Goal: Task Accomplishment & Management: Complete application form

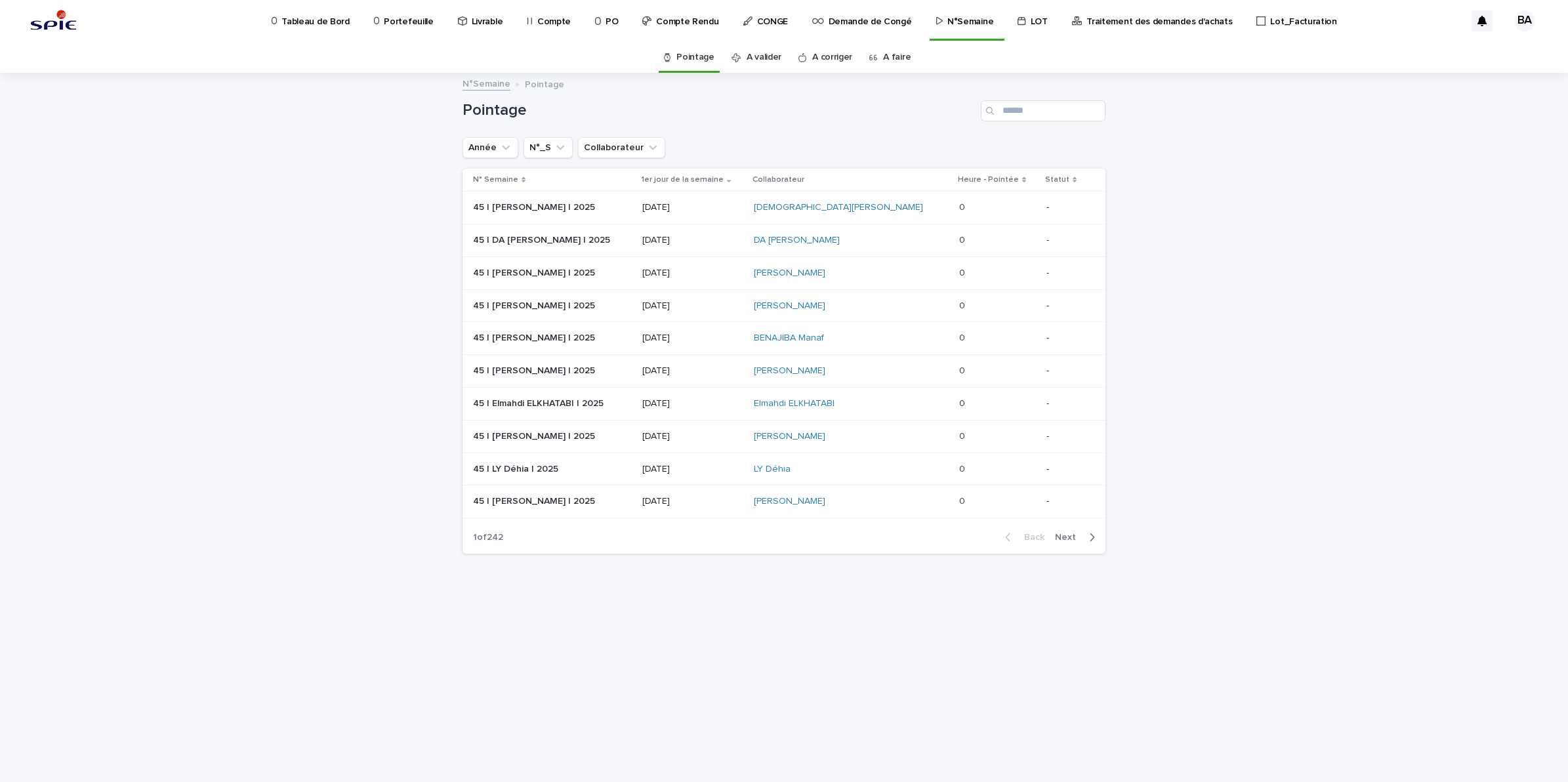
click at [894, 57] on link "A faire" at bounding box center [897, 57] width 27 height 31
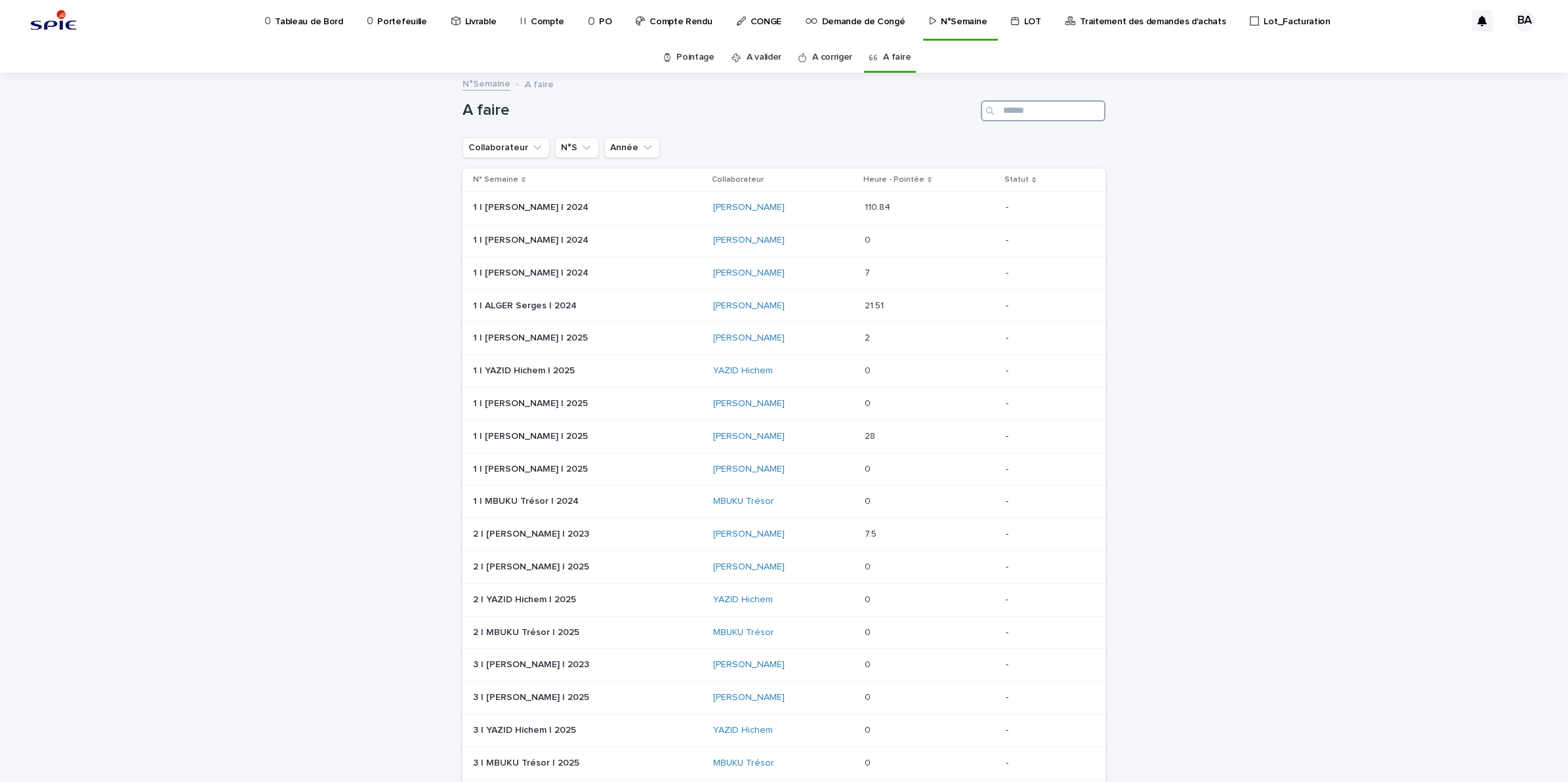
click at [1017, 108] on input "Search" at bounding box center [1043, 110] width 125 height 21
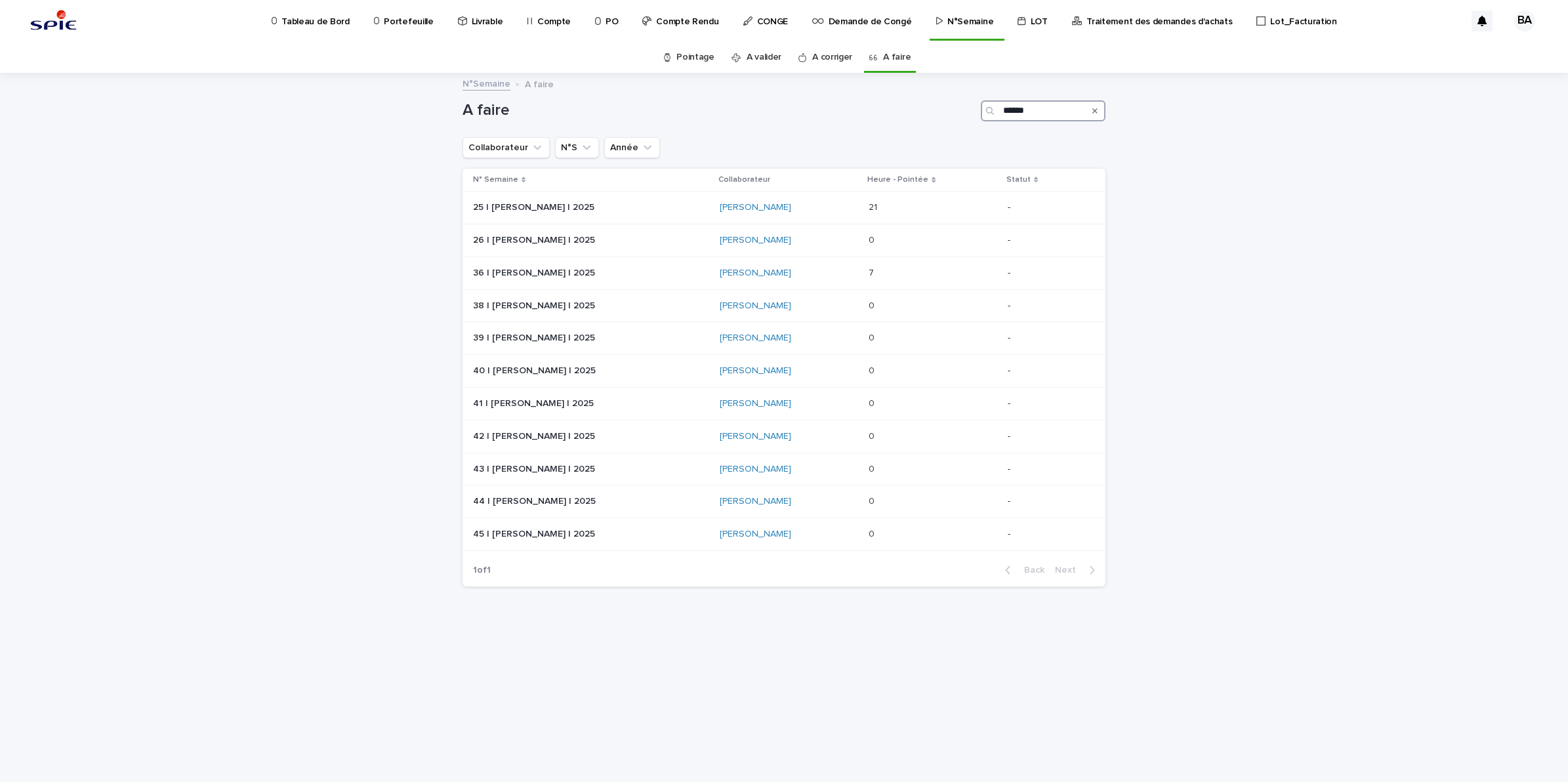
type input "******"
click at [317, 22] on p "Tableau de Bord" at bounding box center [315, 14] width 68 height 27
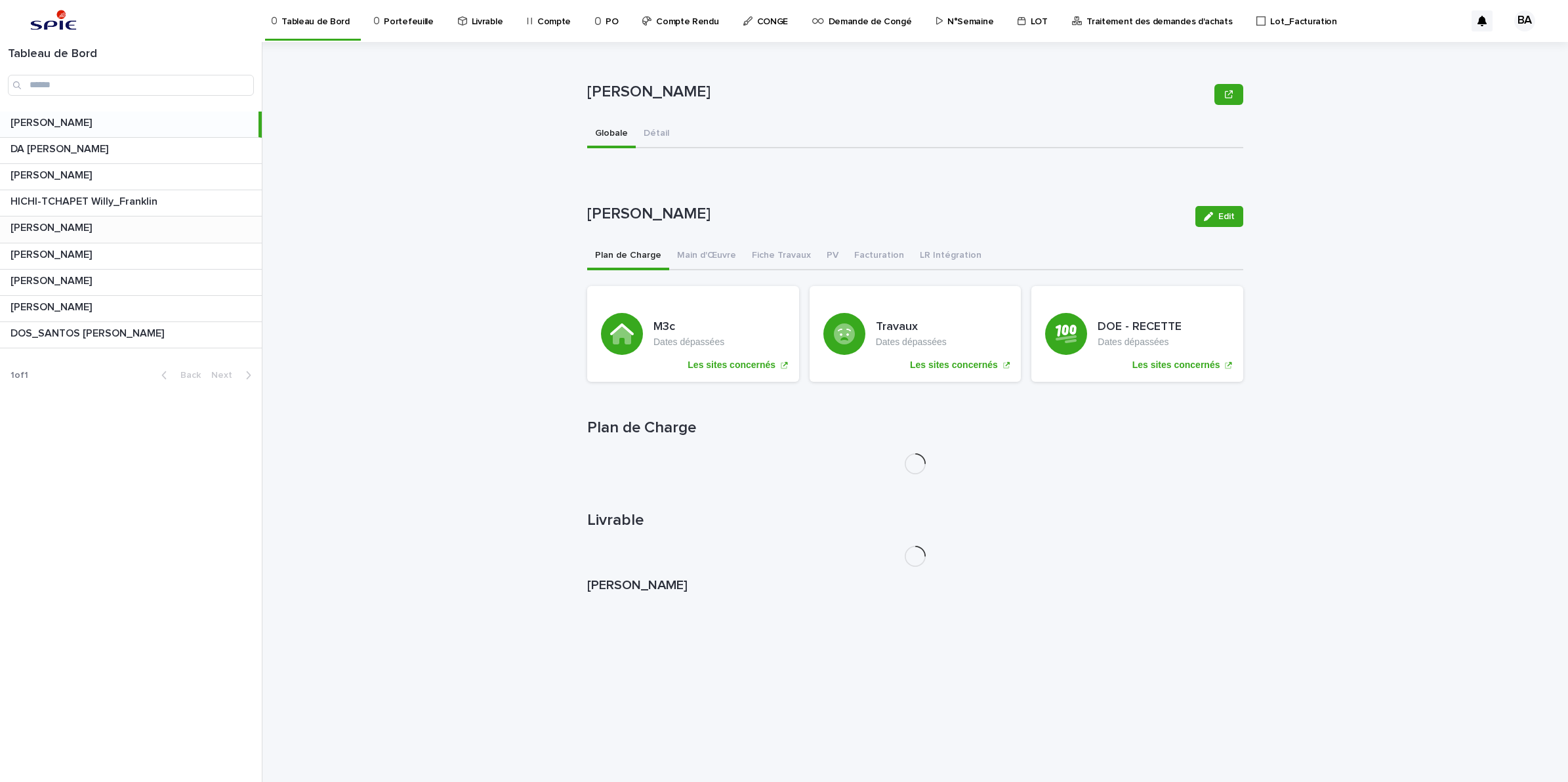
click at [67, 227] on p "[PERSON_NAME]" at bounding box center [53, 227] width 84 height 15
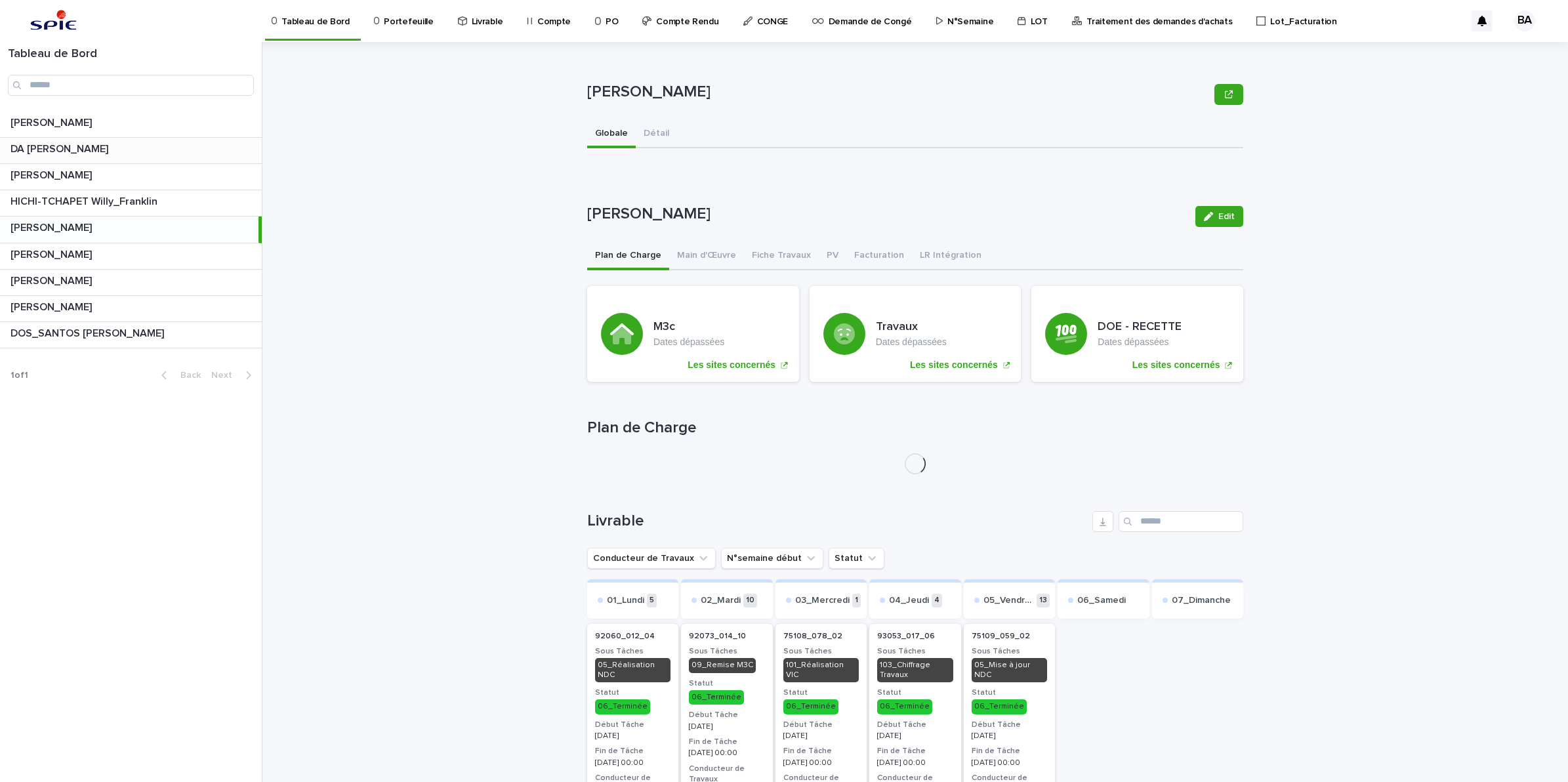
click at [73, 145] on p "DA [PERSON_NAME]" at bounding box center [61, 148] width 100 height 15
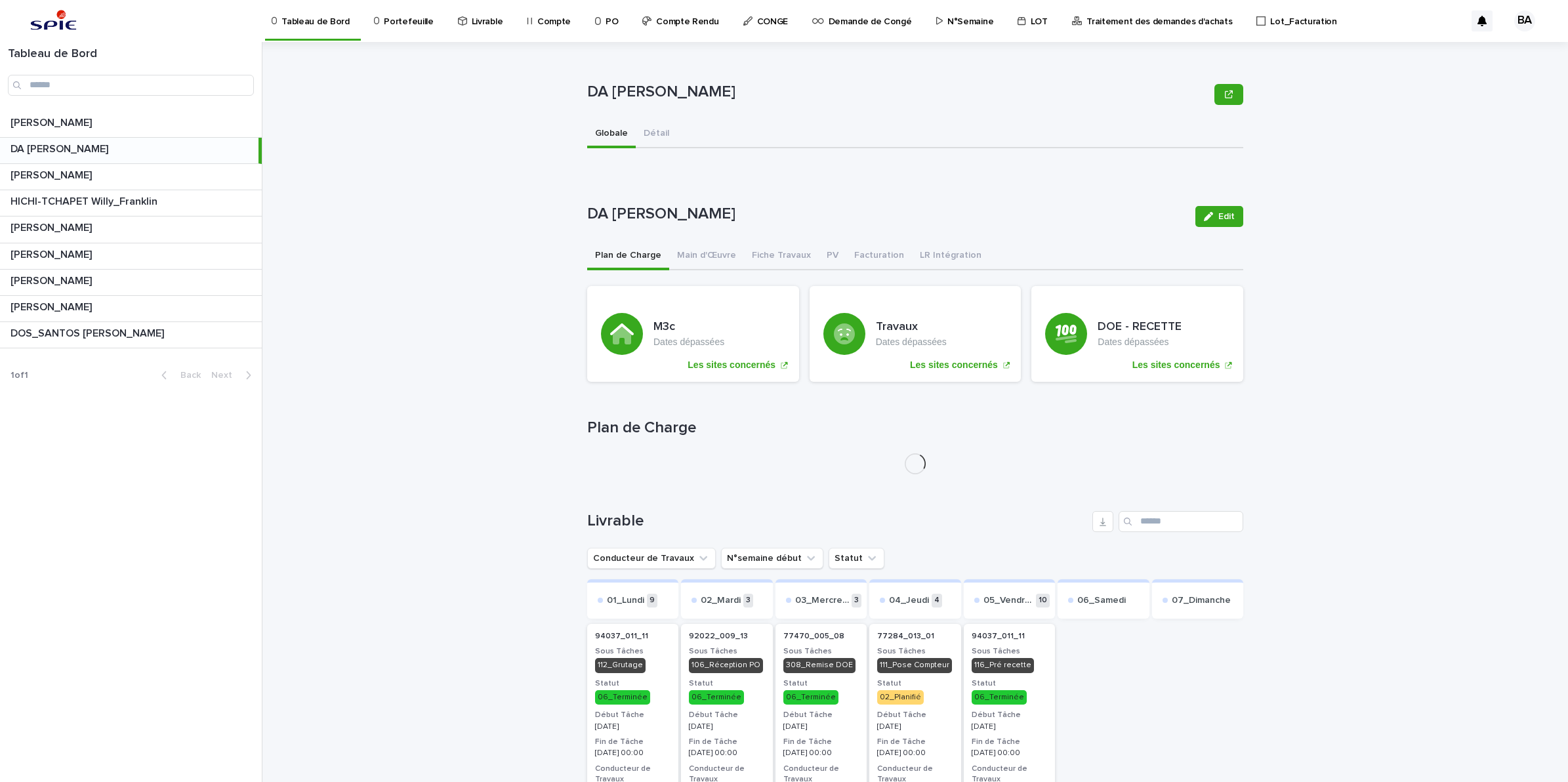
click at [716, 256] on button "Main d'Œuvre" at bounding box center [707, 257] width 75 height 27
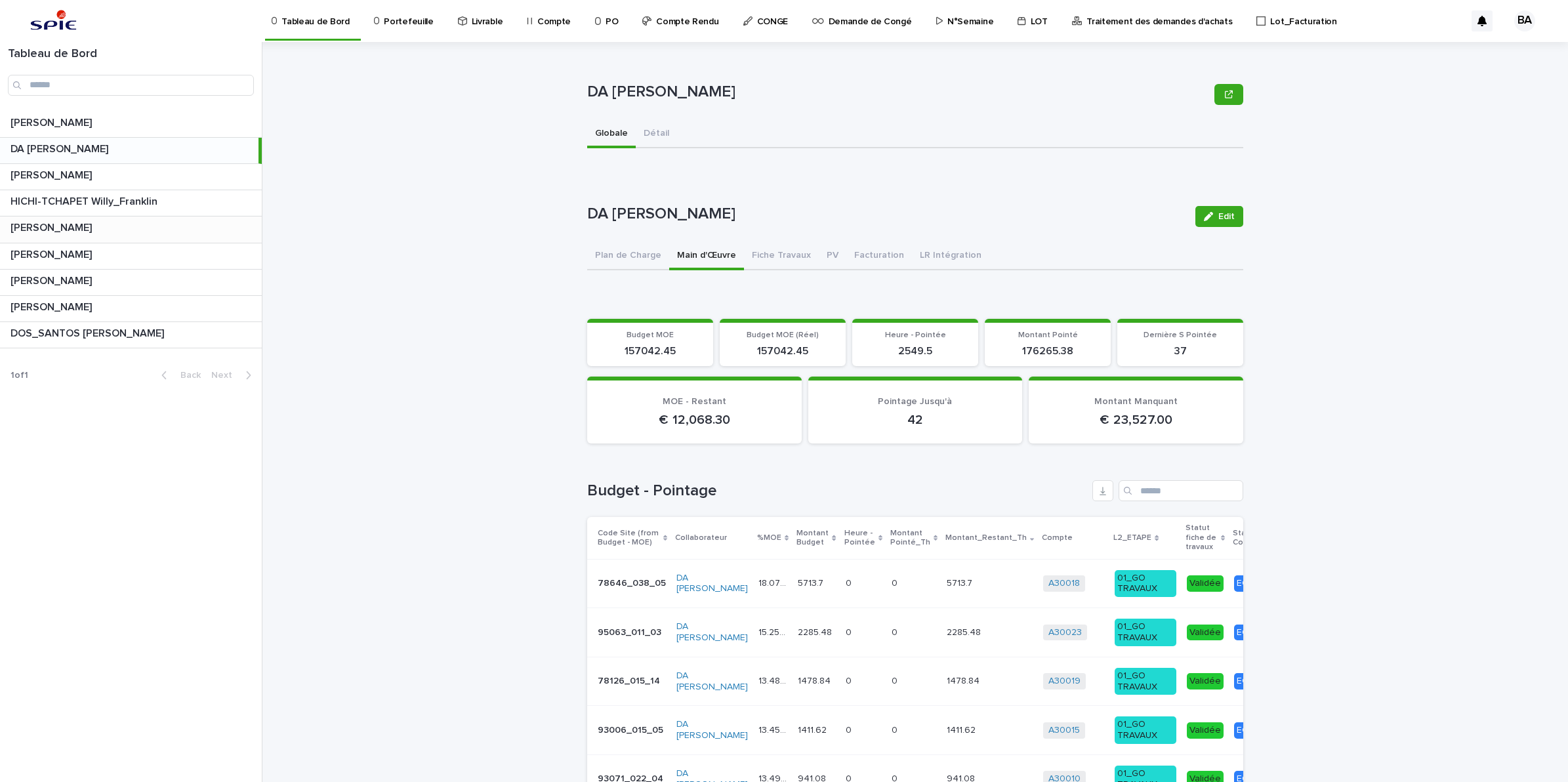
click at [76, 227] on p "[PERSON_NAME]" at bounding box center [53, 227] width 84 height 15
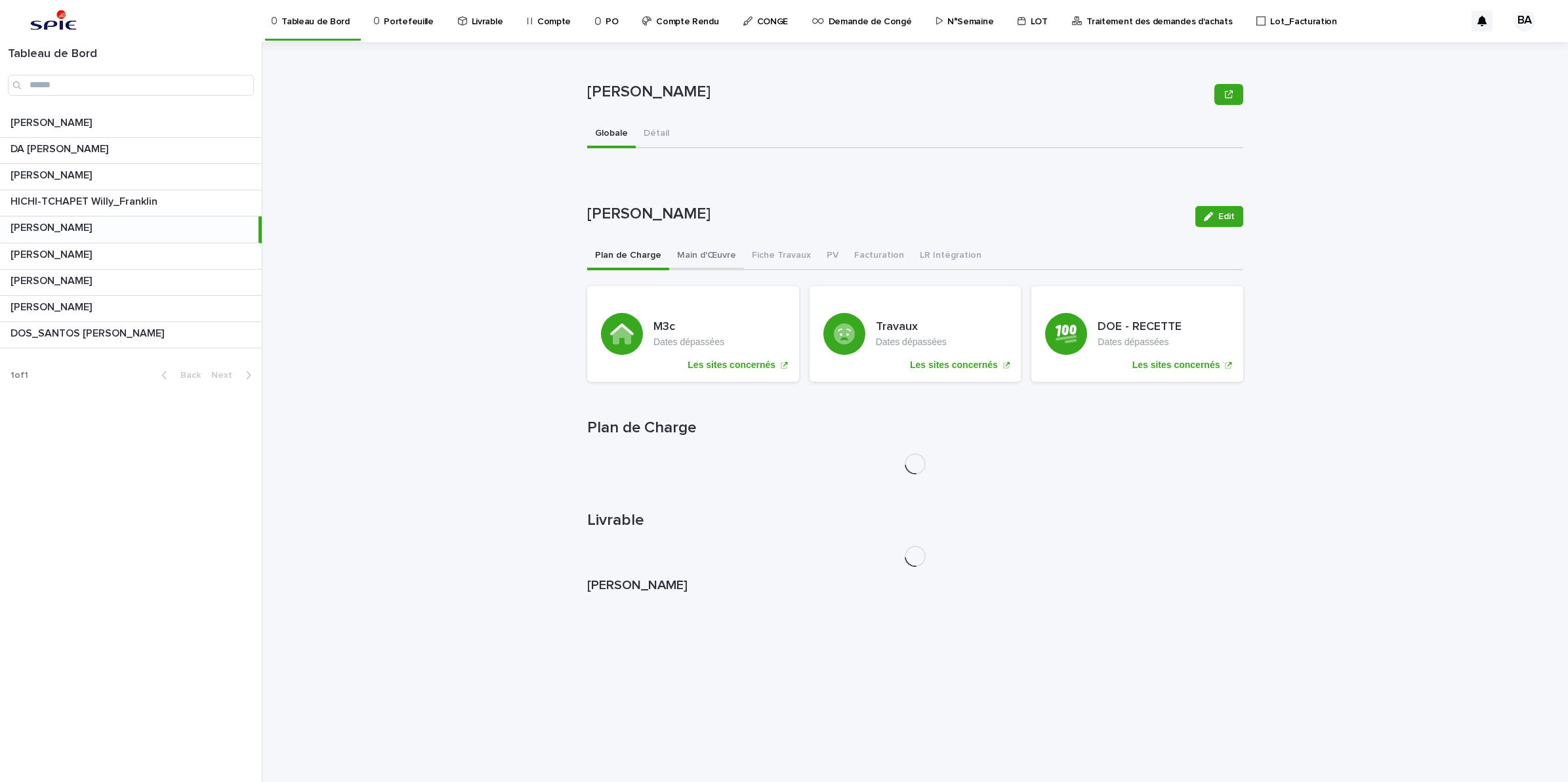
click at [700, 256] on button "Main d'Œuvre" at bounding box center [707, 257] width 75 height 27
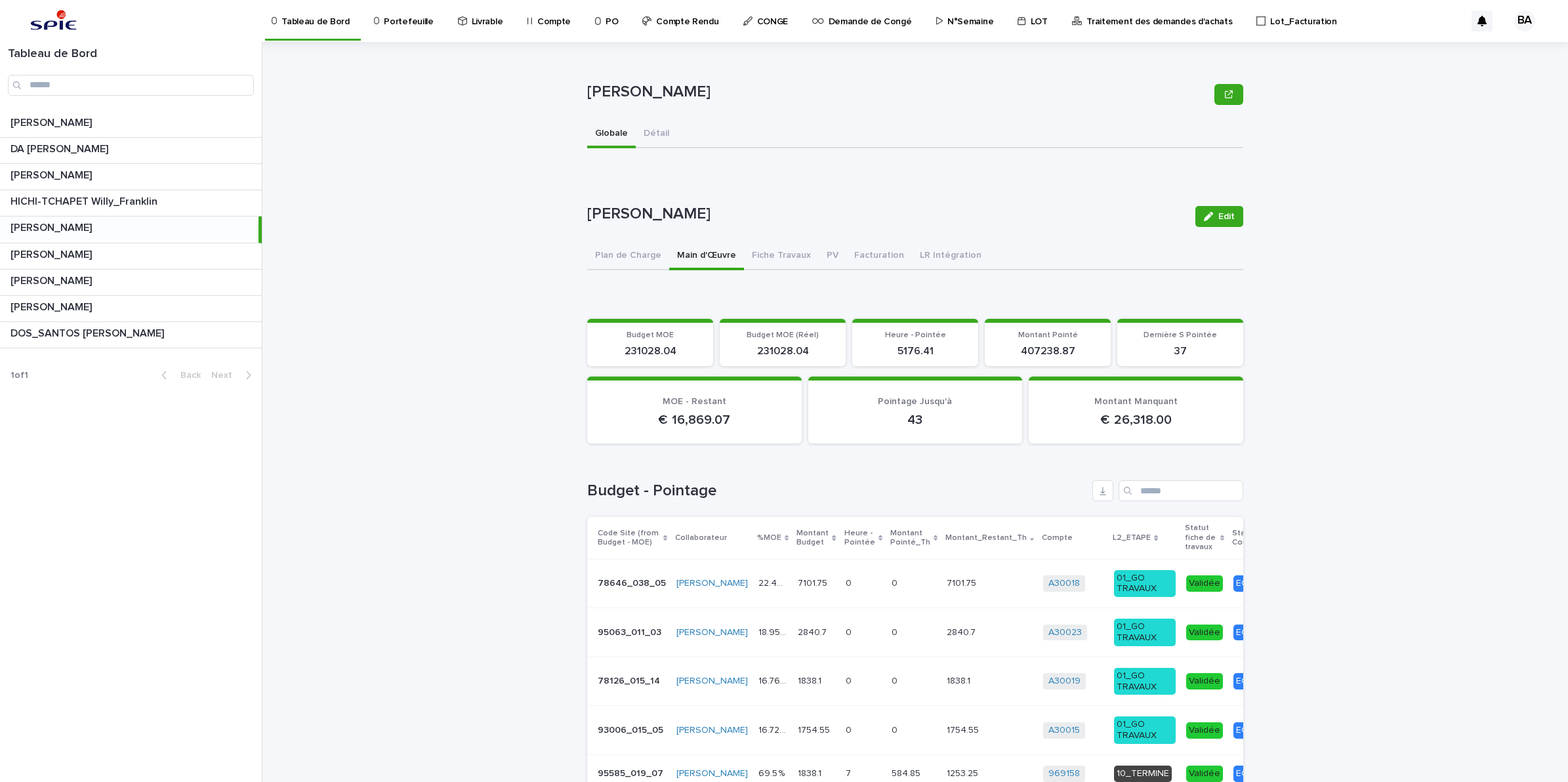
click at [420, 14] on p "Portefeuille" at bounding box center [408, 14] width 49 height 27
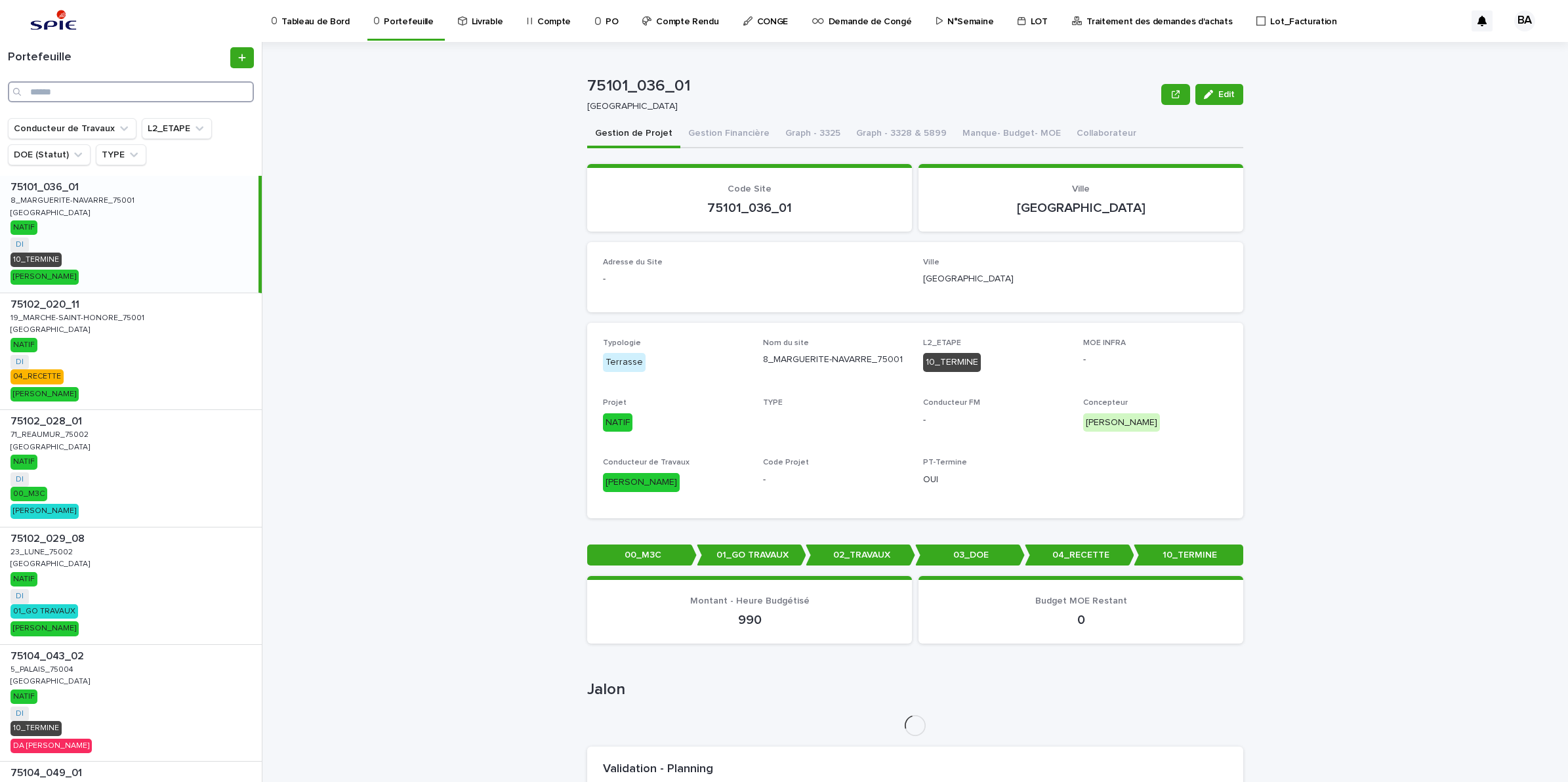
click at [185, 87] on input "Search" at bounding box center [131, 92] width 246 height 21
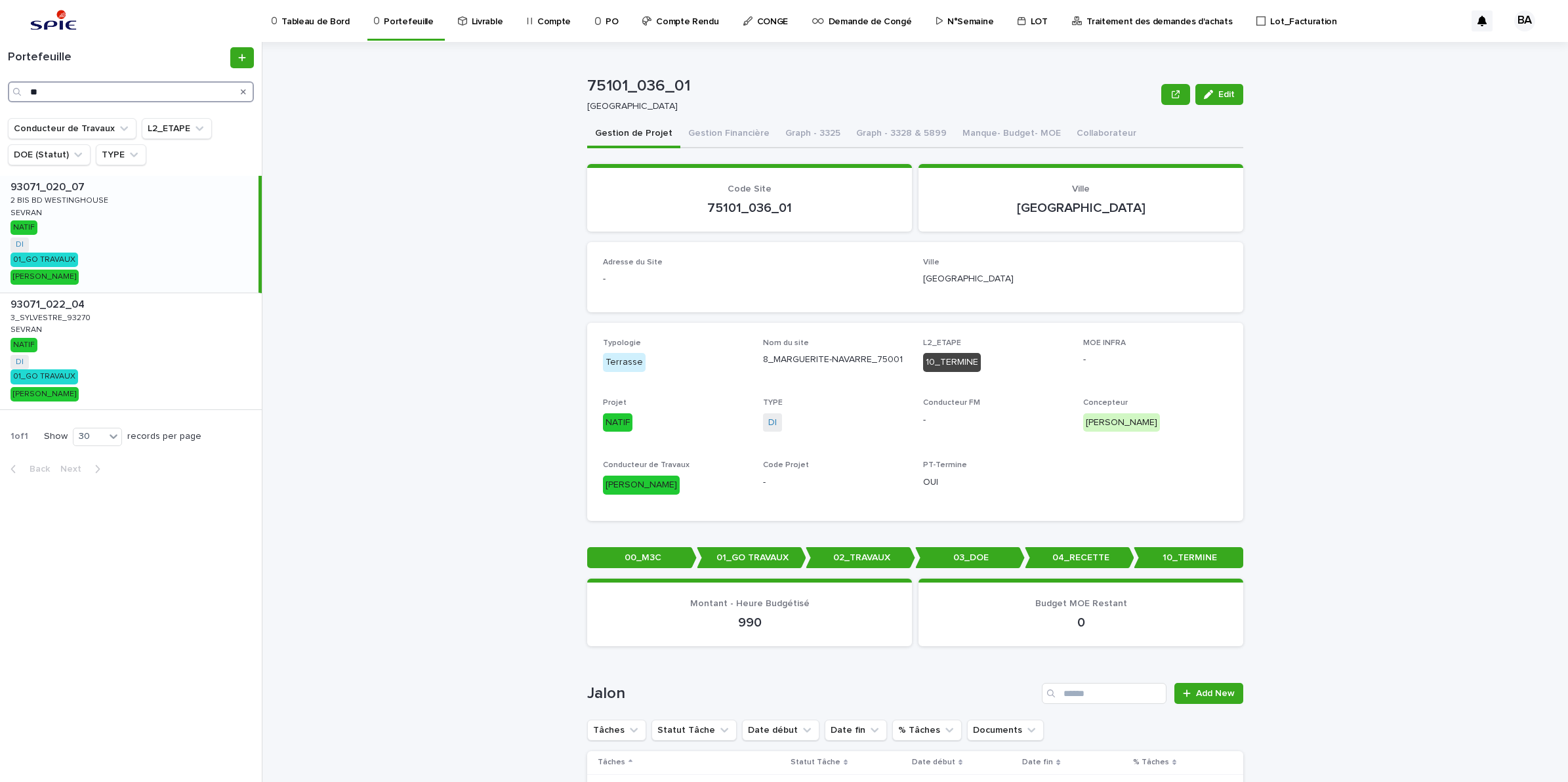
type input "*"
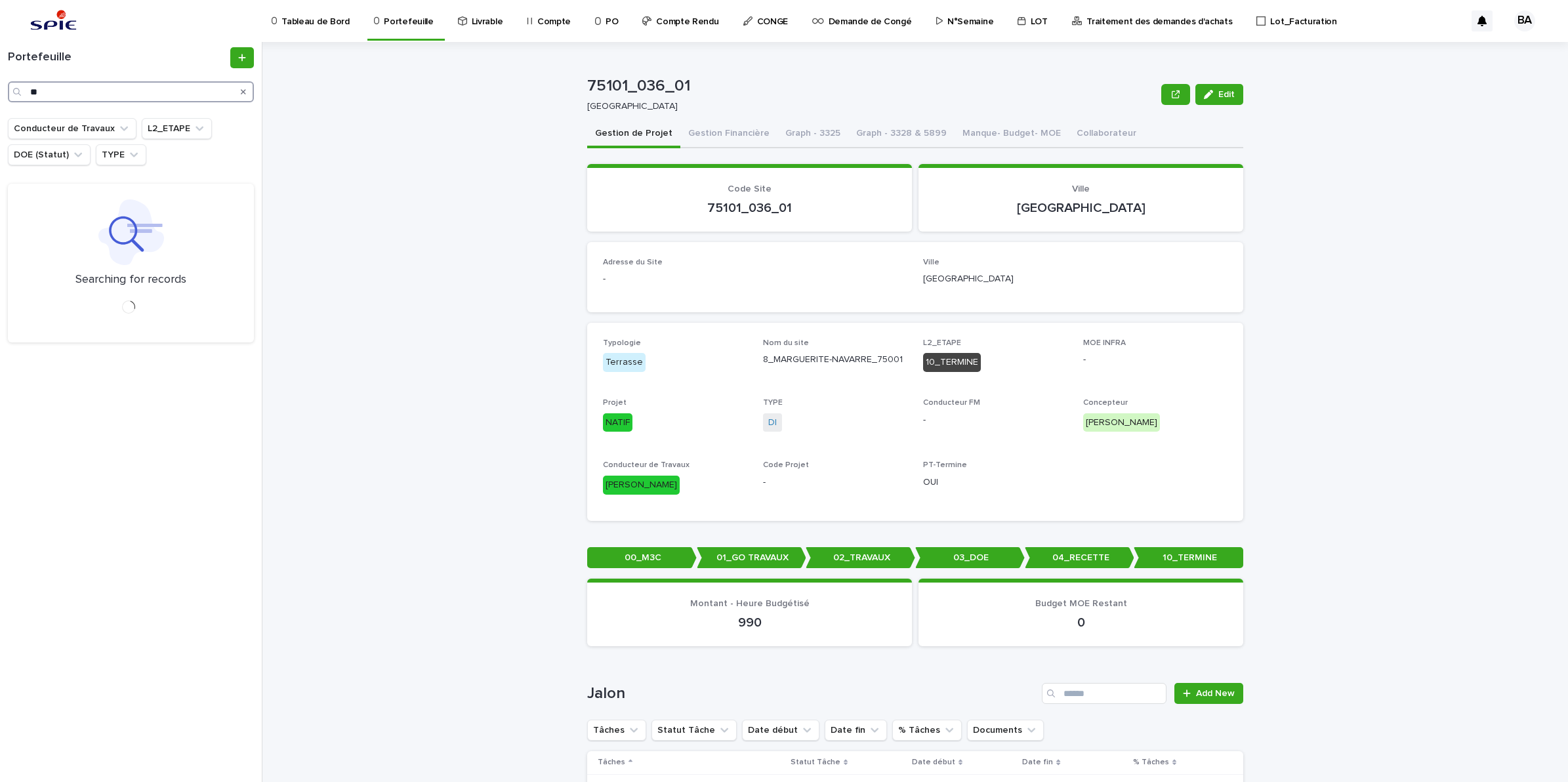
type input "*"
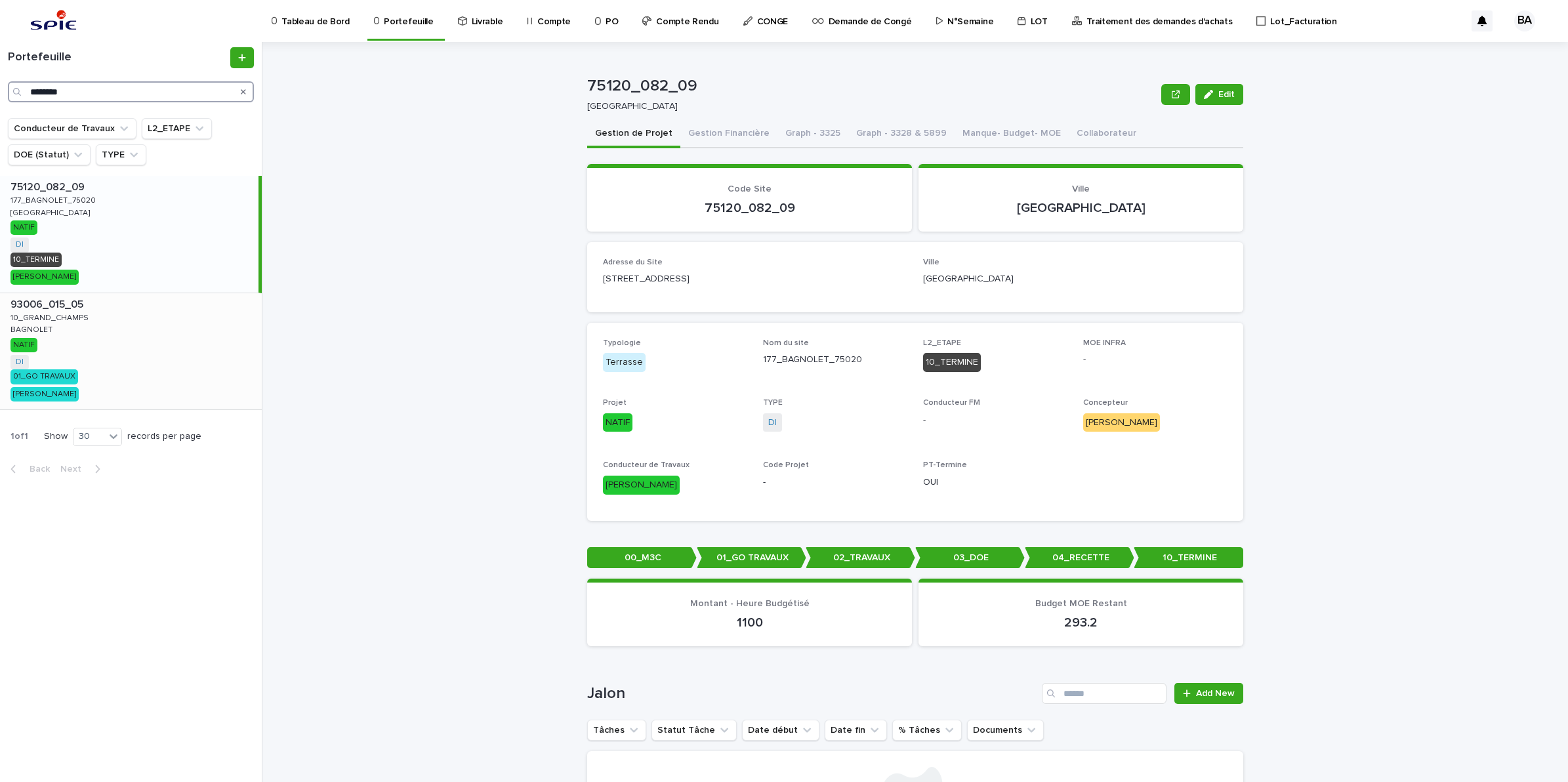
type input "********"
click at [69, 350] on div "93006_015_05 93006_015_05 10_GRAND_CHAMPS 10_GRAND_CHAMPS BAGNOLET BAGNOLET NAT…" at bounding box center [131, 352] width 262 height 117
click at [713, 133] on button "Gestion Financière" at bounding box center [728, 134] width 97 height 27
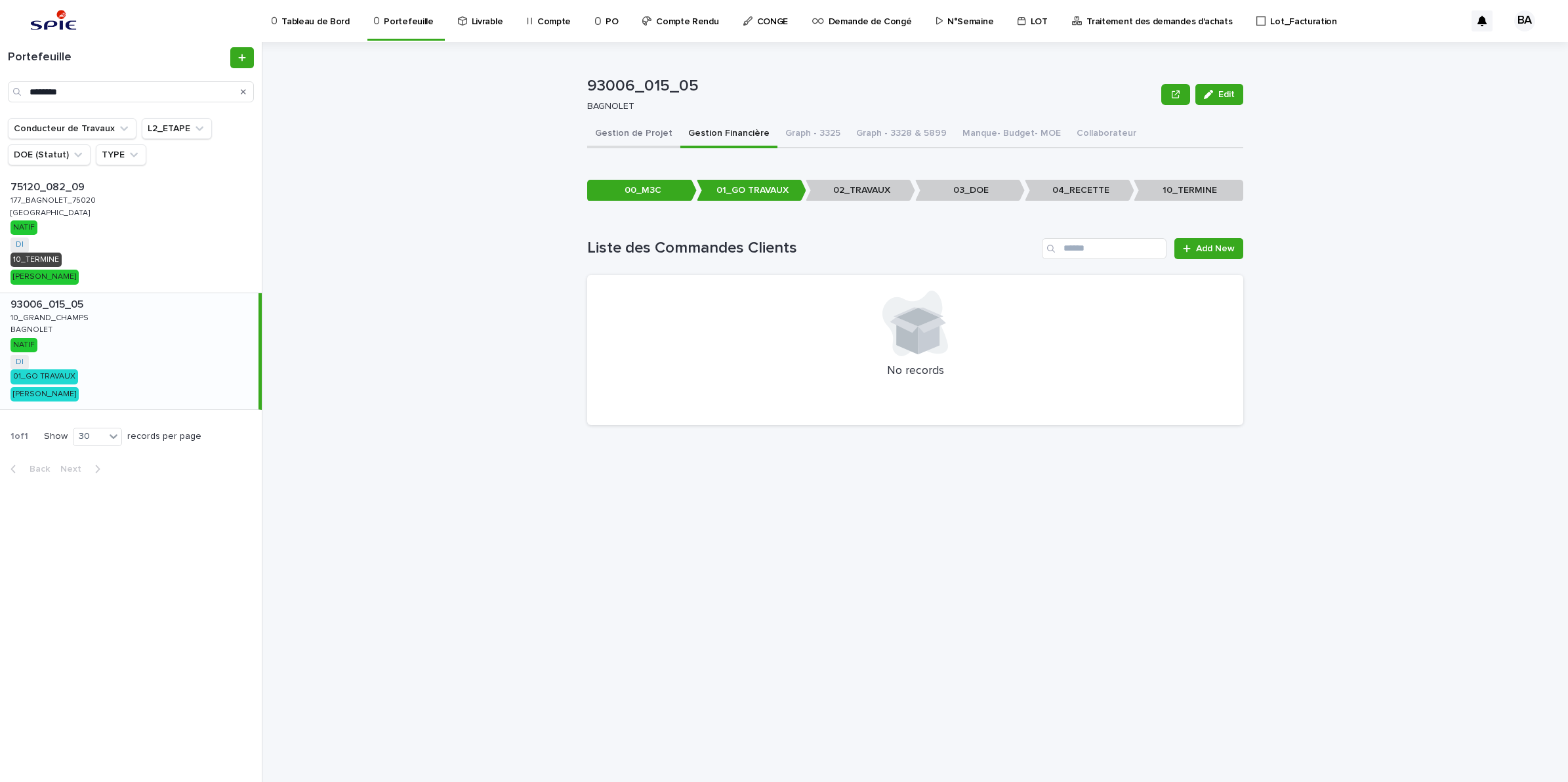
click at [636, 139] on button "Gestion de Projet" at bounding box center [633, 134] width 93 height 27
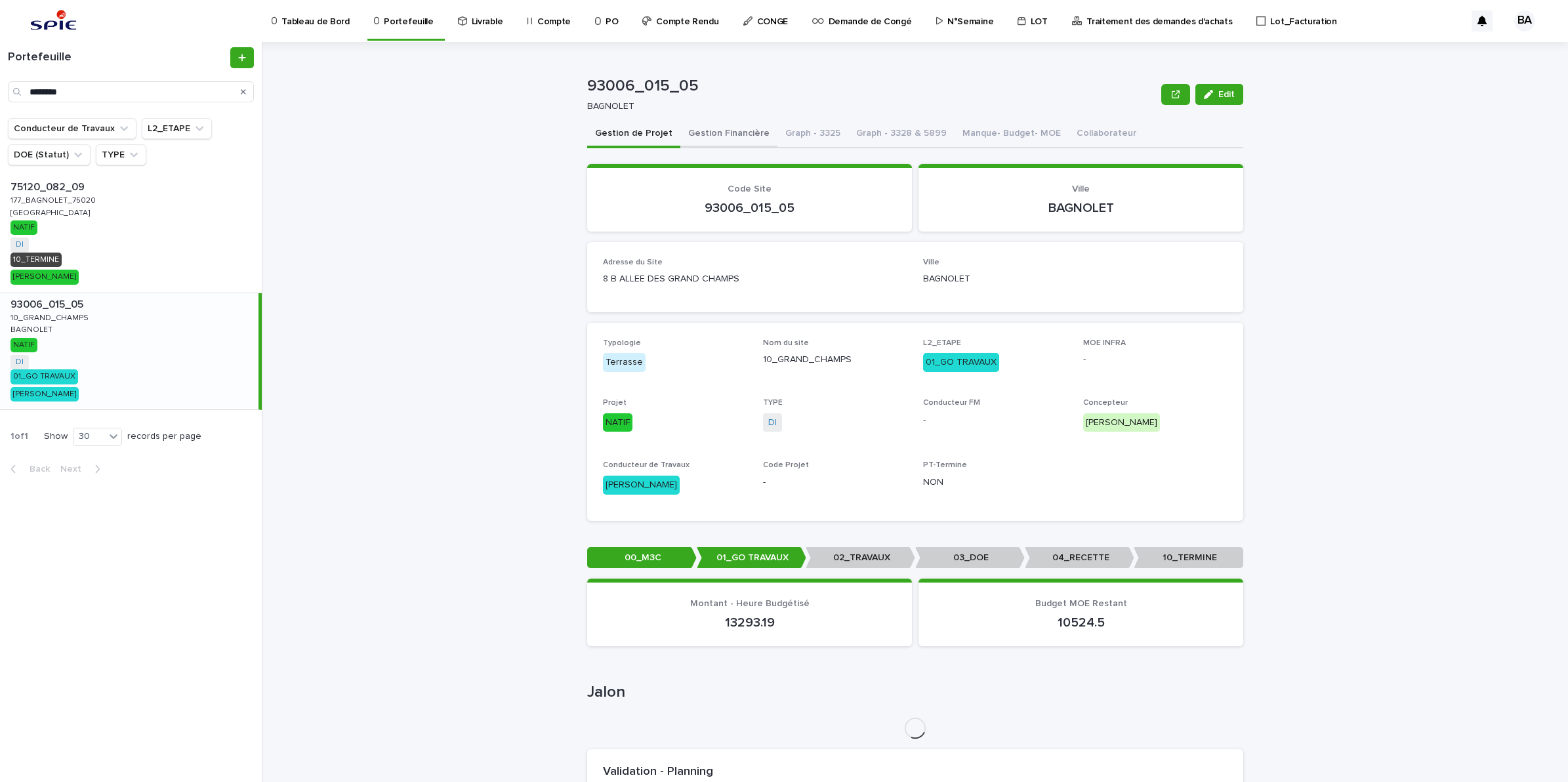
click at [699, 136] on button "Gestion Financière" at bounding box center [728, 134] width 97 height 27
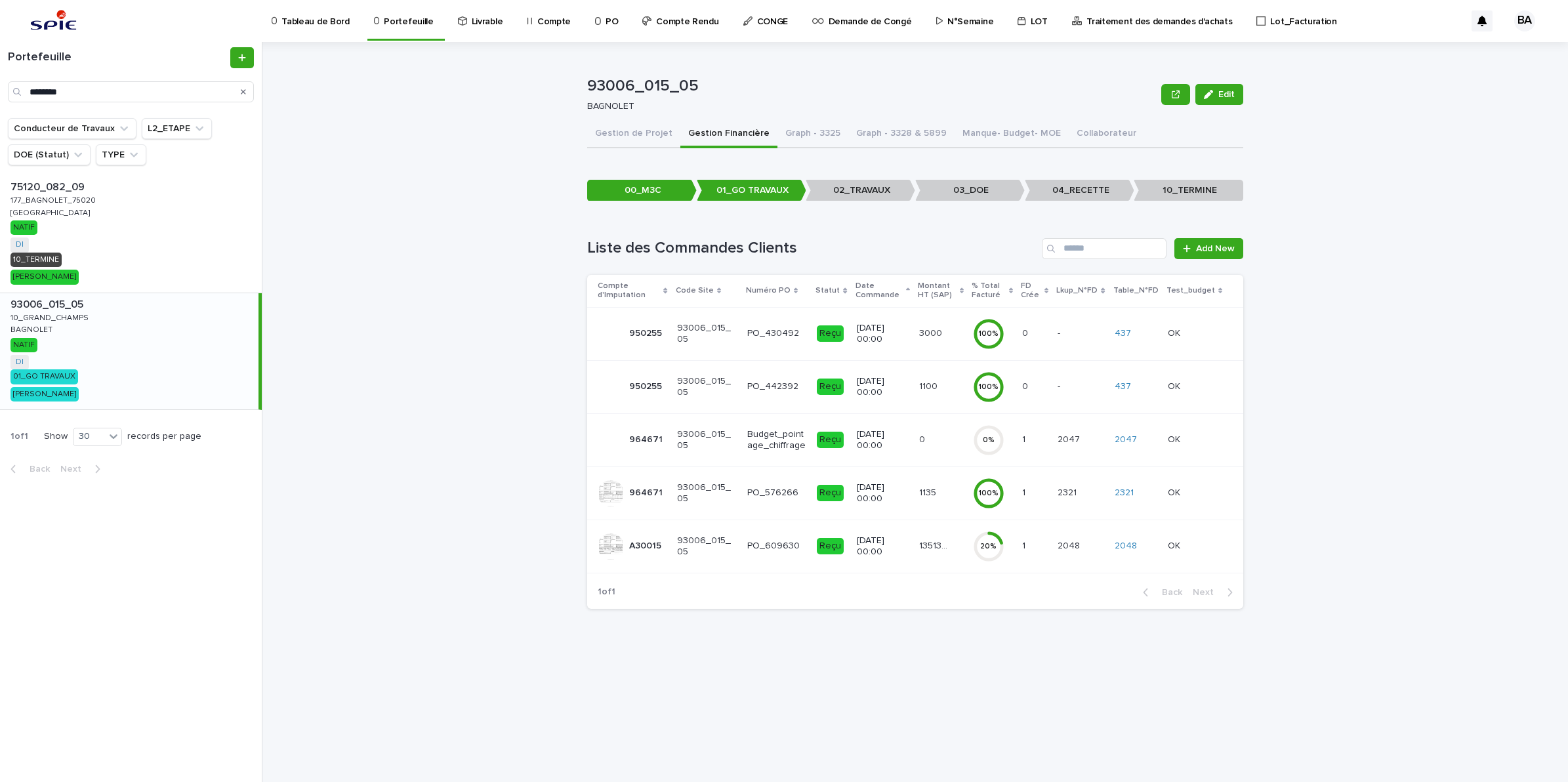
click at [918, 560] on td "135136.93 135136.93" at bounding box center [941, 546] width 54 height 53
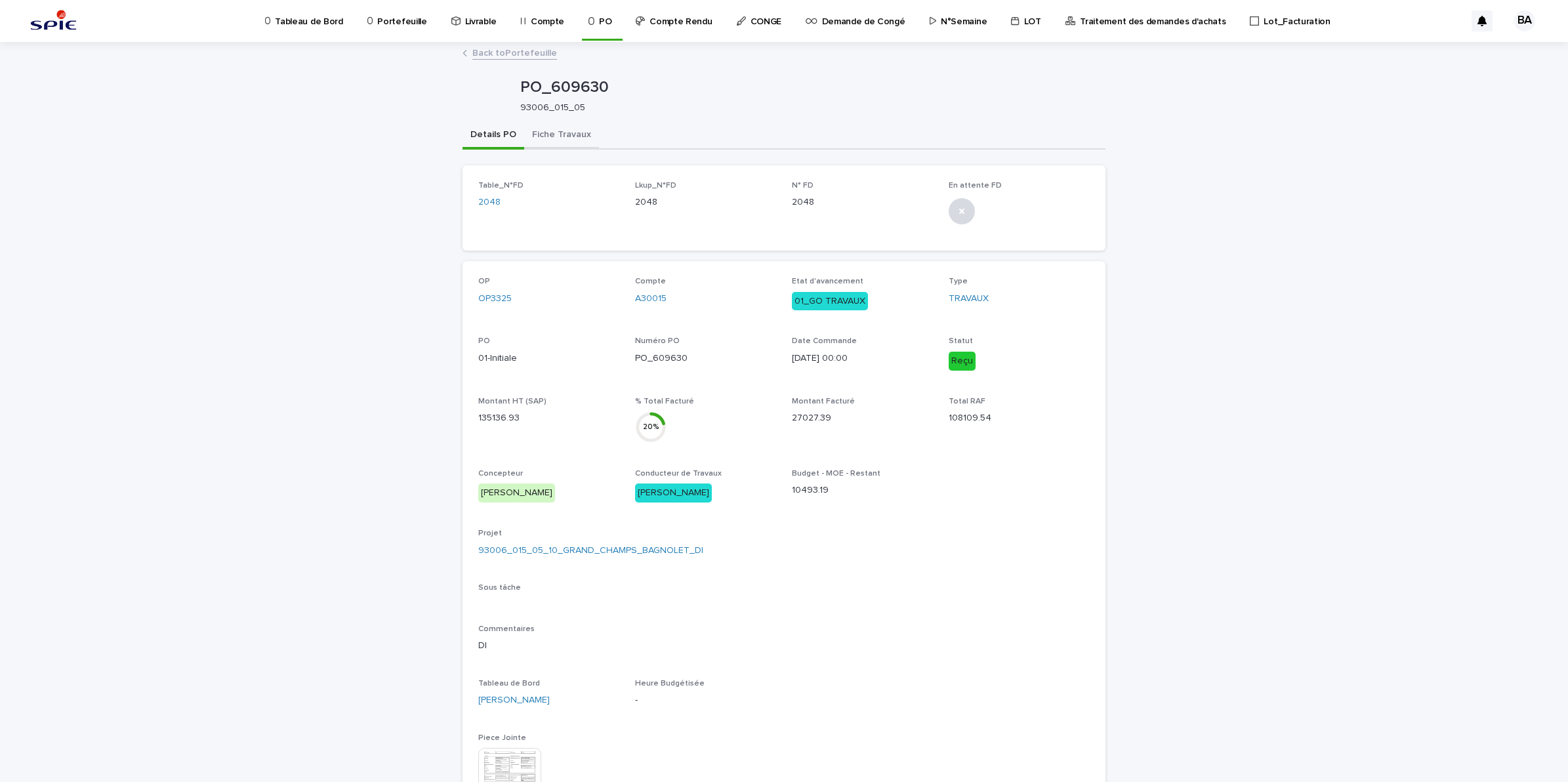
click at [539, 131] on button "Fiche Travaux" at bounding box center [562, 136] width 75 height 27
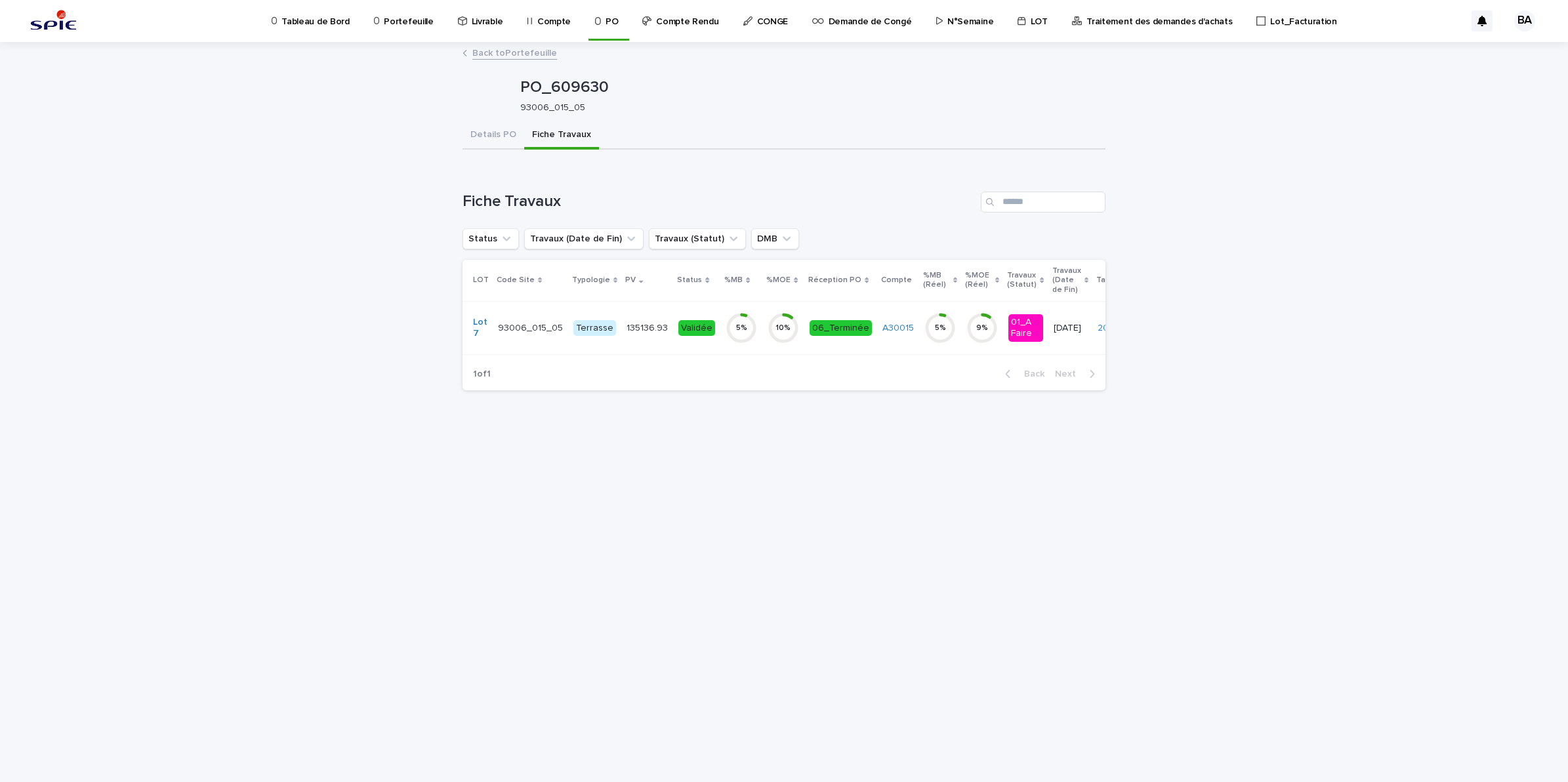
click at [838, 349] on td "06_Terminée" at bounding box center [840, 328] width 73 height 53
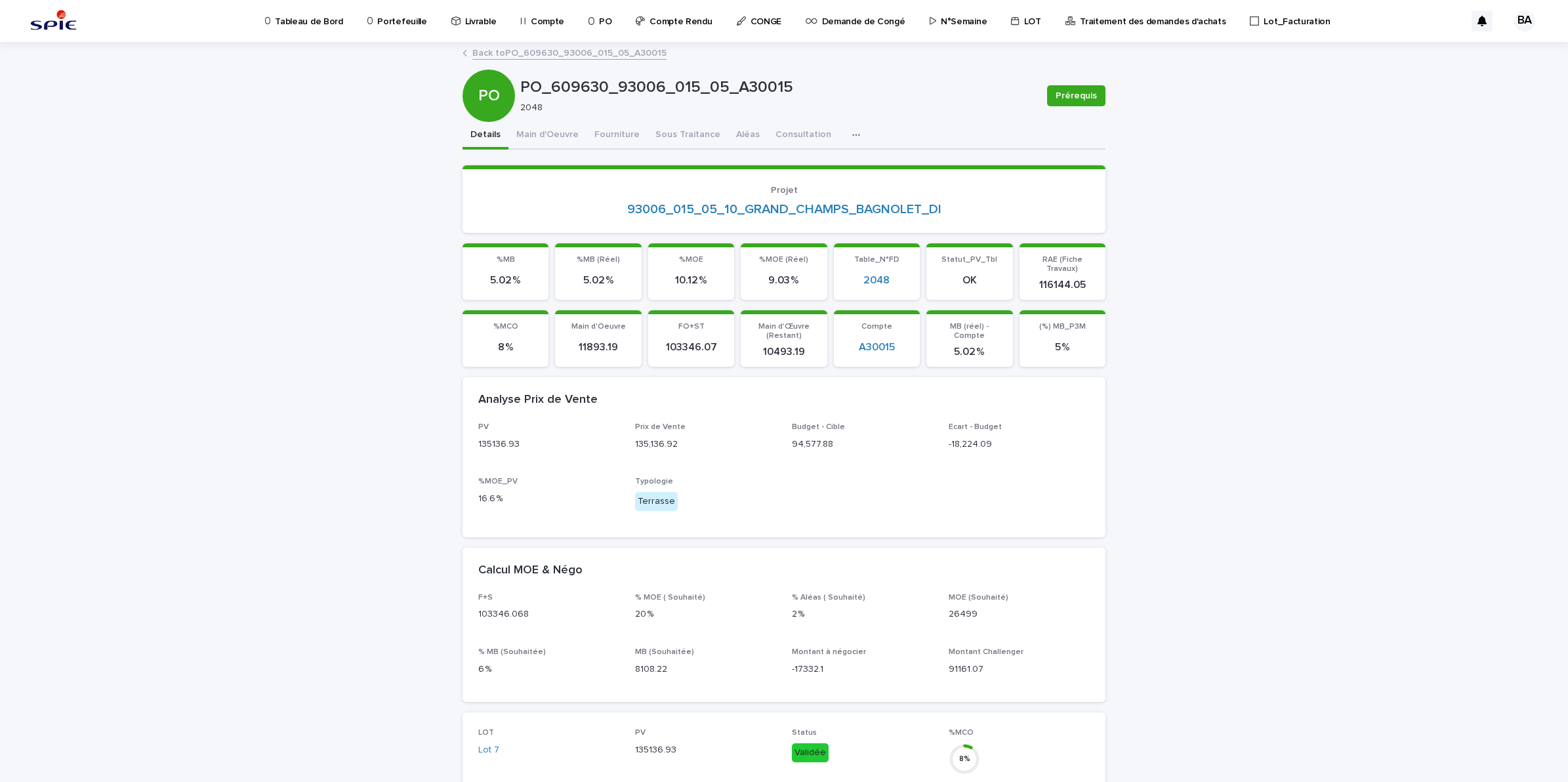
click at [395, 24] on p "Portefeuille" at bounding box center [402, 14] width 49 height 27
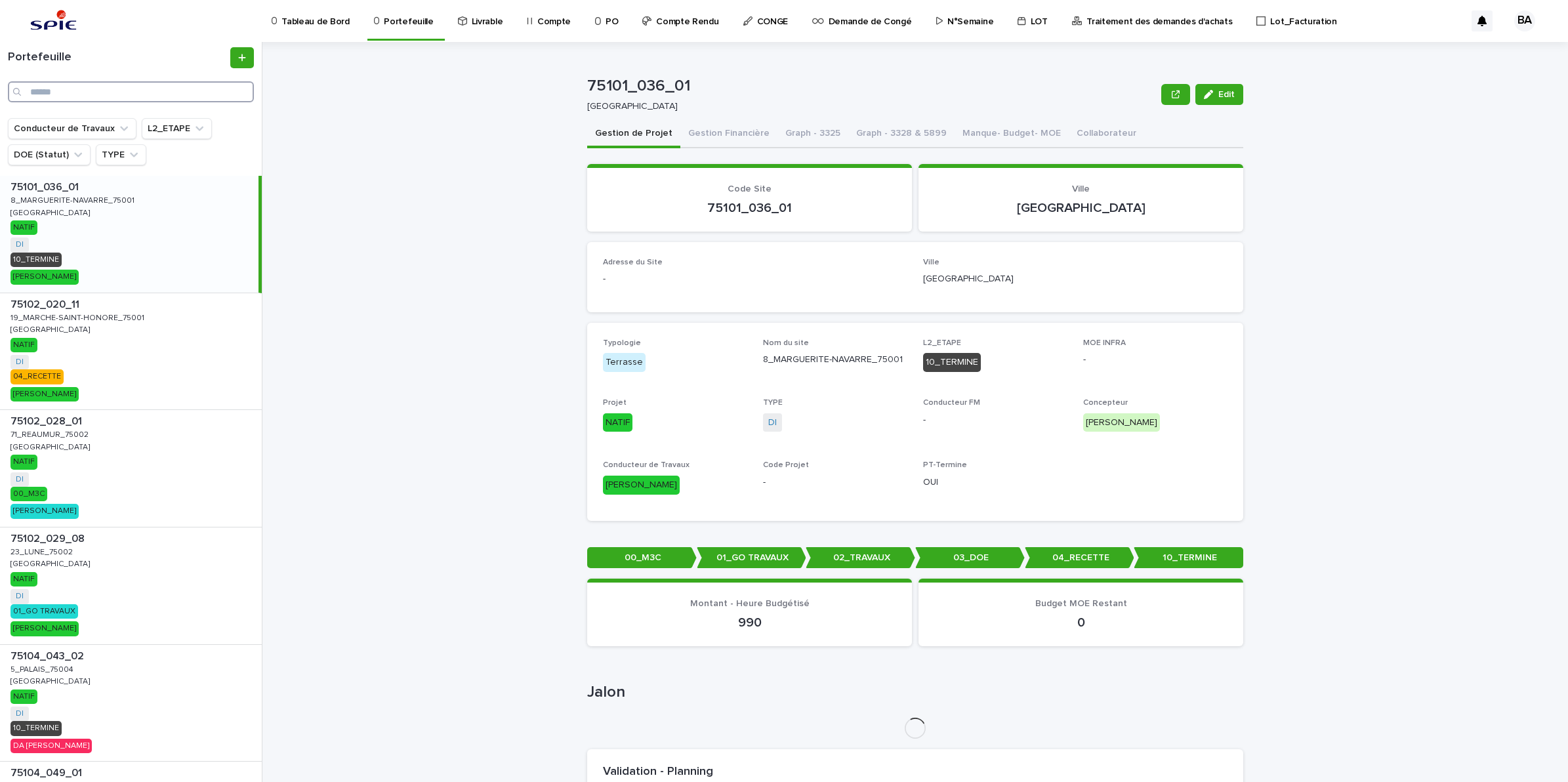
click at [208, 96] on input "Search" at bounding box center [131, 92] width 246 height 21
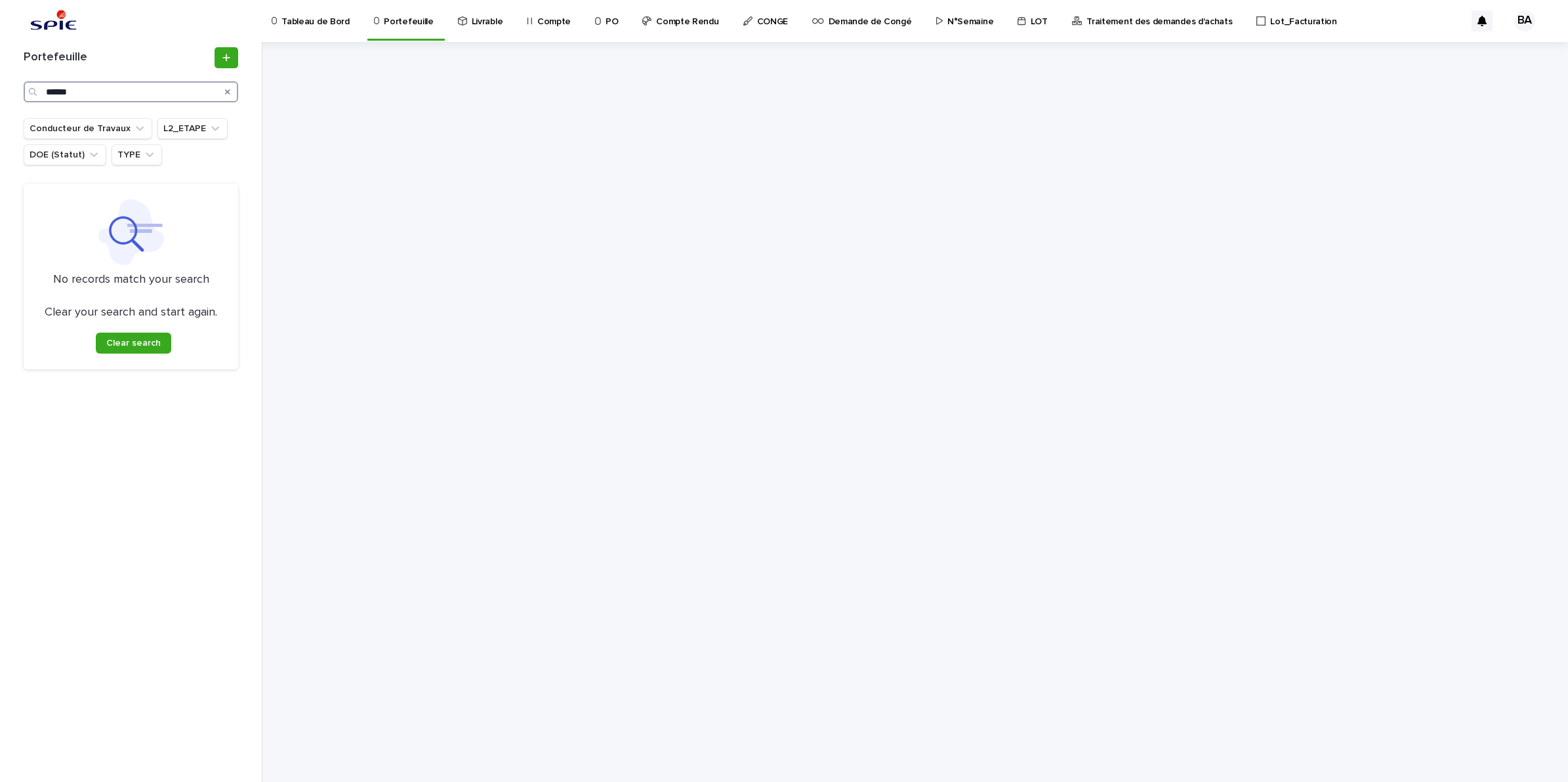
click at [61, 87] on input "******" at bounding box center [131, 92] width 214 height 21
click at [74, 94] on input "*****" at bounding box center [131, 92] width 214 height 21
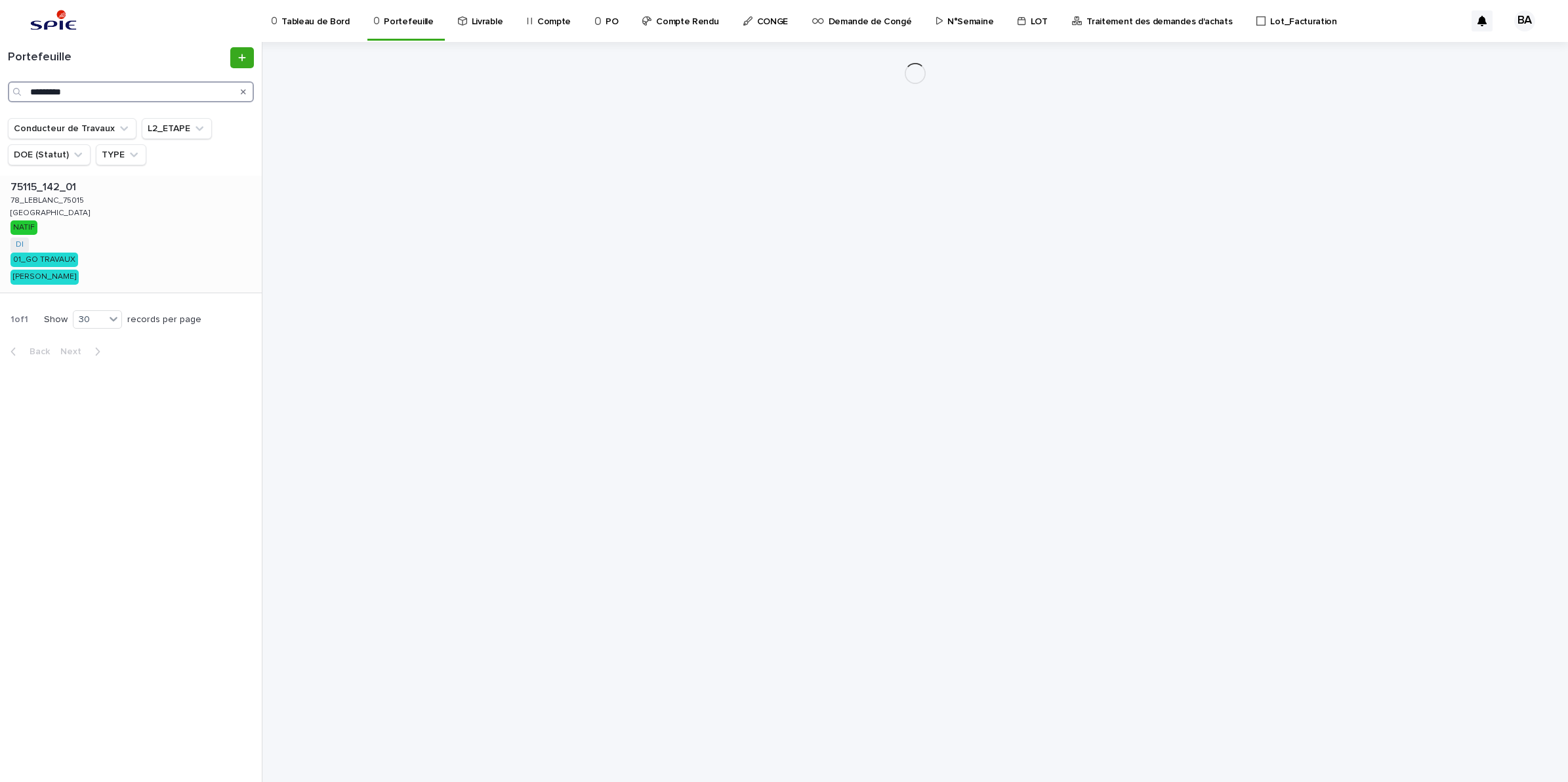
type input "*********"
click at [97, 227] on div "75115_142_01 75115_142_01 78_LEBLANC_75015 78_LEBLANC_75015 PARIS PARIS NATIF D…" at bounding box center [131, 234] width 262 height 117
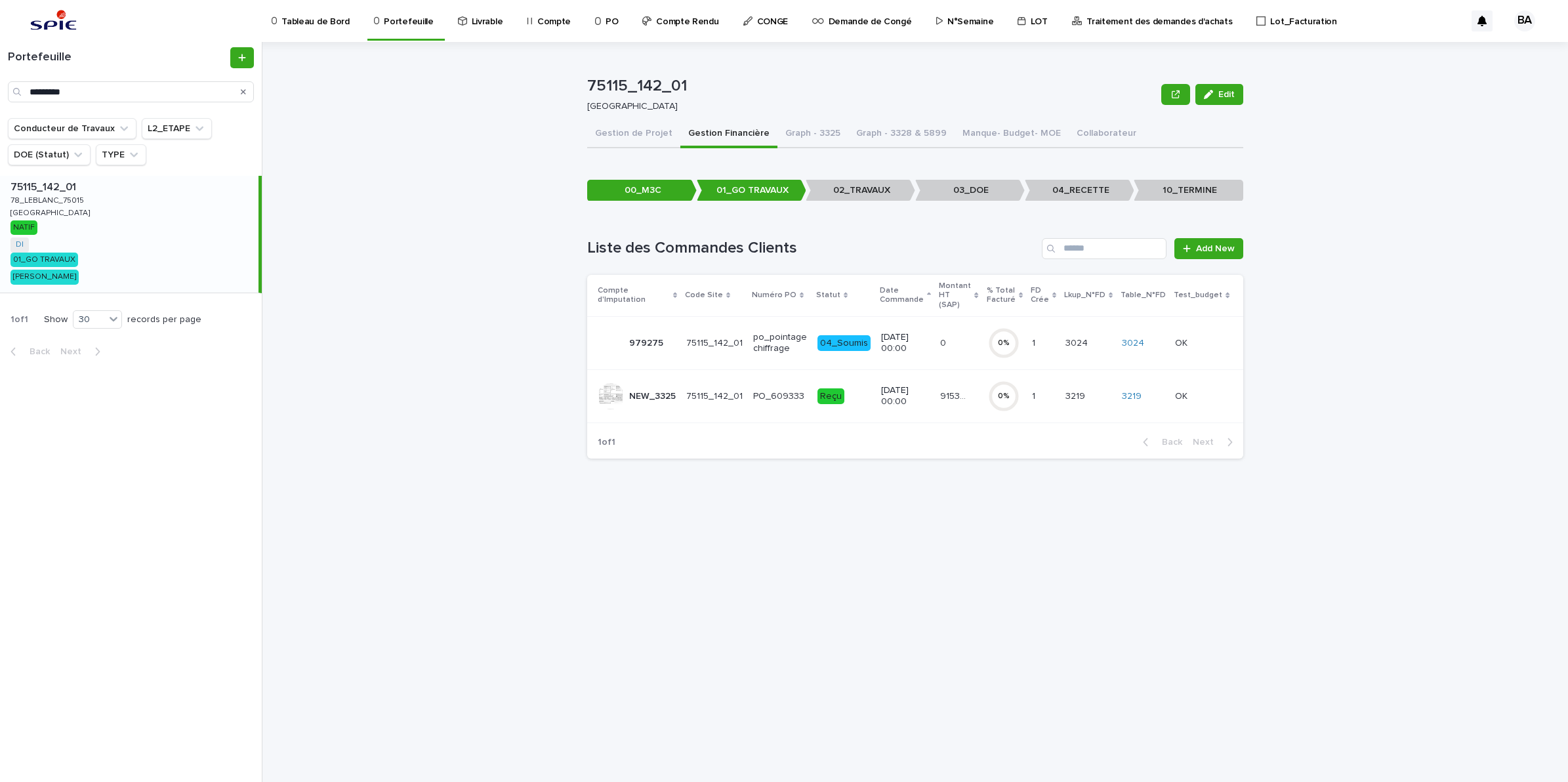
click at [950, 399] on td "91533.53 91533.53" at bounding box center [958, 396] width 47 height 53
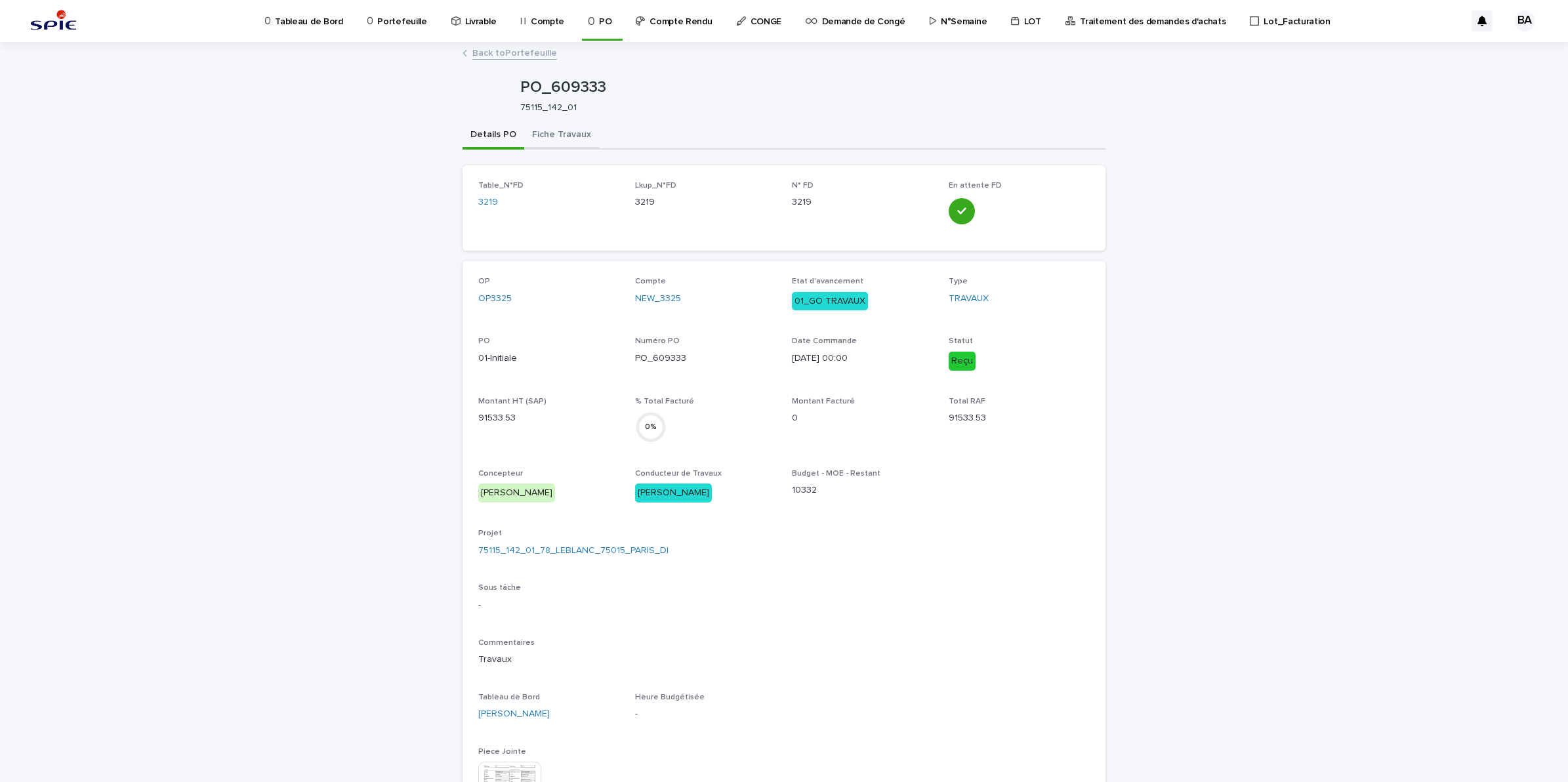
click at [556, 136] on button "Fiche Travaux" at bounding box center [562, 136] width 75 height 27
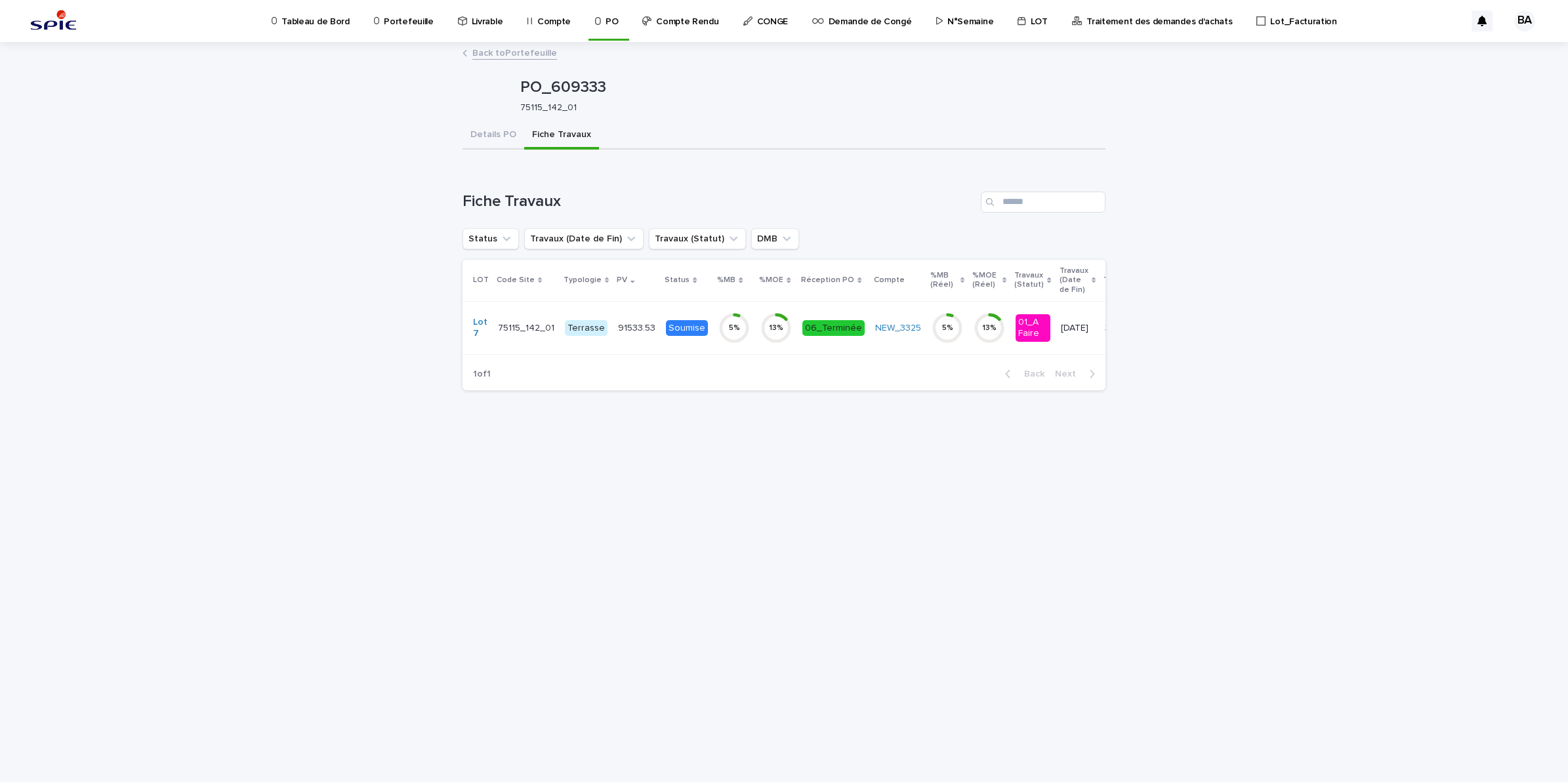
click at [755, 345] on td "13 %" at bounding box center [776, 328] width 42 height 53
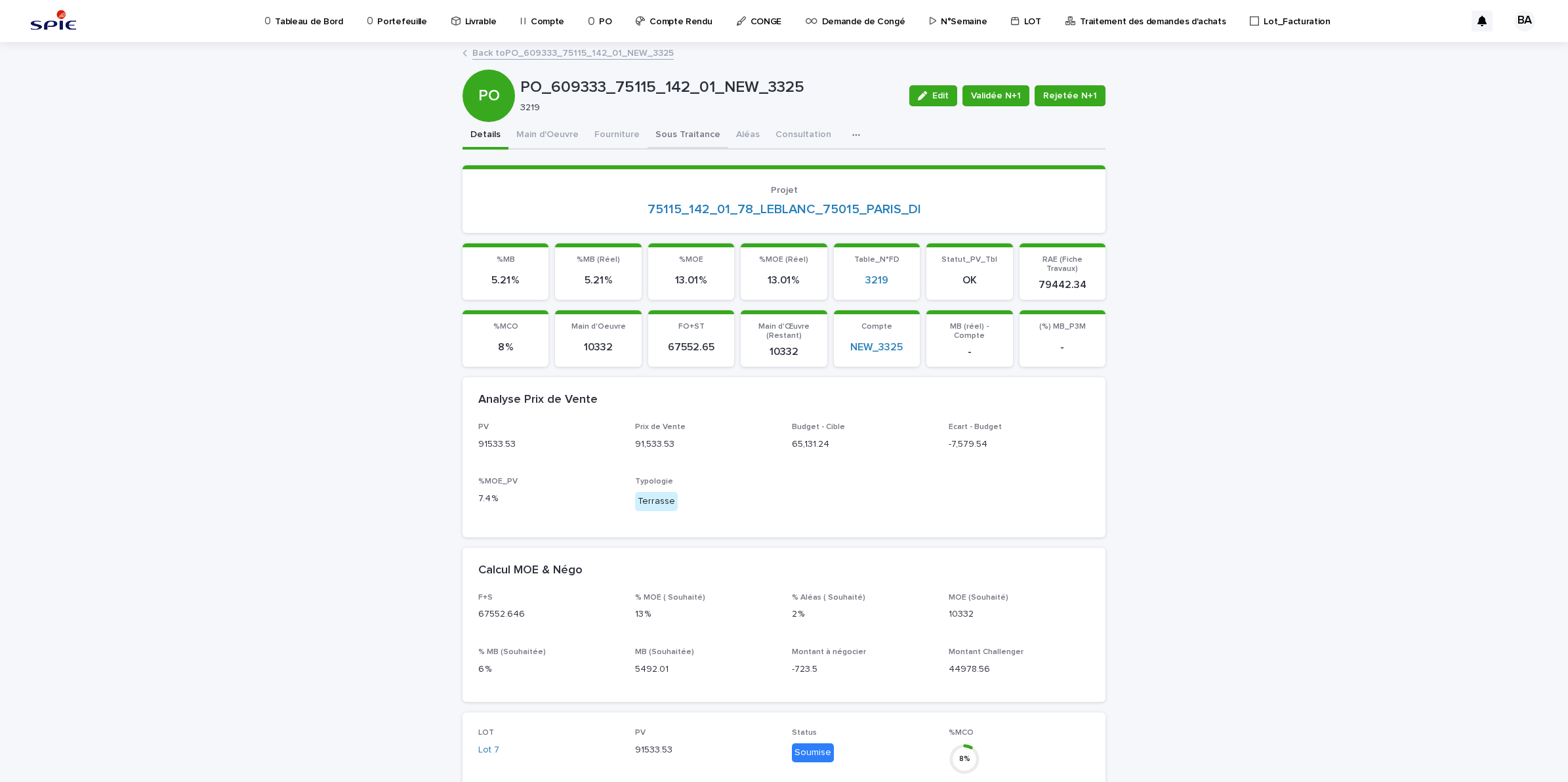
click at [653, 141] on button "Sous Traitance" at bounding box center [688, 136] width 81 height 27
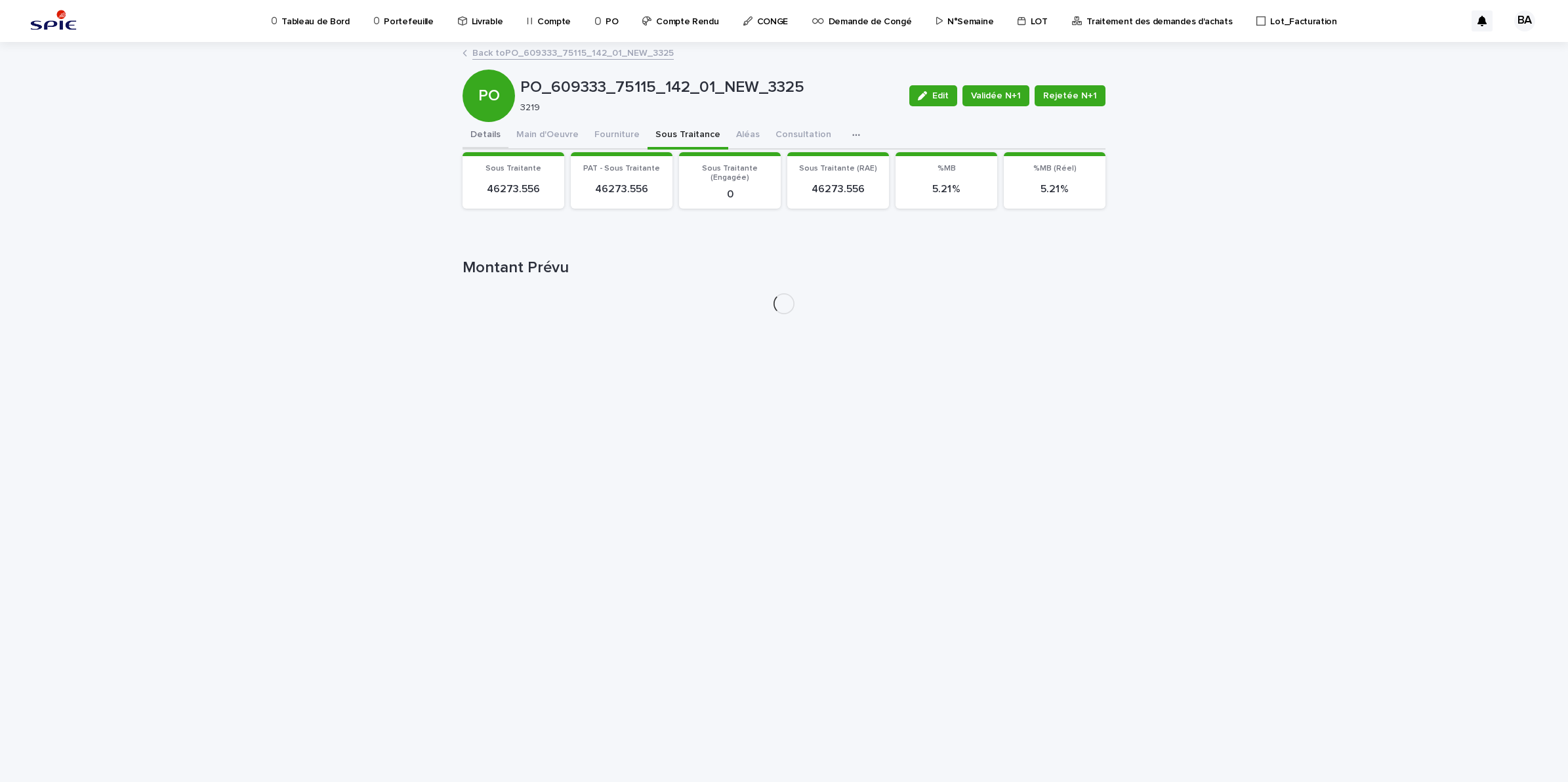
click at [489, 136] on button "Details" at bounding box center [485, 136] width 46 height 27
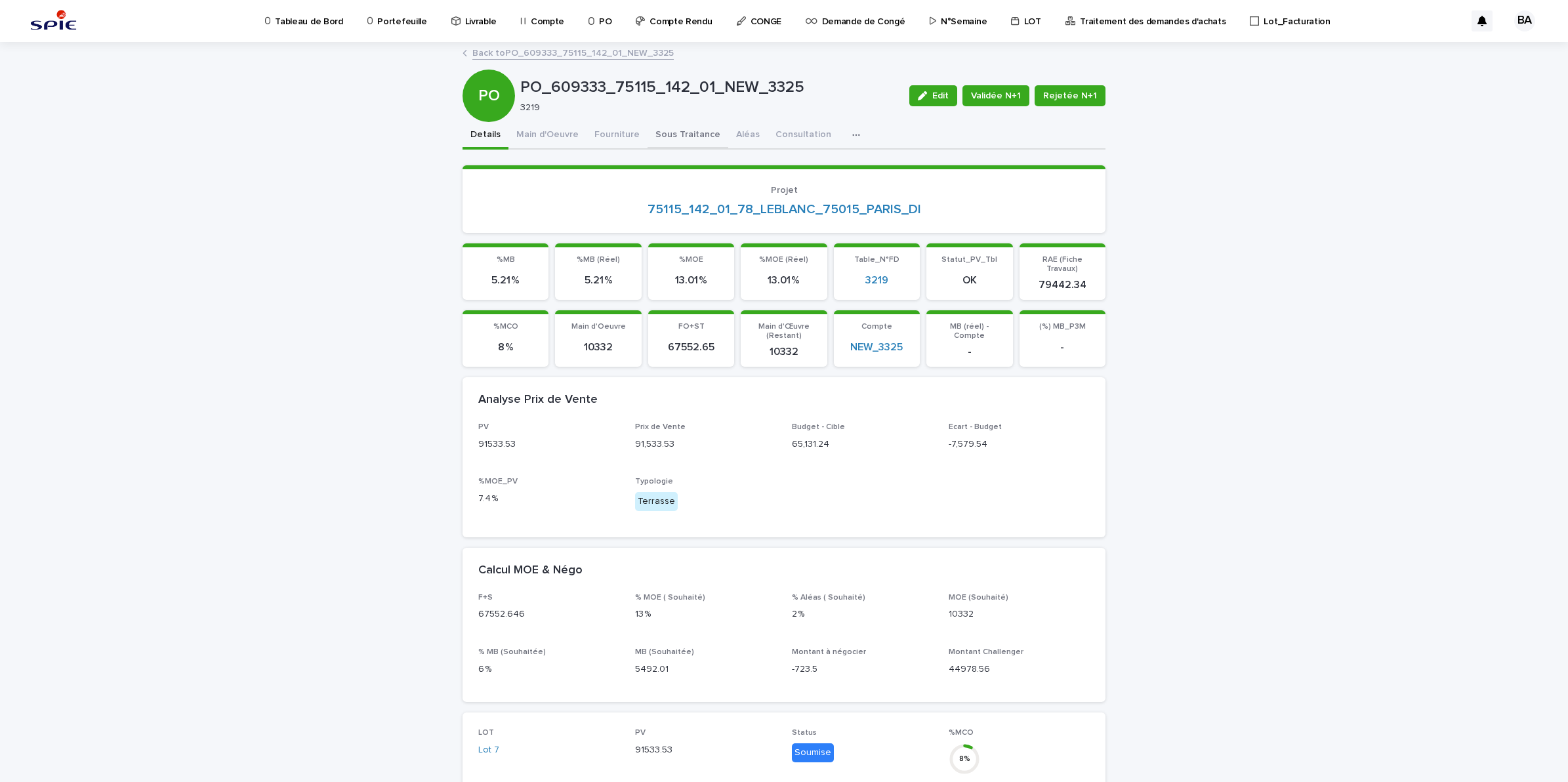
click at [684, 139] on button "Sous Traitance" at bounding box center [688, 136] width 81 height 27
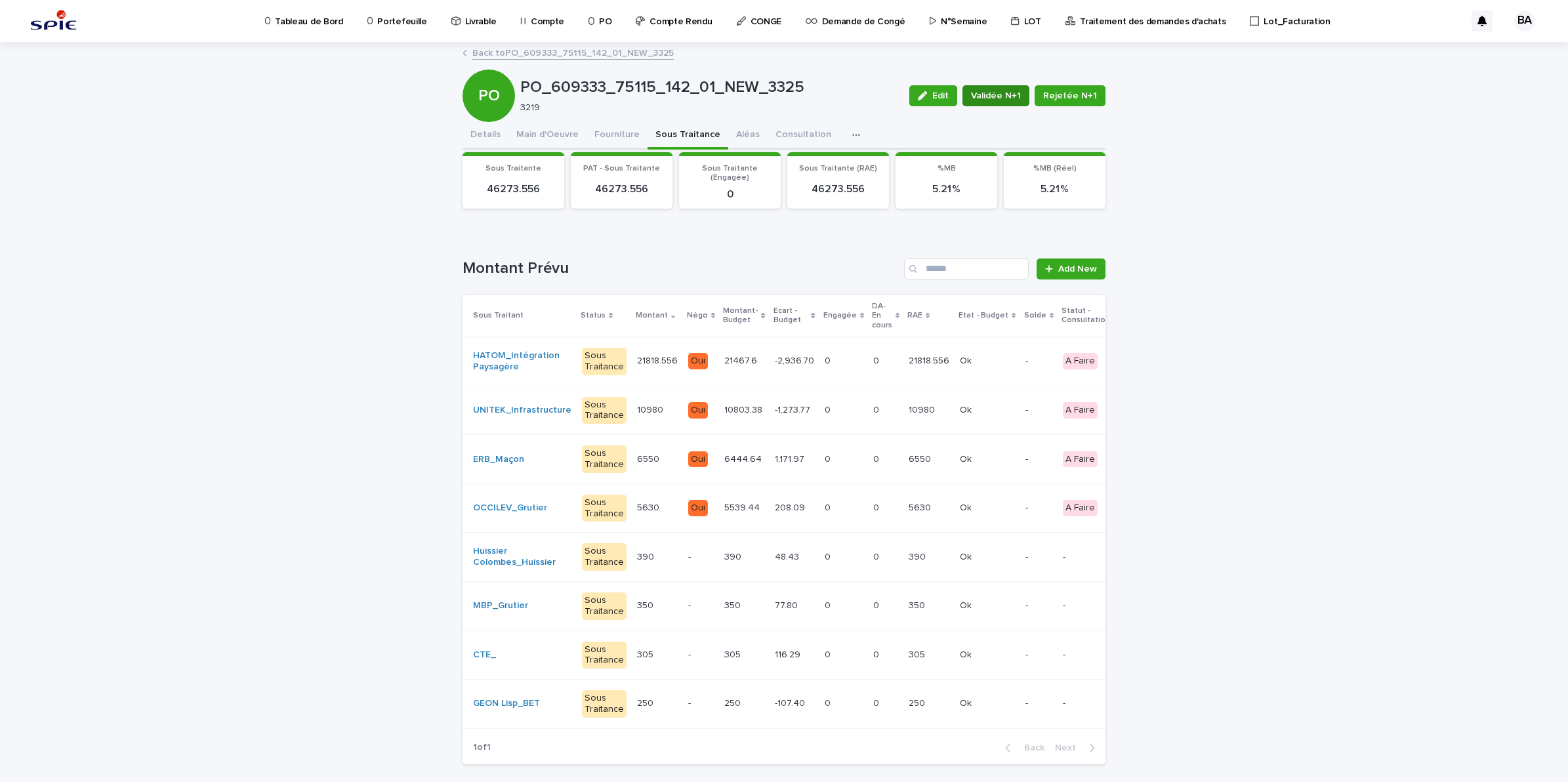
click at [997, 97] on span "Validée N+1" at bounding box center [995, 96] width 50 height 13
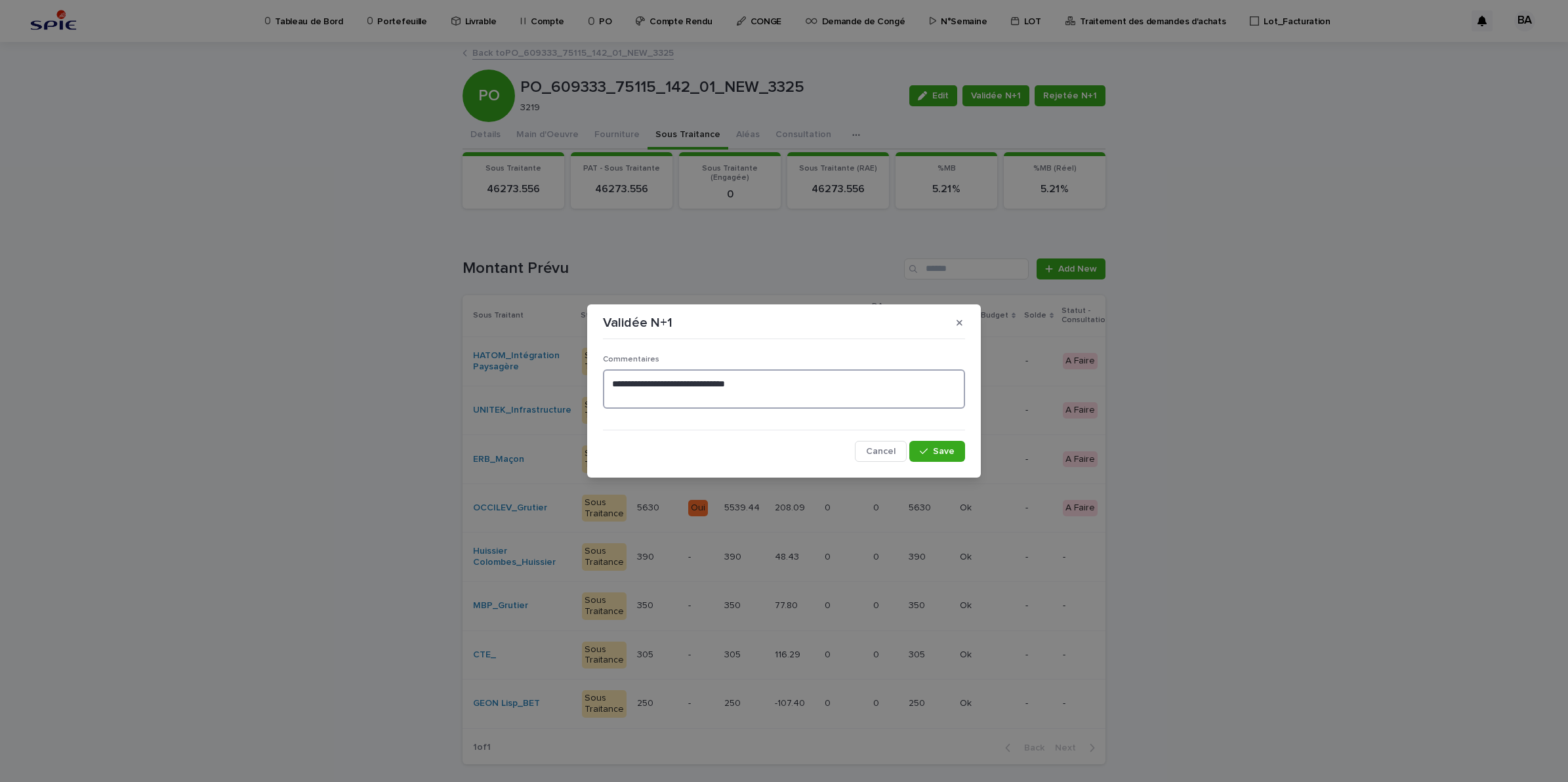
drag, startPoint x: 765, startPoint y: 385, endPoint x: 444, endPoint y: 374, distance: 321.2
click at [444, 374] on div "**********" at bounding box center [784, 391] width 1568 height 782
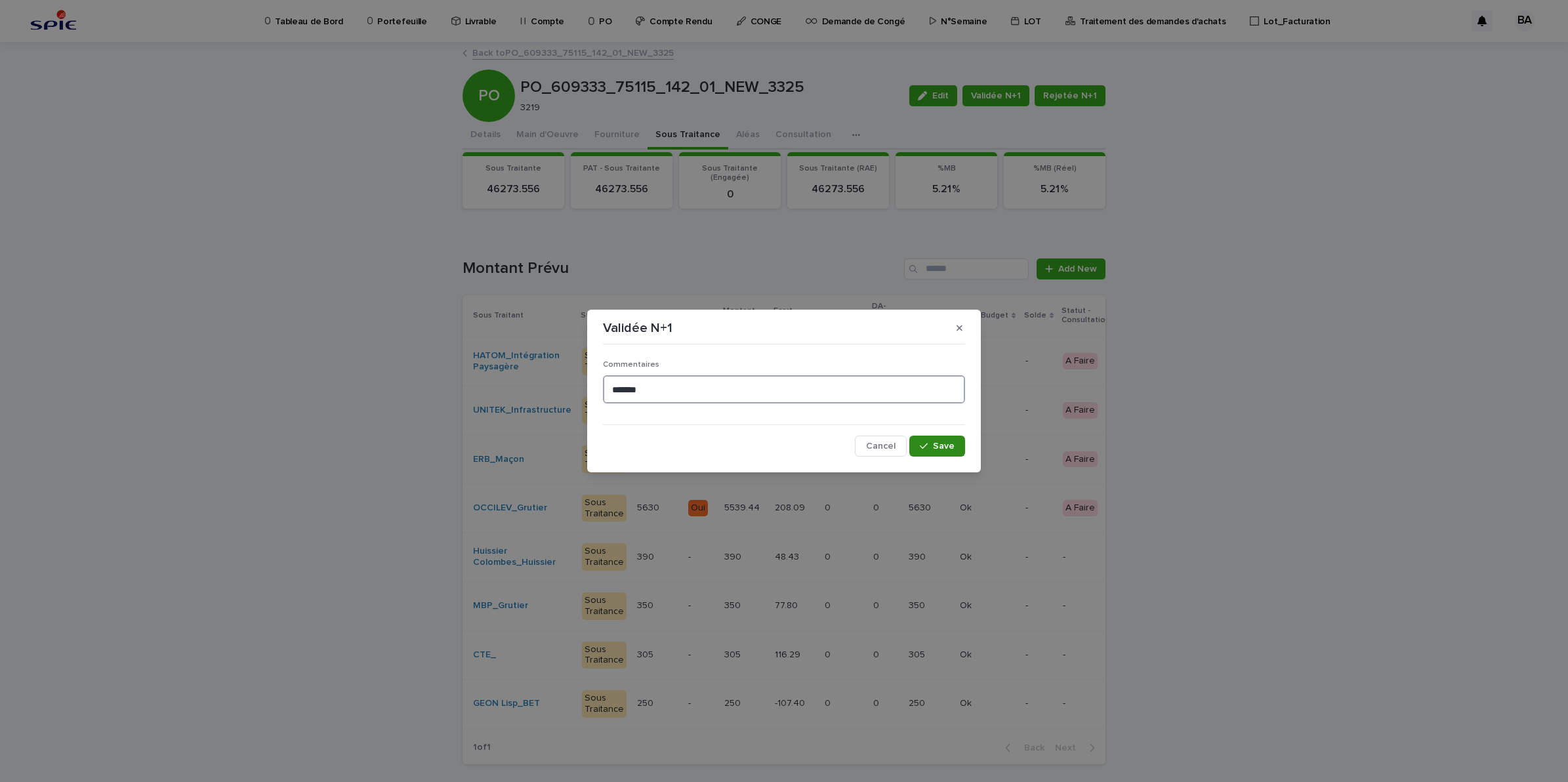
type textarea "*******"
click at [948, 443] on span "Save" at bounding box center [943, 446] width 22 height 9
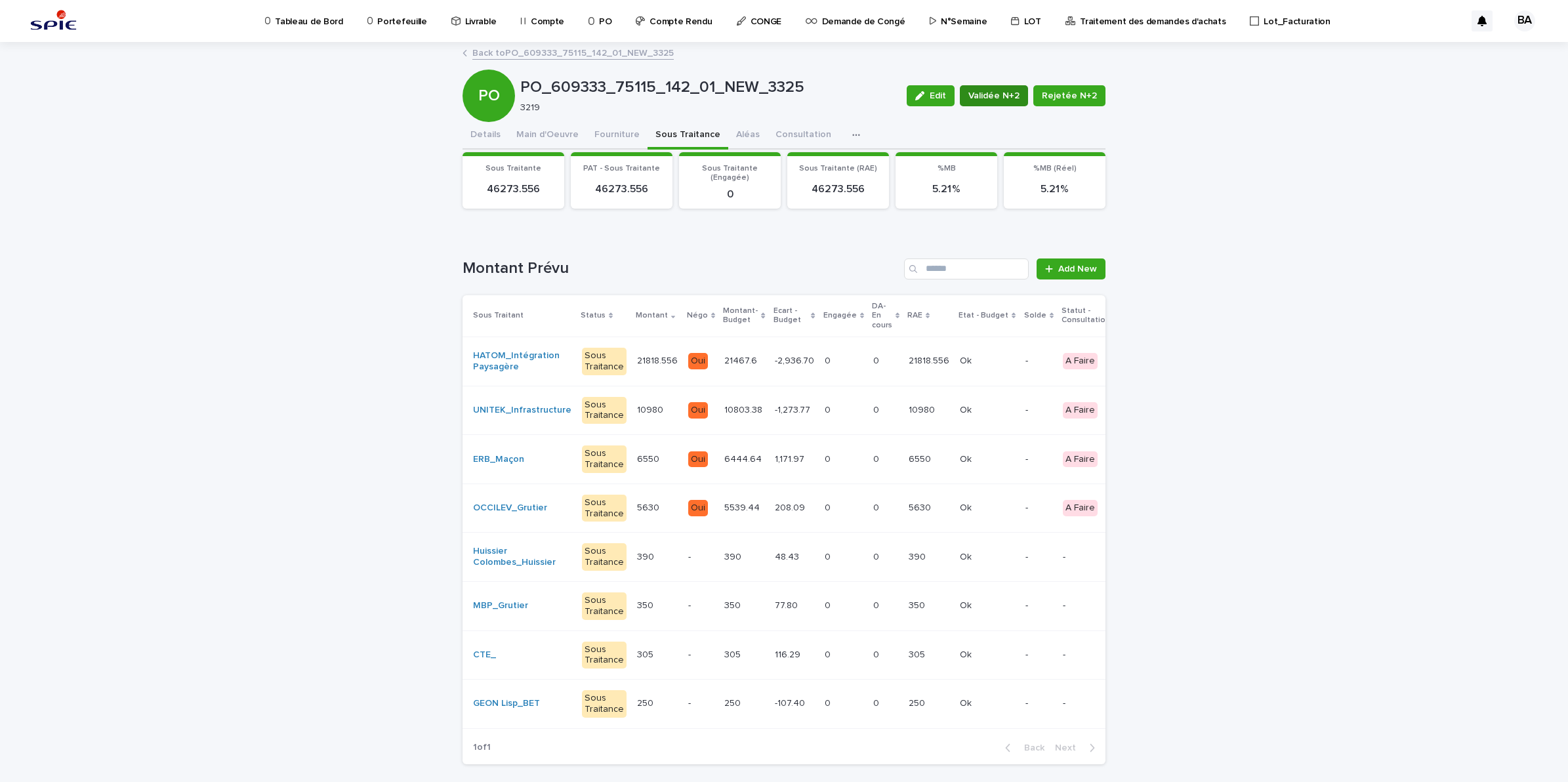
click at [997, 100] on span "Validée N+2" at bounding box center [993, 96] width 51 height 13
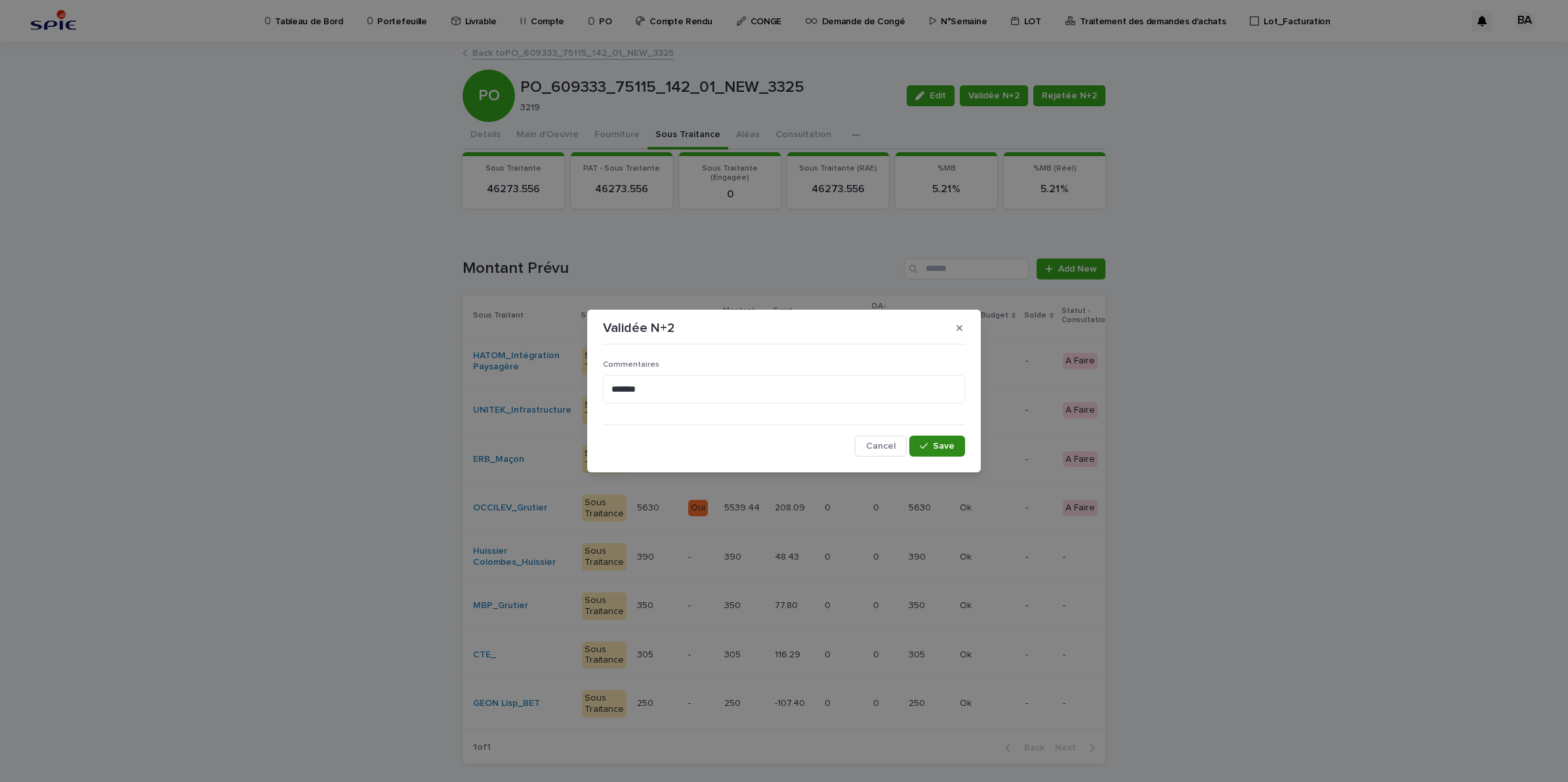
click at [941, 450] on span "Save" at bounding box center [943, 446] width 22 height 9
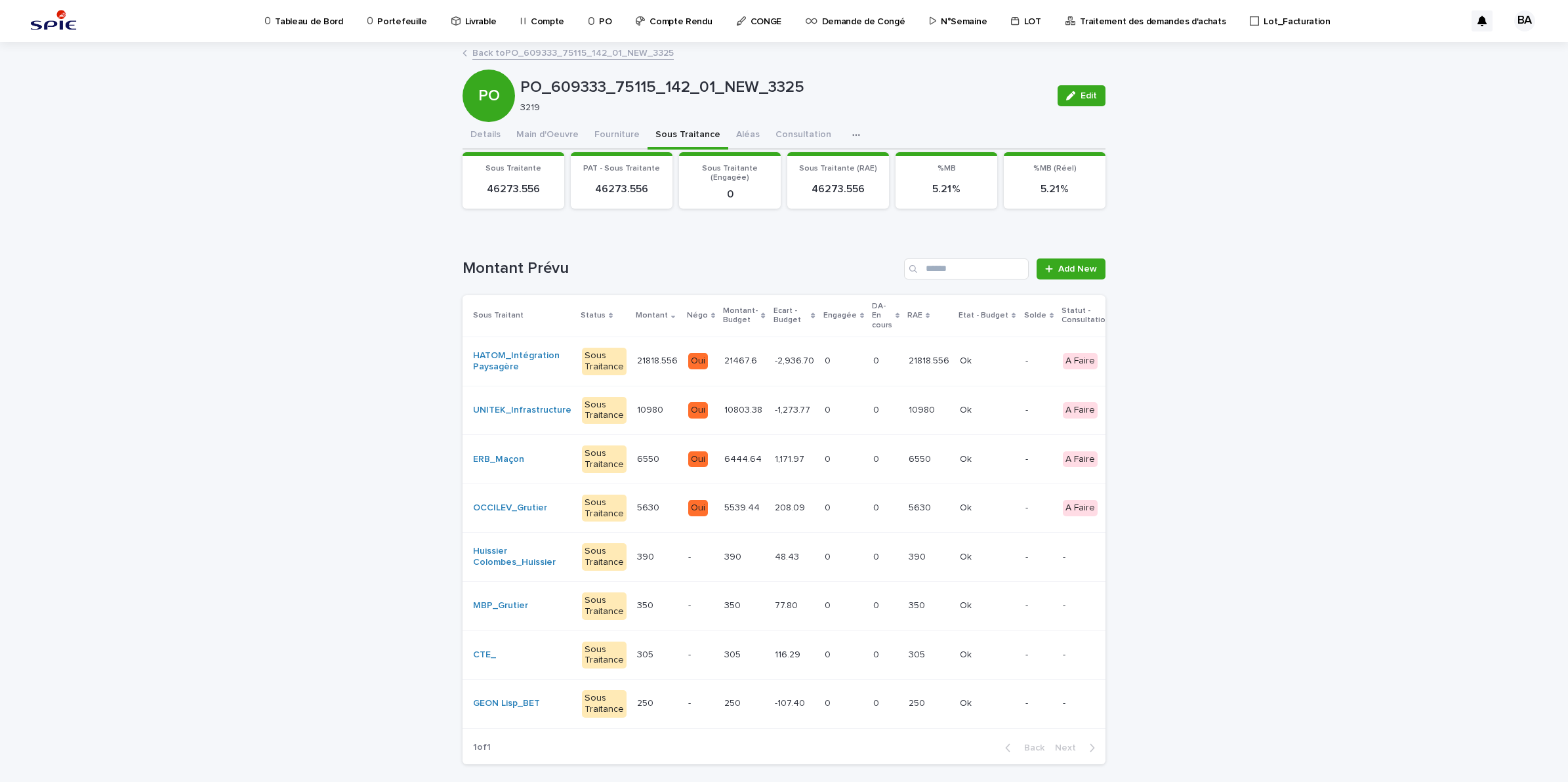
click at [1024, 19] on p "LOT" at bounding box center [1033, 14] width 17 height 27
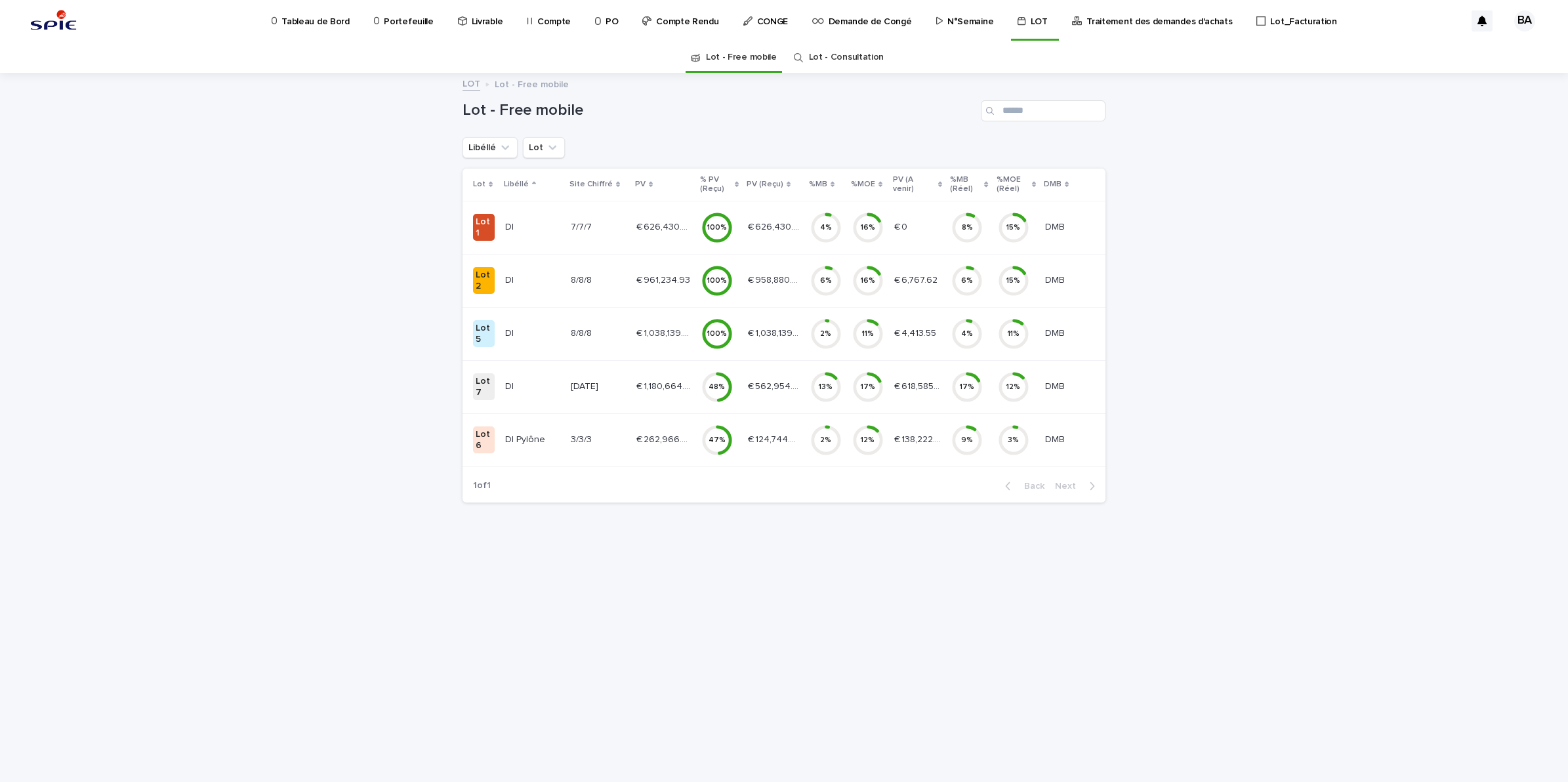
click at [397, 24] on p "Portefeuille" at bounding box center [408, 14] width 49 height 27
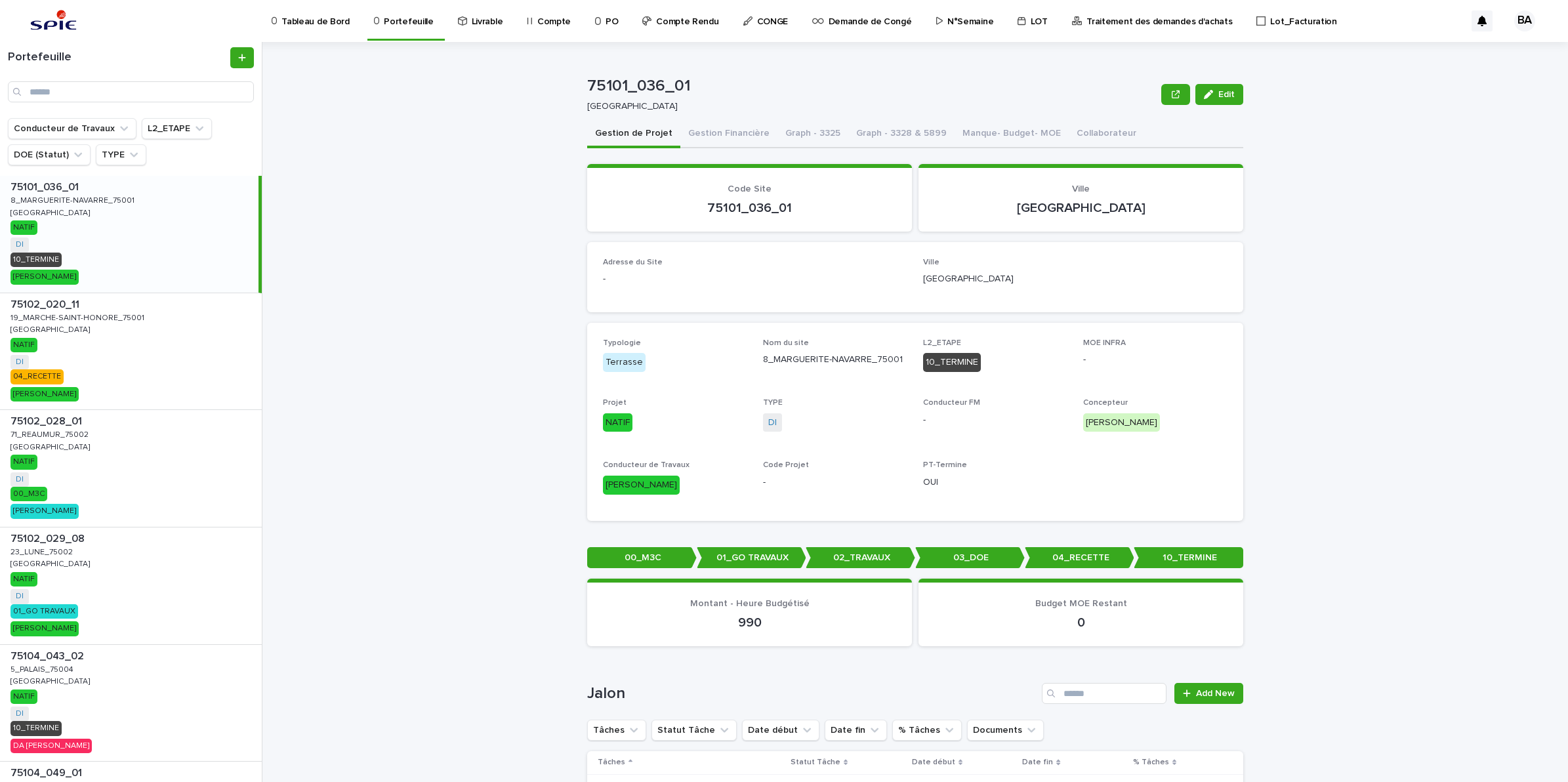
click at [1179, 25] on p "Traitement des demandes d'achats" at bounding box center [1159, 14] width 146 height 27
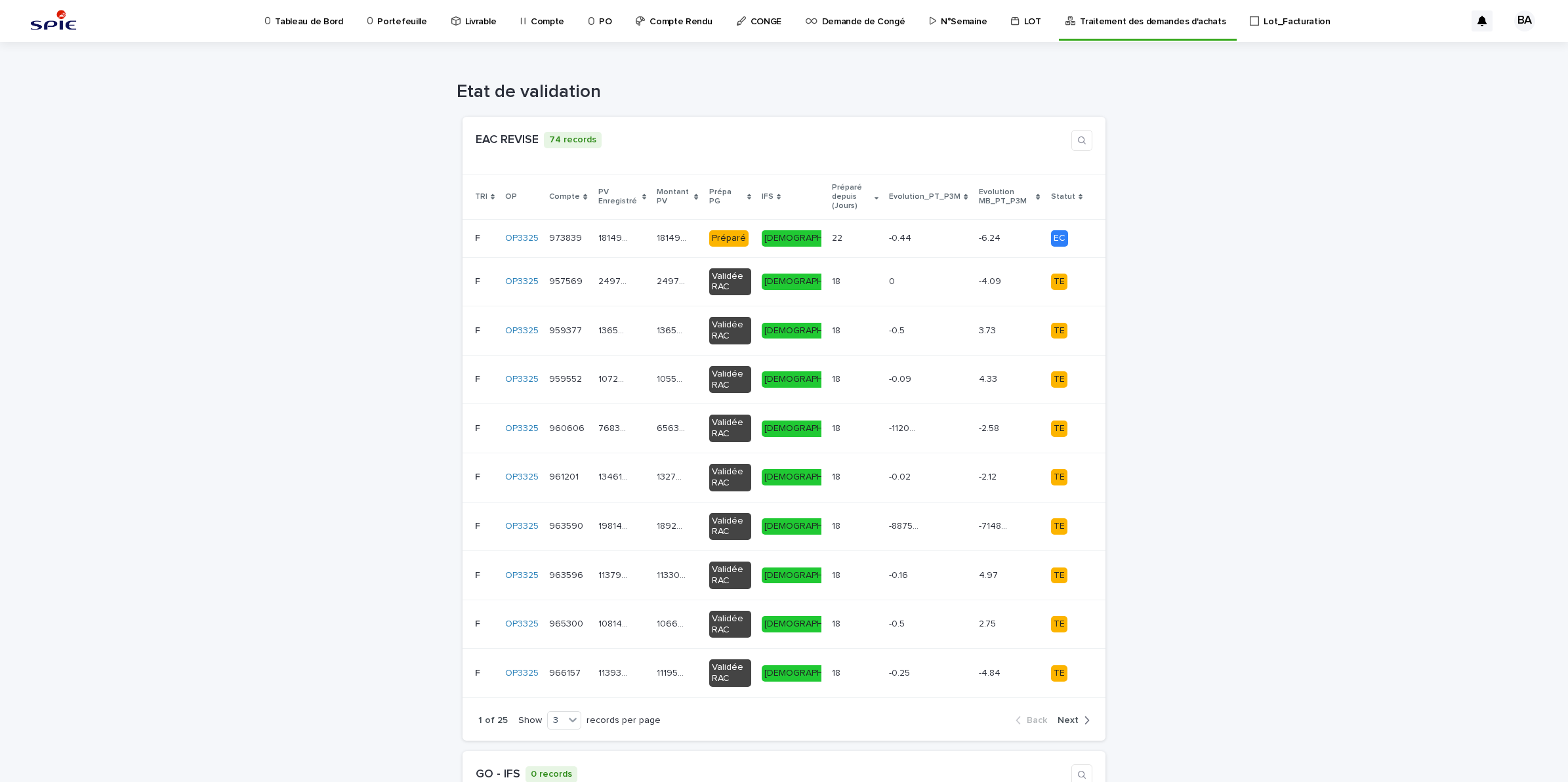
click at [932, 30] on link "N°Semaine" at bounding box center [961, 20] width 65 height 40
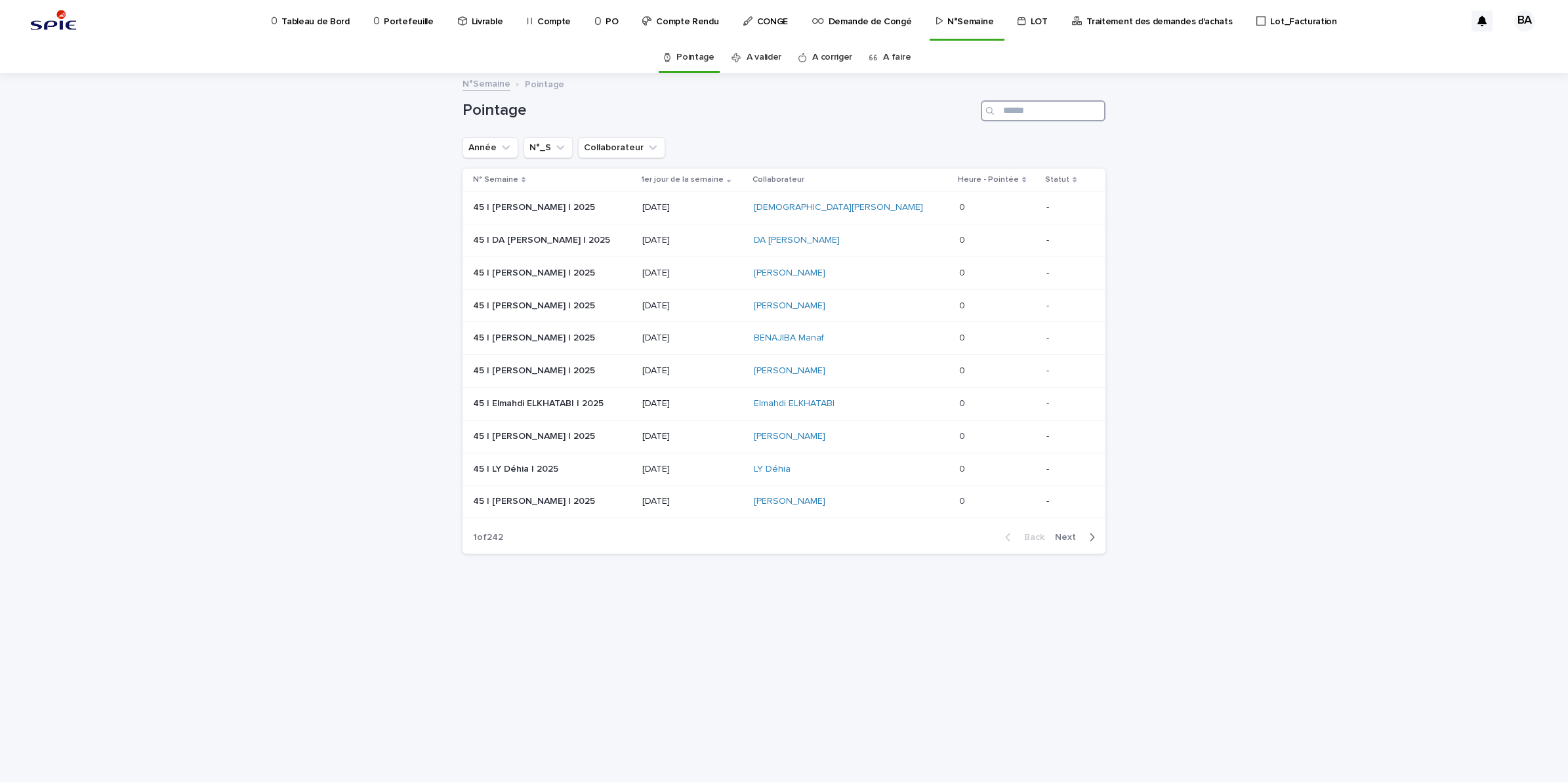
click at [1021, 113] on input "Search" at bounding box center [1043, 110] width 125 height 21
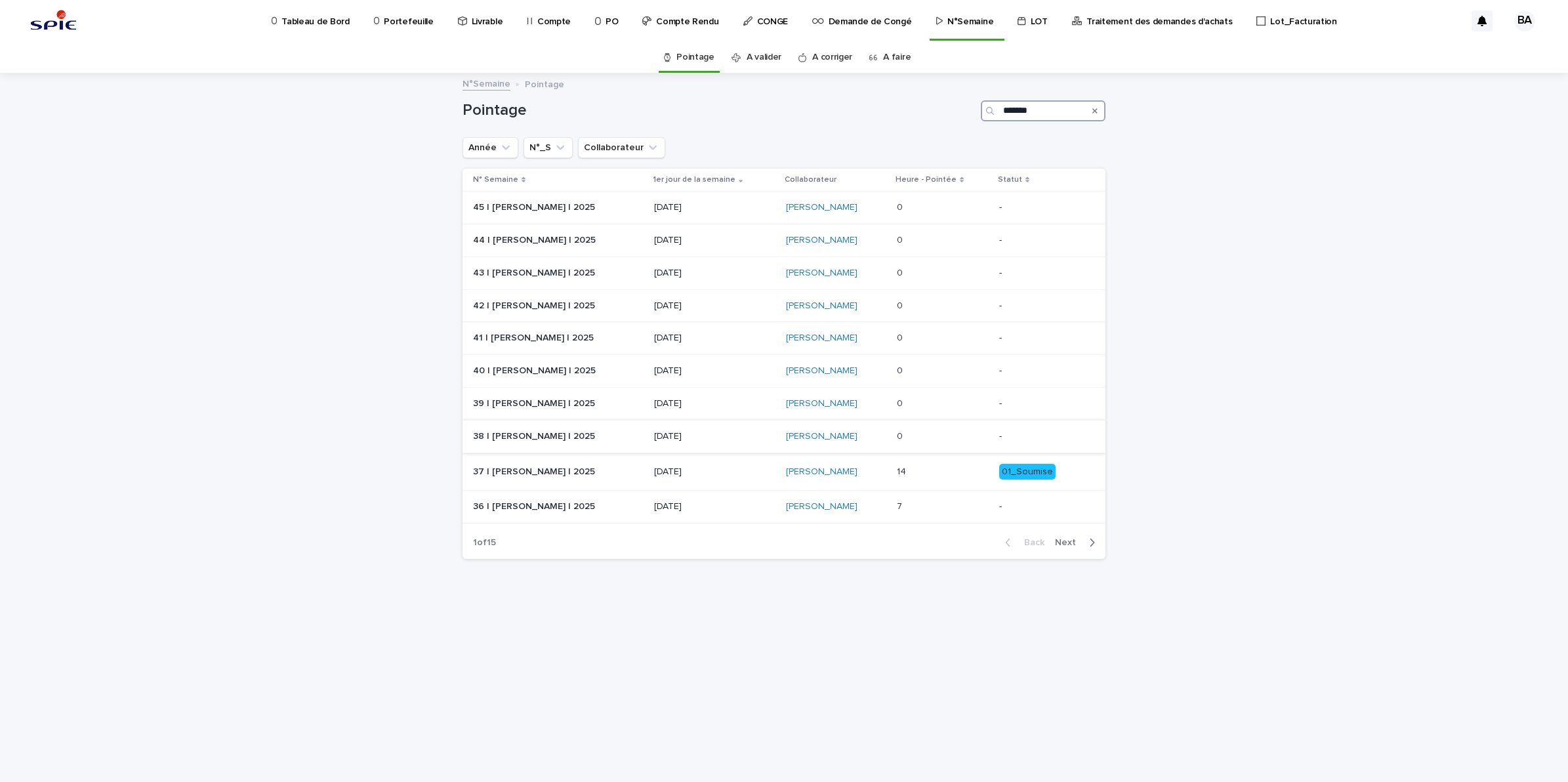
type input "*******"
click at [915, 437] on p at bounding box center [943, 436] width 92 height 11
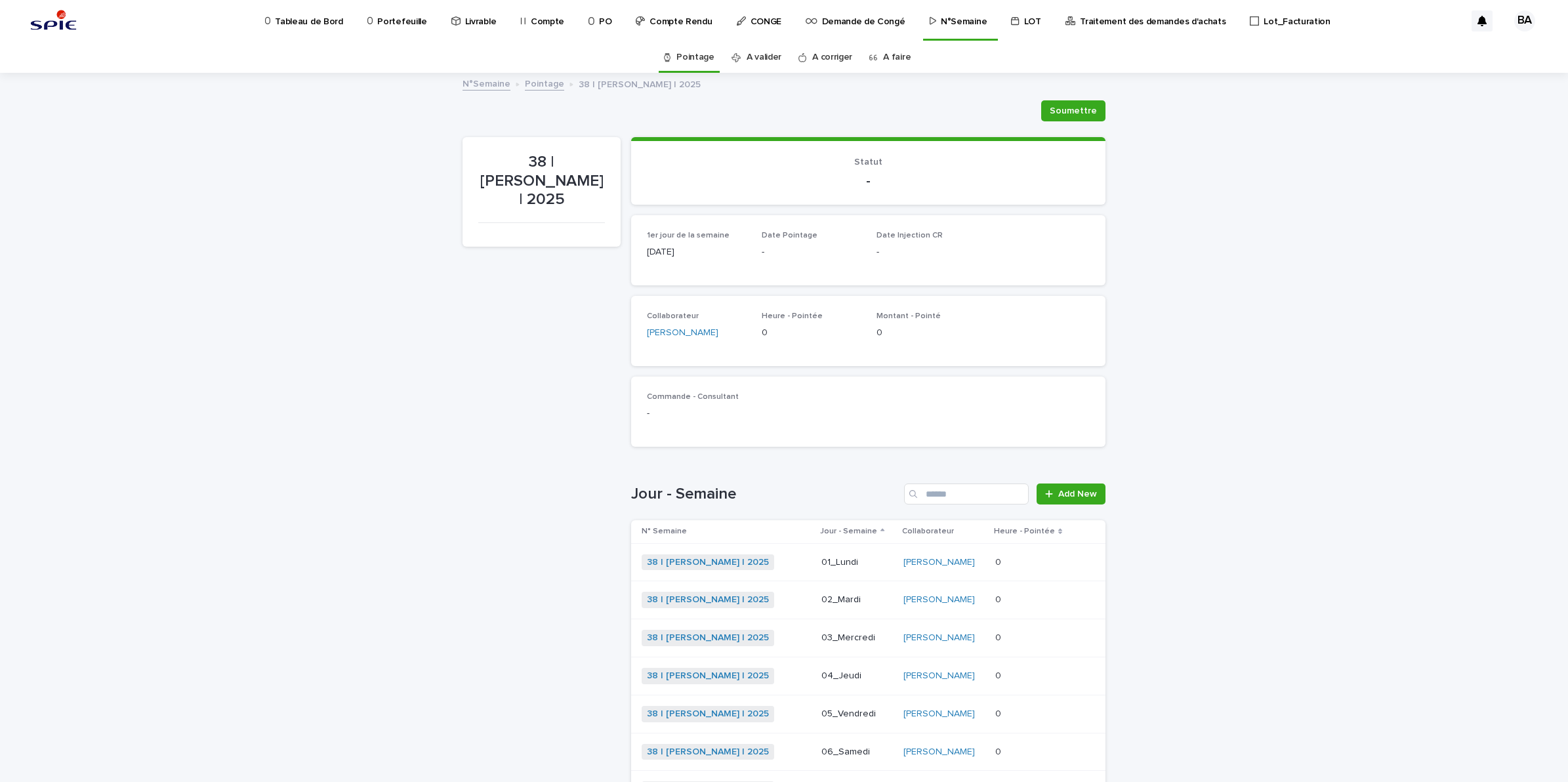
scroll to position [139, 0]
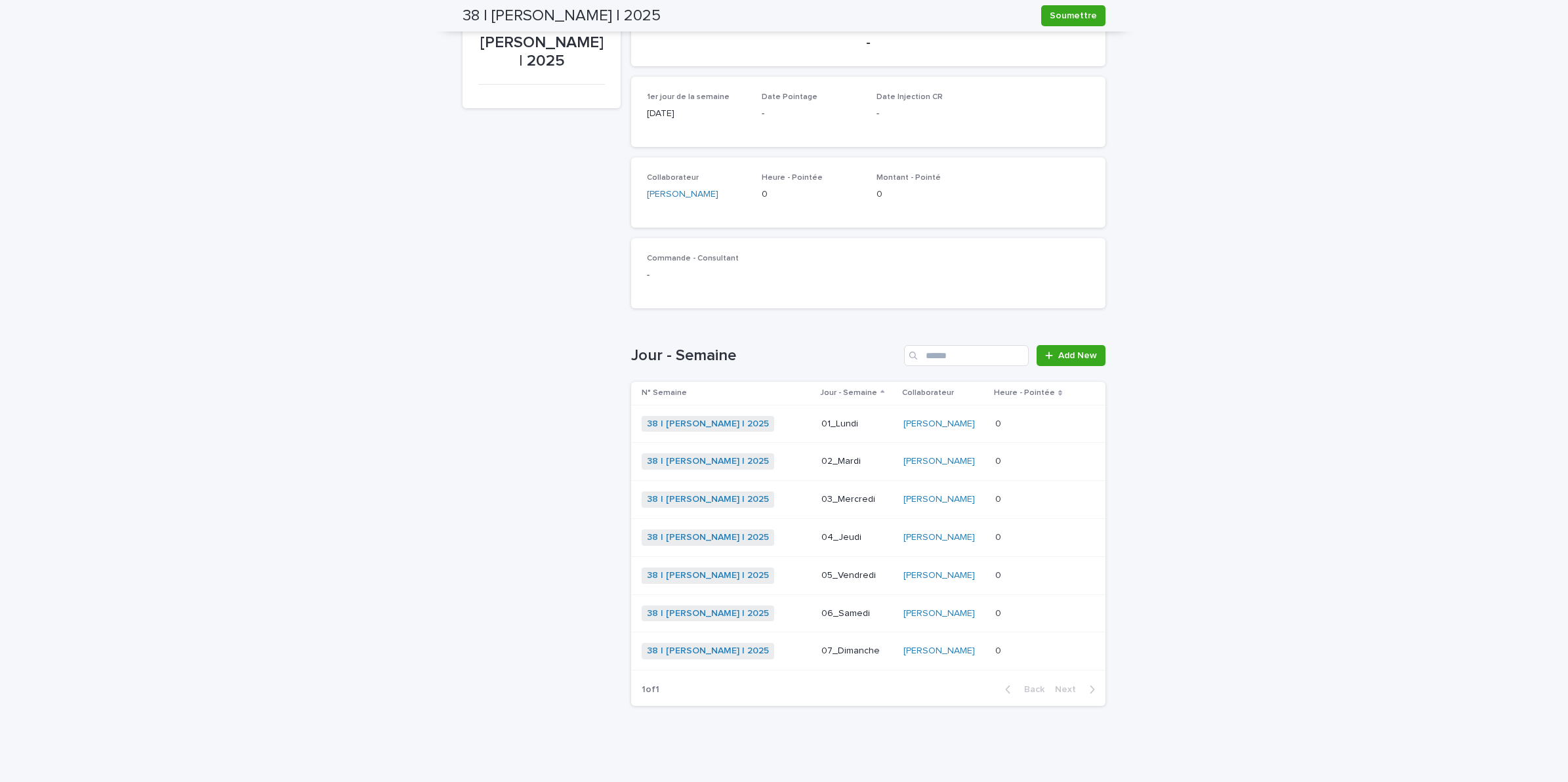
click at [1018, 423] on p at bounding box center [1033, 423] width 76 height 11
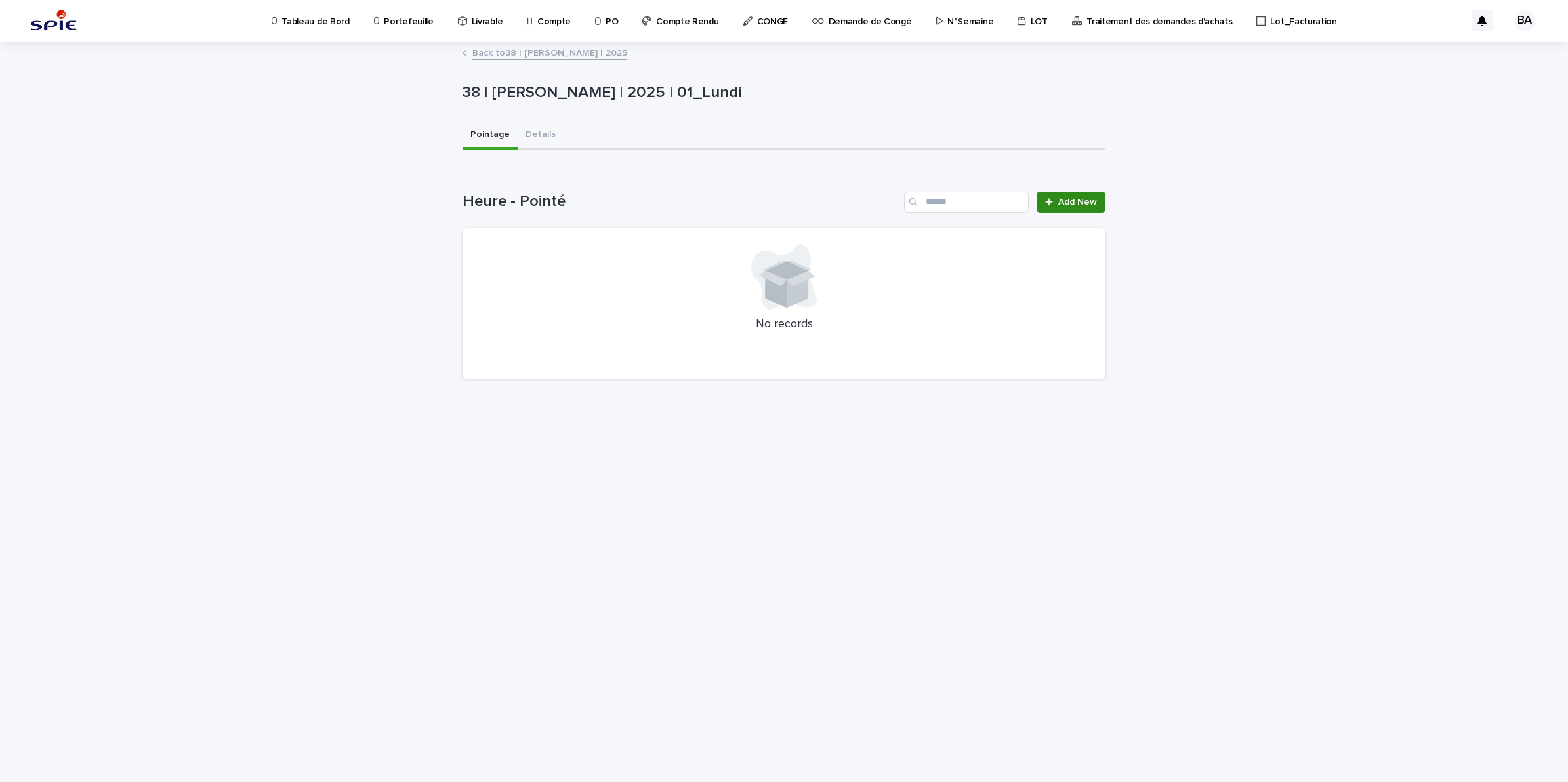
click at [1064, 200] on span "Add New" at bounding box center [1078, 202] width 39 height 9
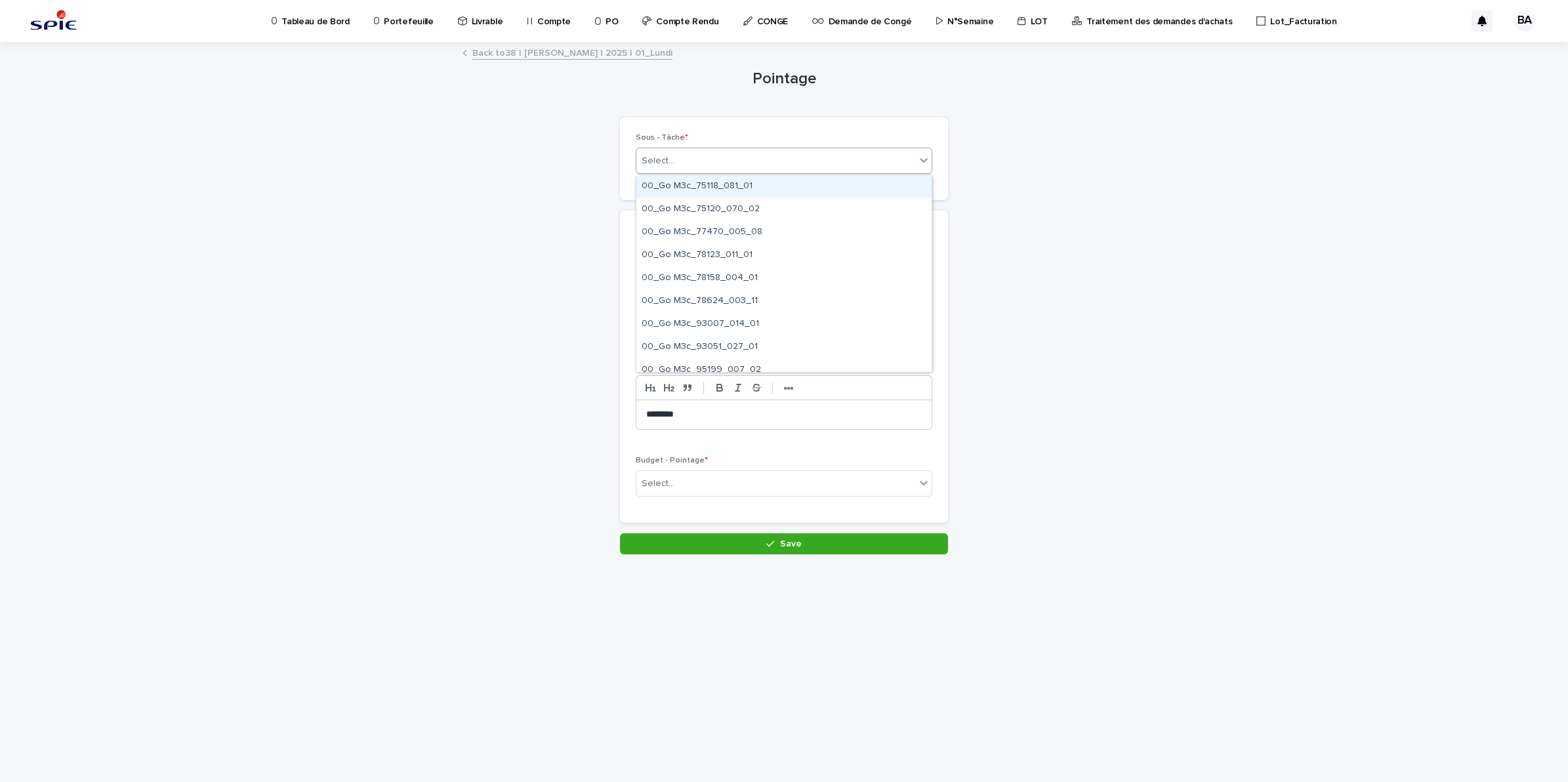
click at [720, 164] on div "Select..." at bounding box center [775, 161] width 279 height 22
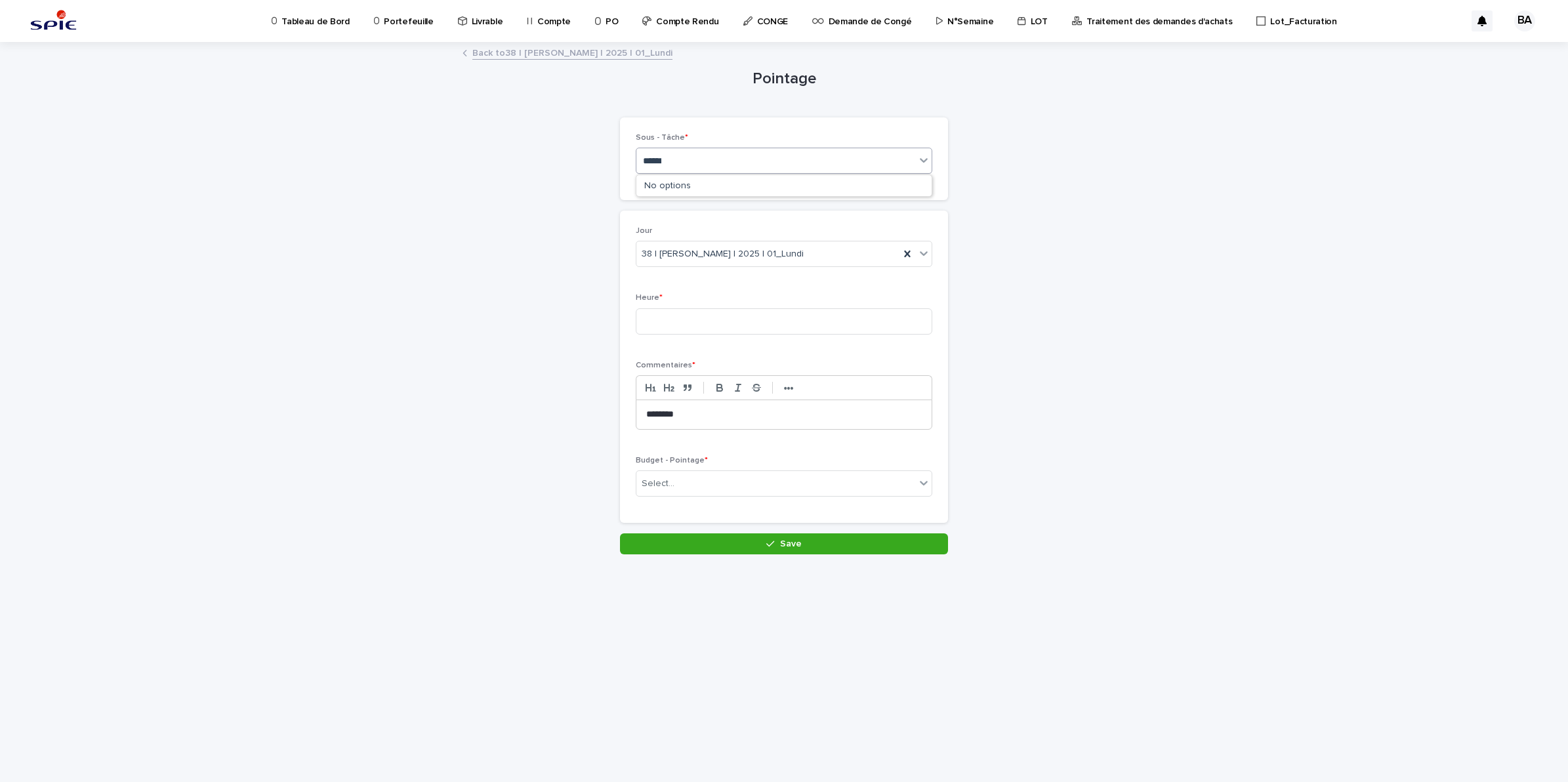
type input "*******"
click at [715, 270] on div "Pilotage - Projet_Pilotage" at bounding box center [783, 278] width 295 height 23
click at [697, 325] on input at bounding box center [783, 321] width 296 height 26
type input "*"
click at [736, 481] on div "Select..." at bounding box center [775, 484] width 279 height 22
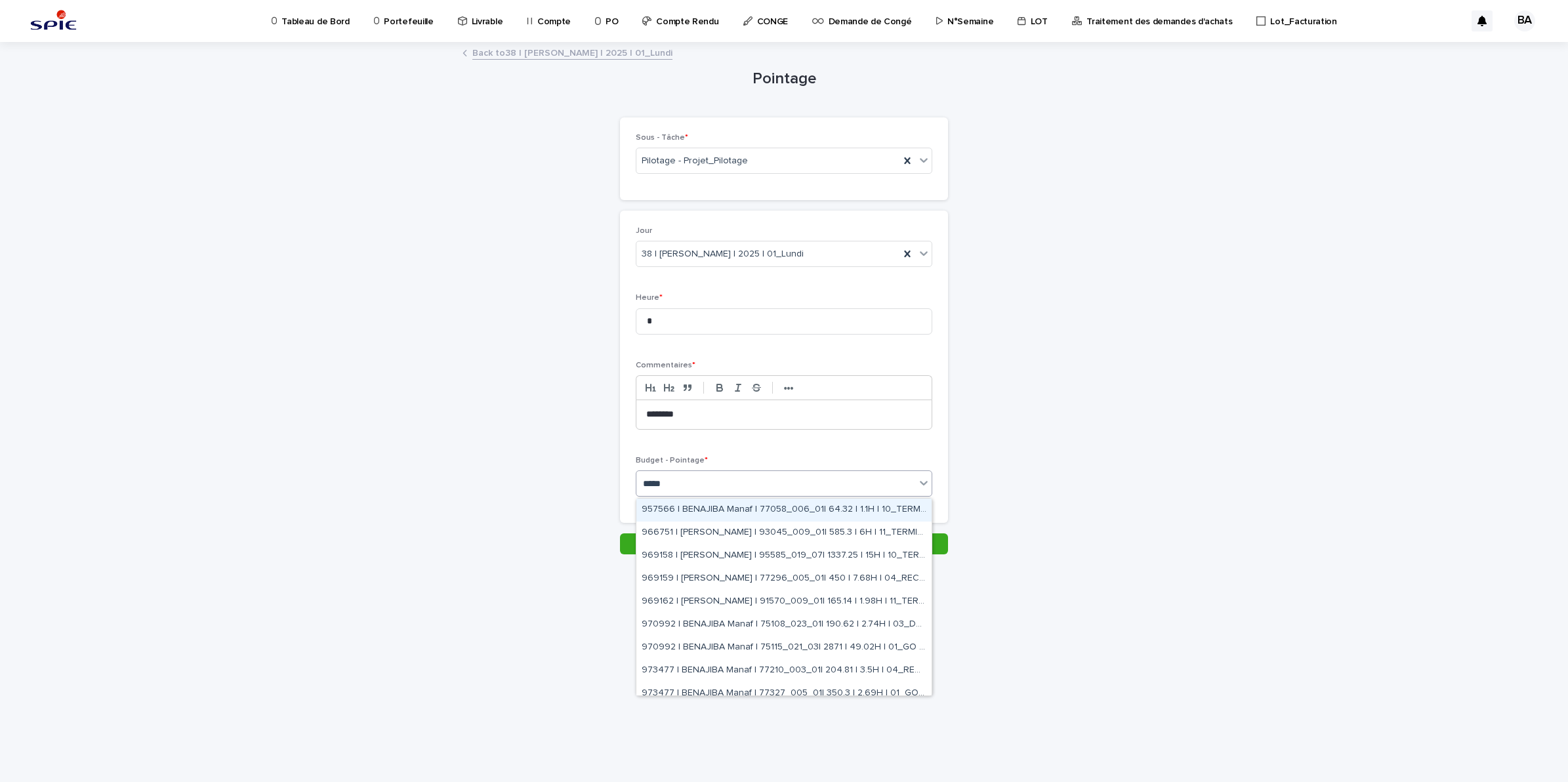
type input "******"
click at [866, 647] on div "A30018 | BENADDI Amine | 78646_038_05| 7101.75 | 85H | 01_GO TRAVAUX" at bounding box center [783, 648] width 295 height 23
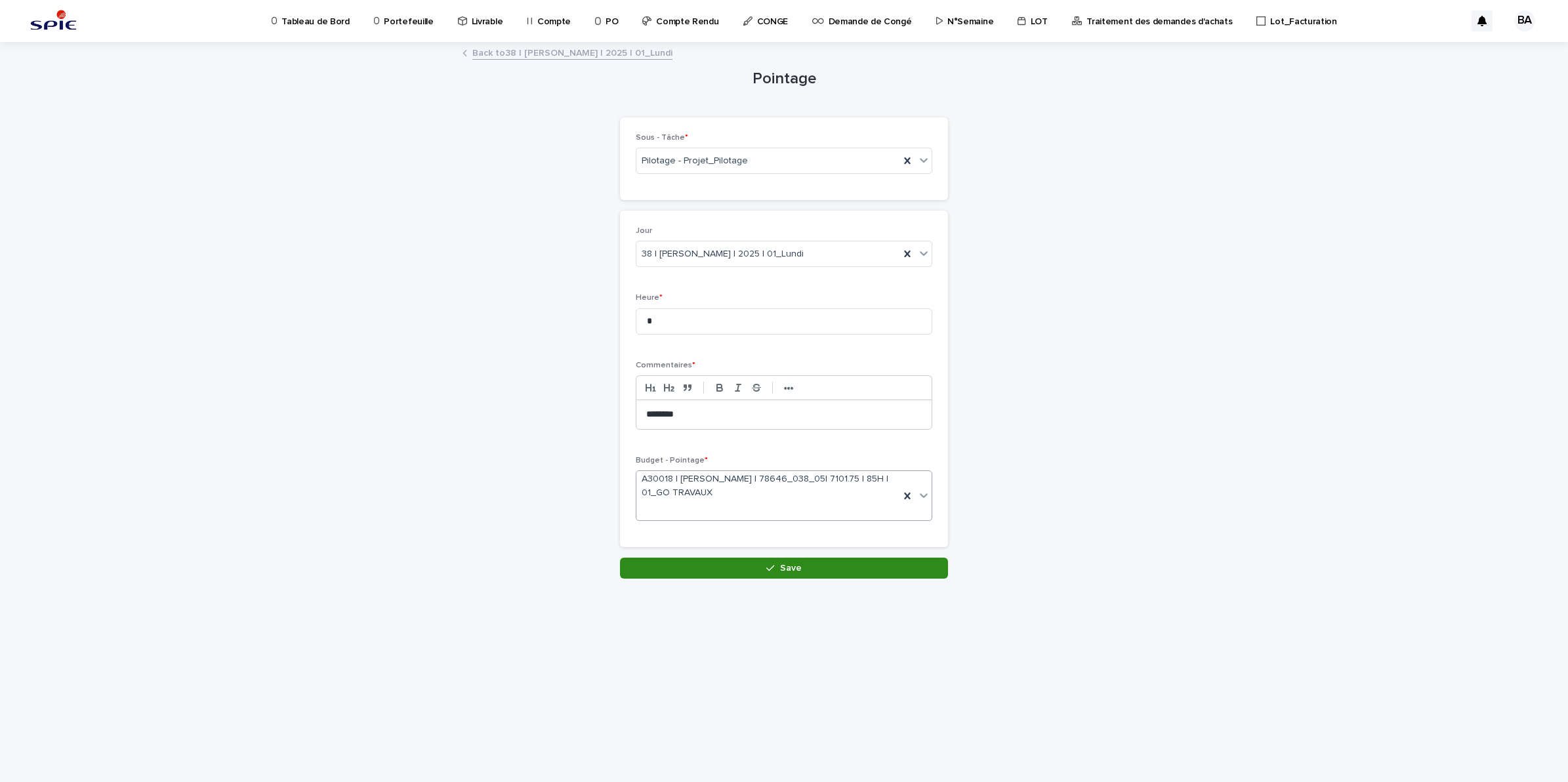
click at [785, 571] on span "Save" at bounding box center [790, 568] width 22 height 9
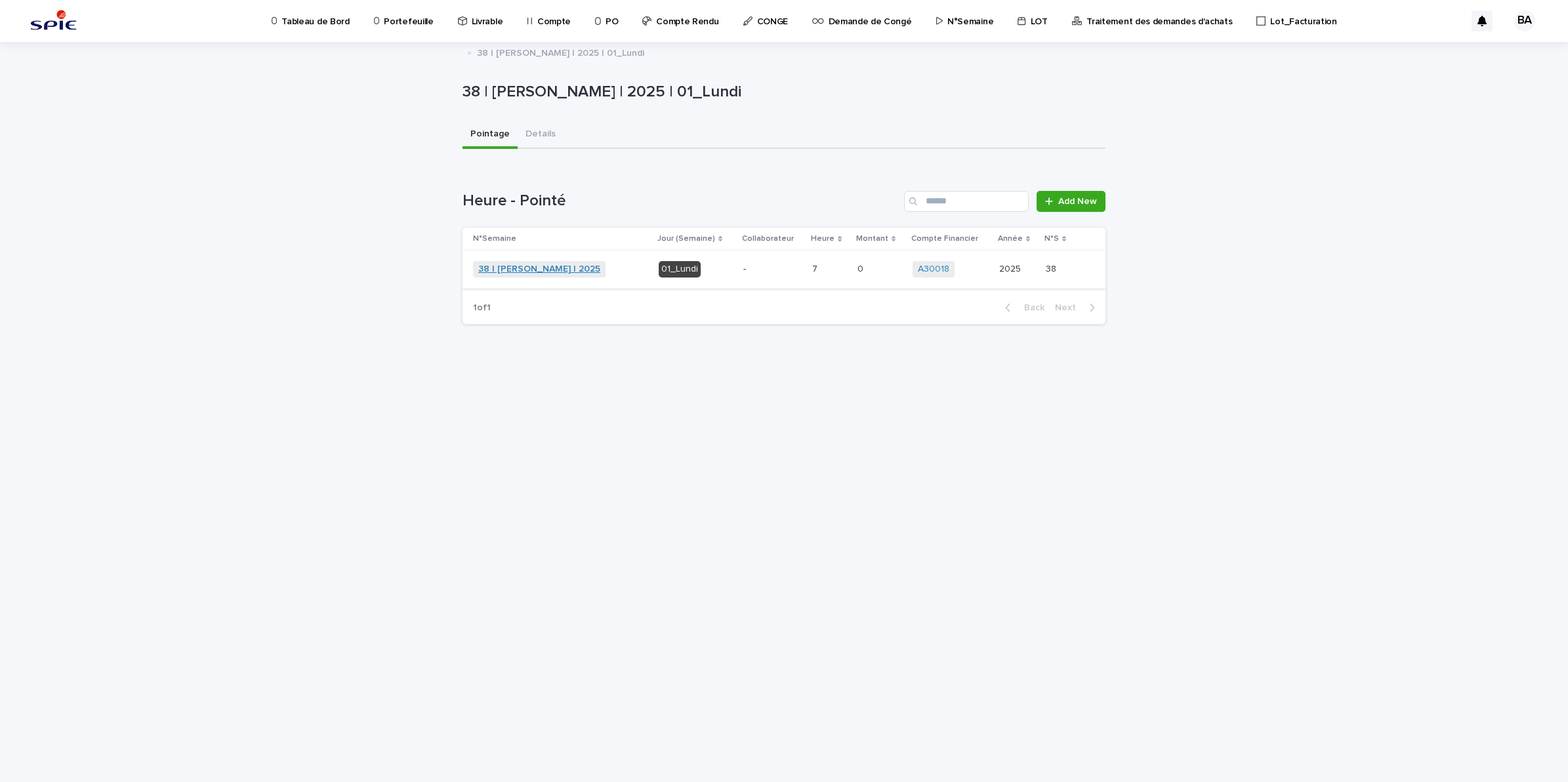
click at [559, 265] on link "38 | [PERSON_NAME] | 2025" at bounding box center [539, 269] width 122 height 11
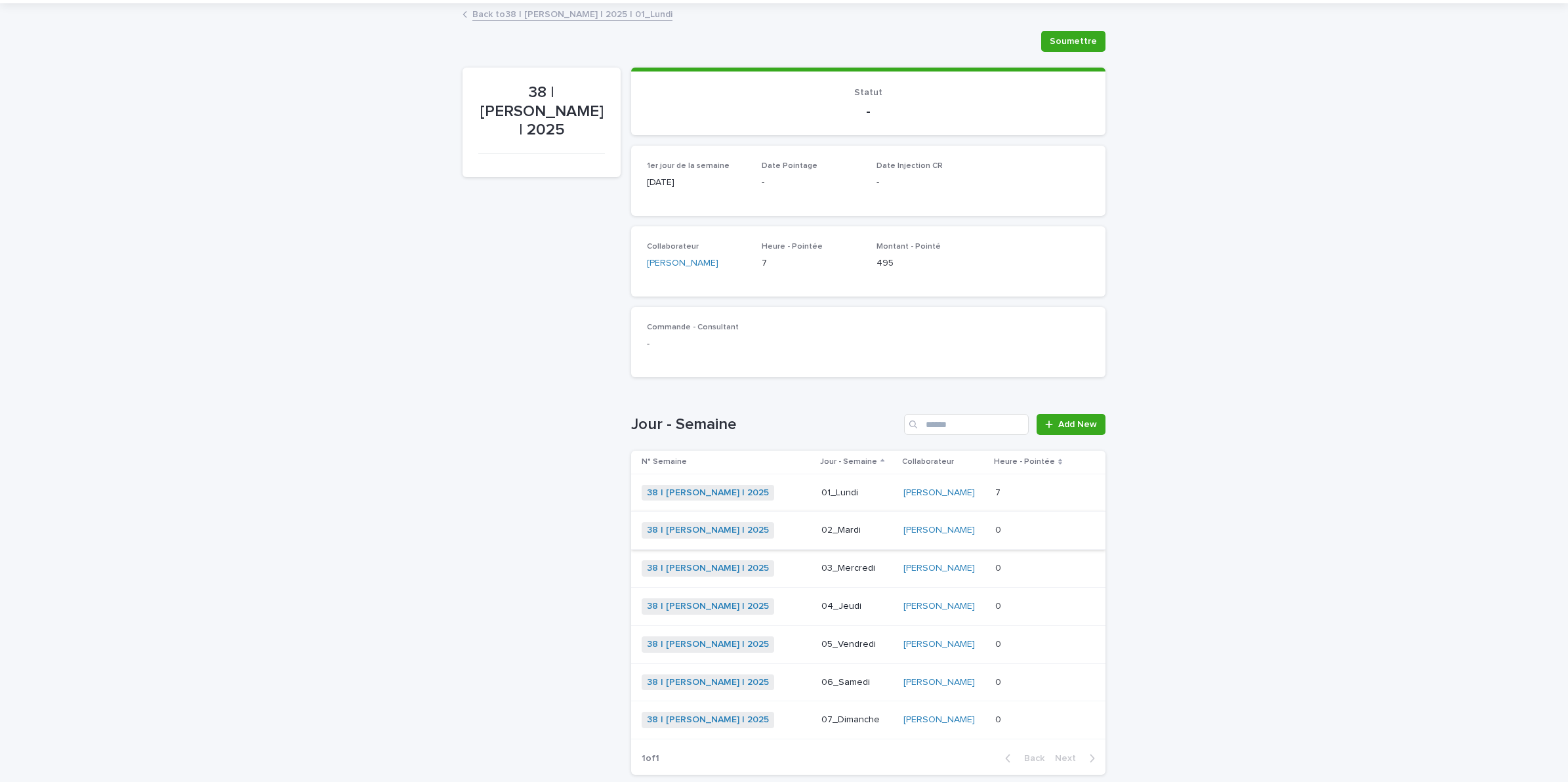
scroll to position [139, 0]
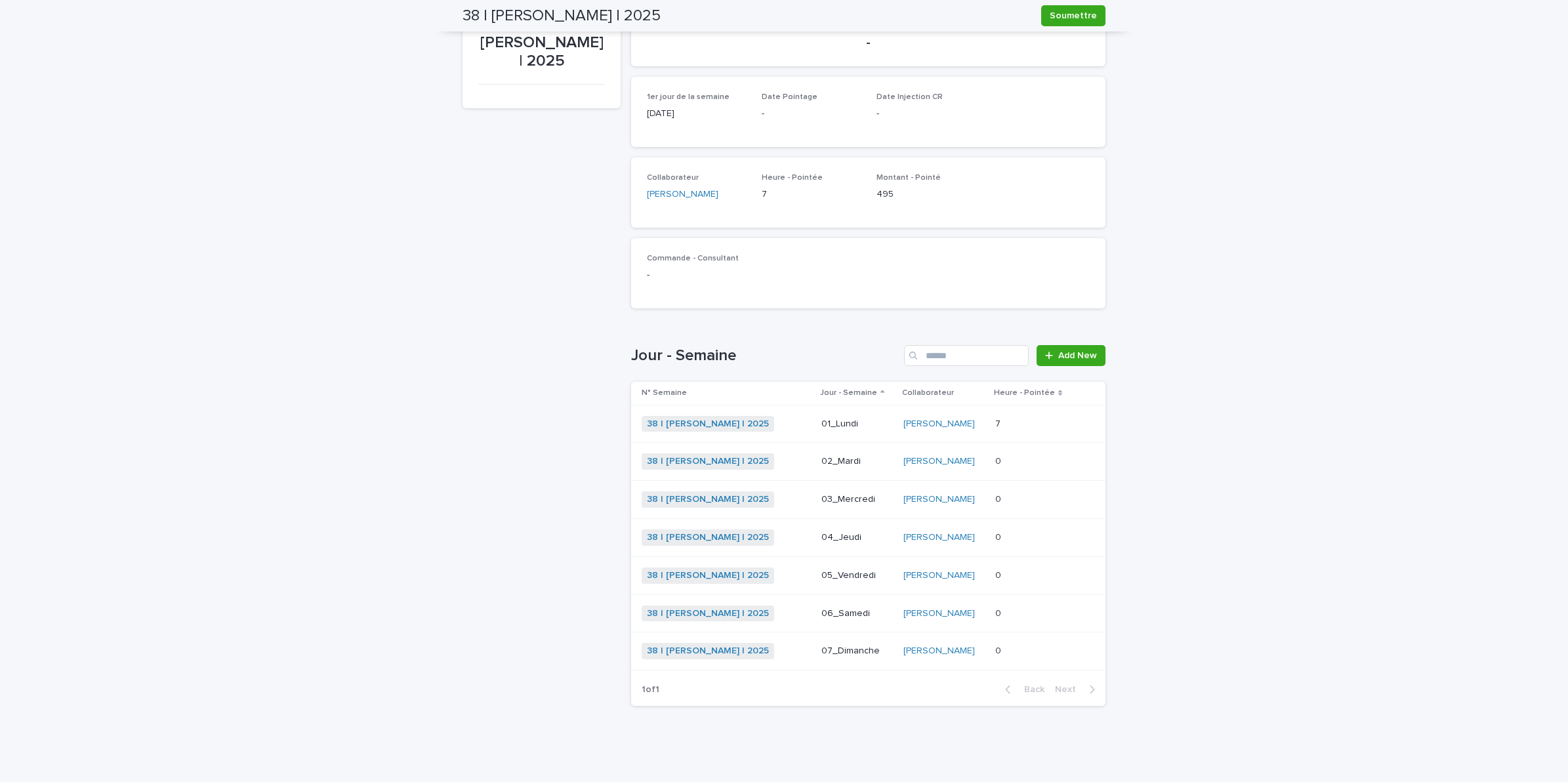
click at [1021, 471] on div "0 0" at bounding box center [1033, 462] width 76 height 22
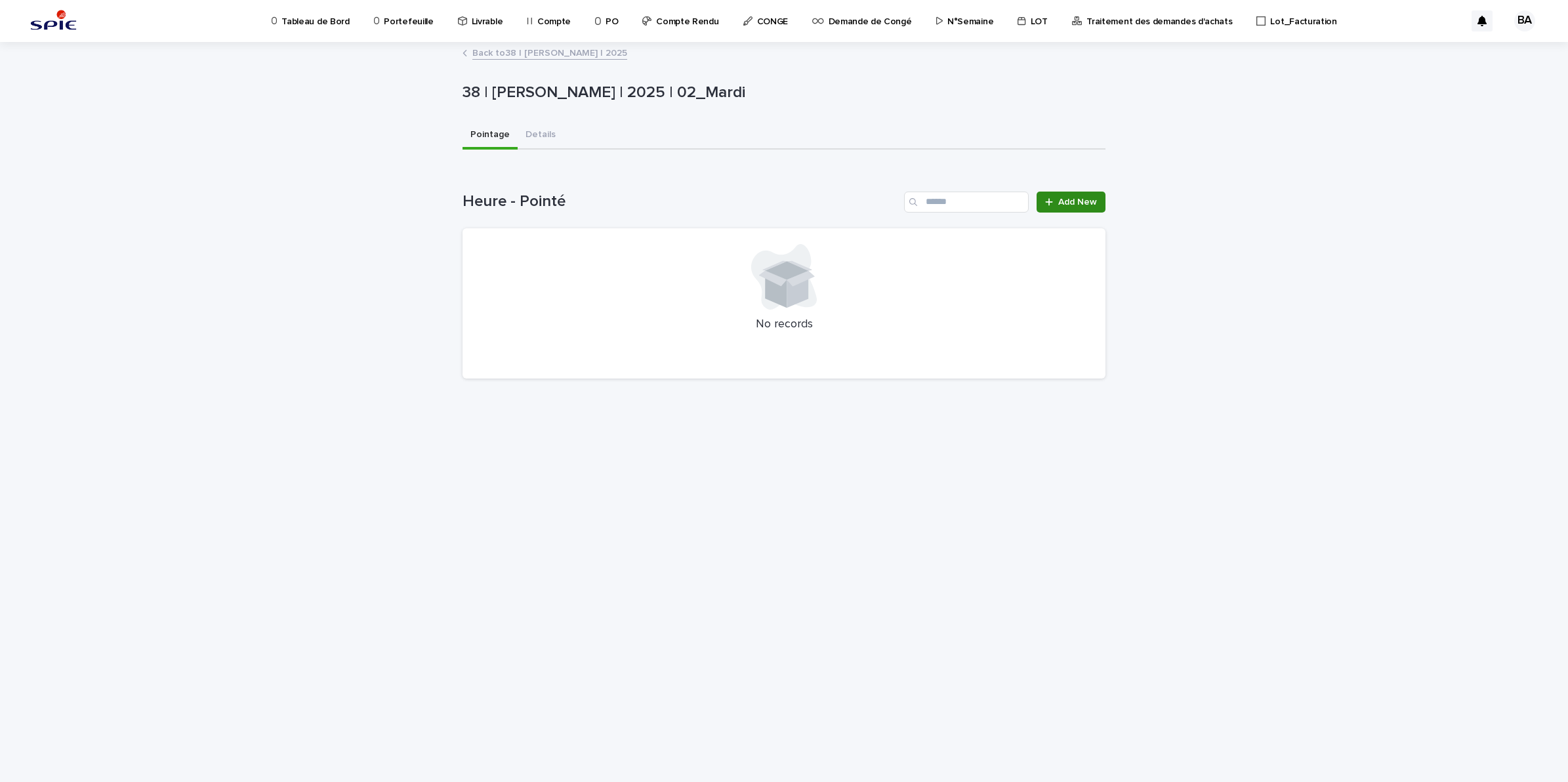
click at [1080, 201] on span "Add New" at bounding box center [1078, 202] width 39 height 9
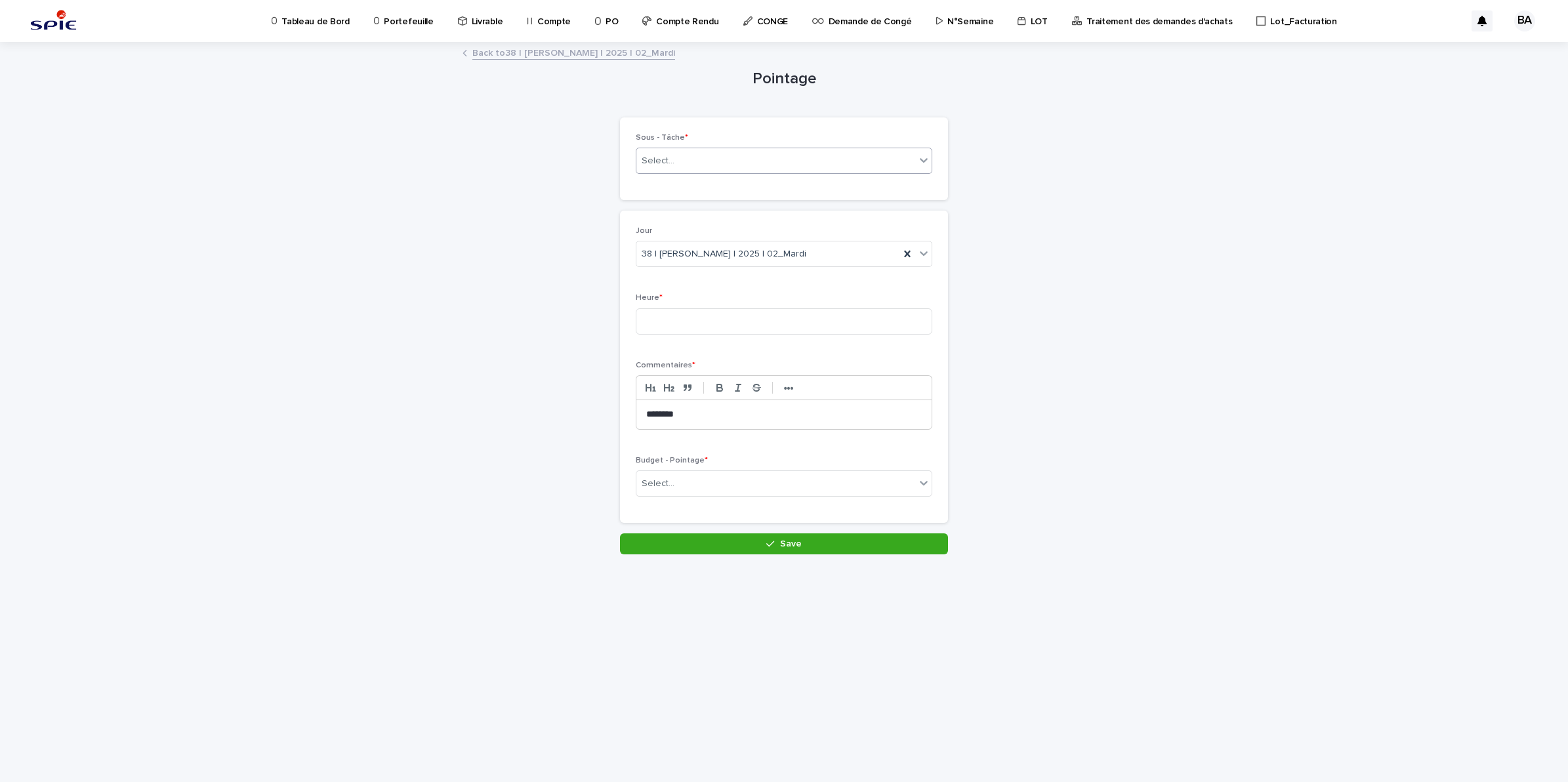
click at [696, 162] on div "Select..." at bounding box center [775, 161] width 279 height 22
type input "********"
click at [715, 314] on input at bounding box center [783, 321] width 296 height 26
type input "*"
click at [712, 489] on div "Select..." at bounding box center [775, 484] width 279 height 22
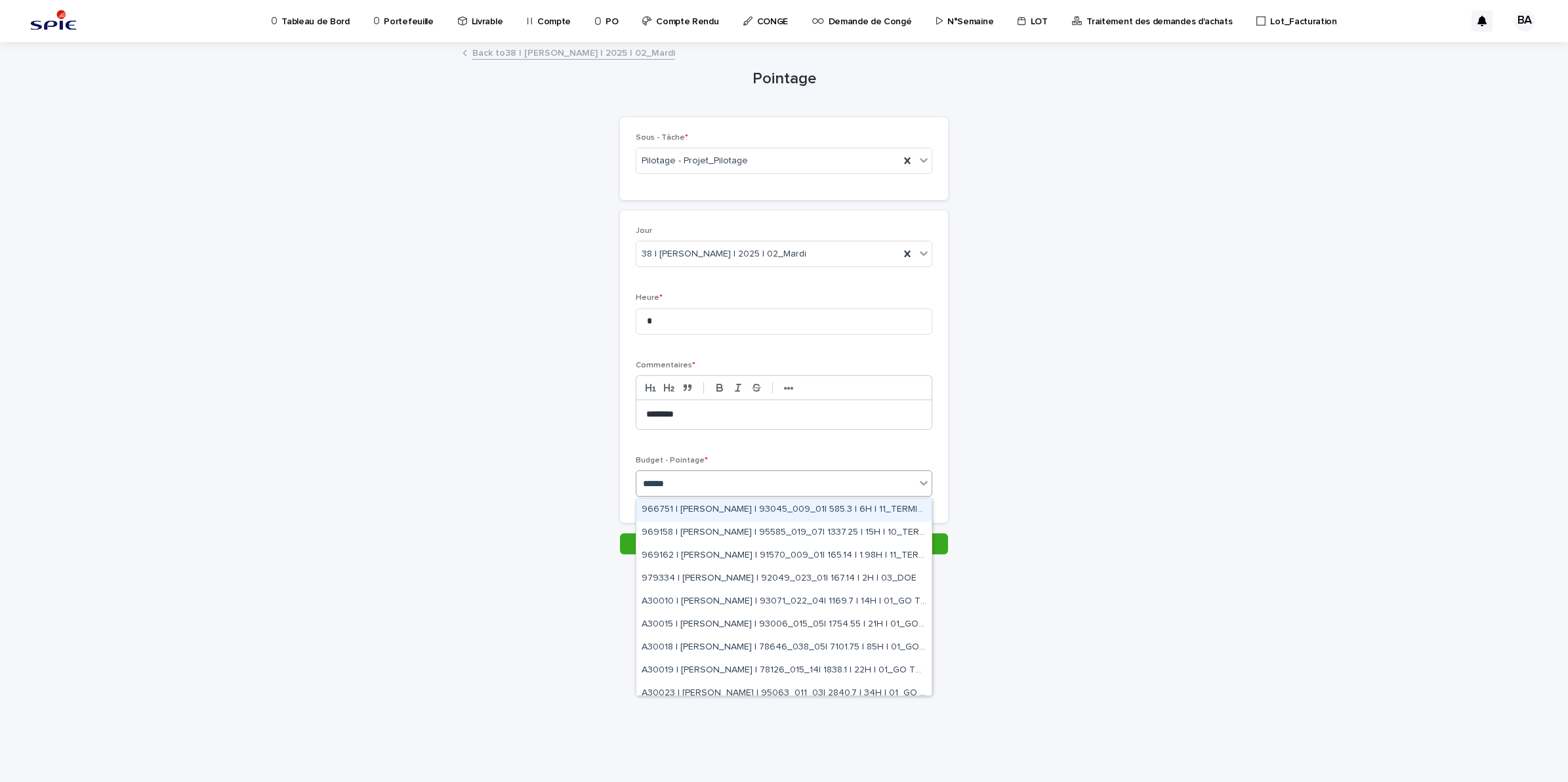
type input "*******"
click at [871, 646] on div "A30018 | BENADDI Amine | 78646_038_05| 7101.75 | 85H | 01_GO TRAVAUX" at bounding box center [783, 648] width 295 height 23
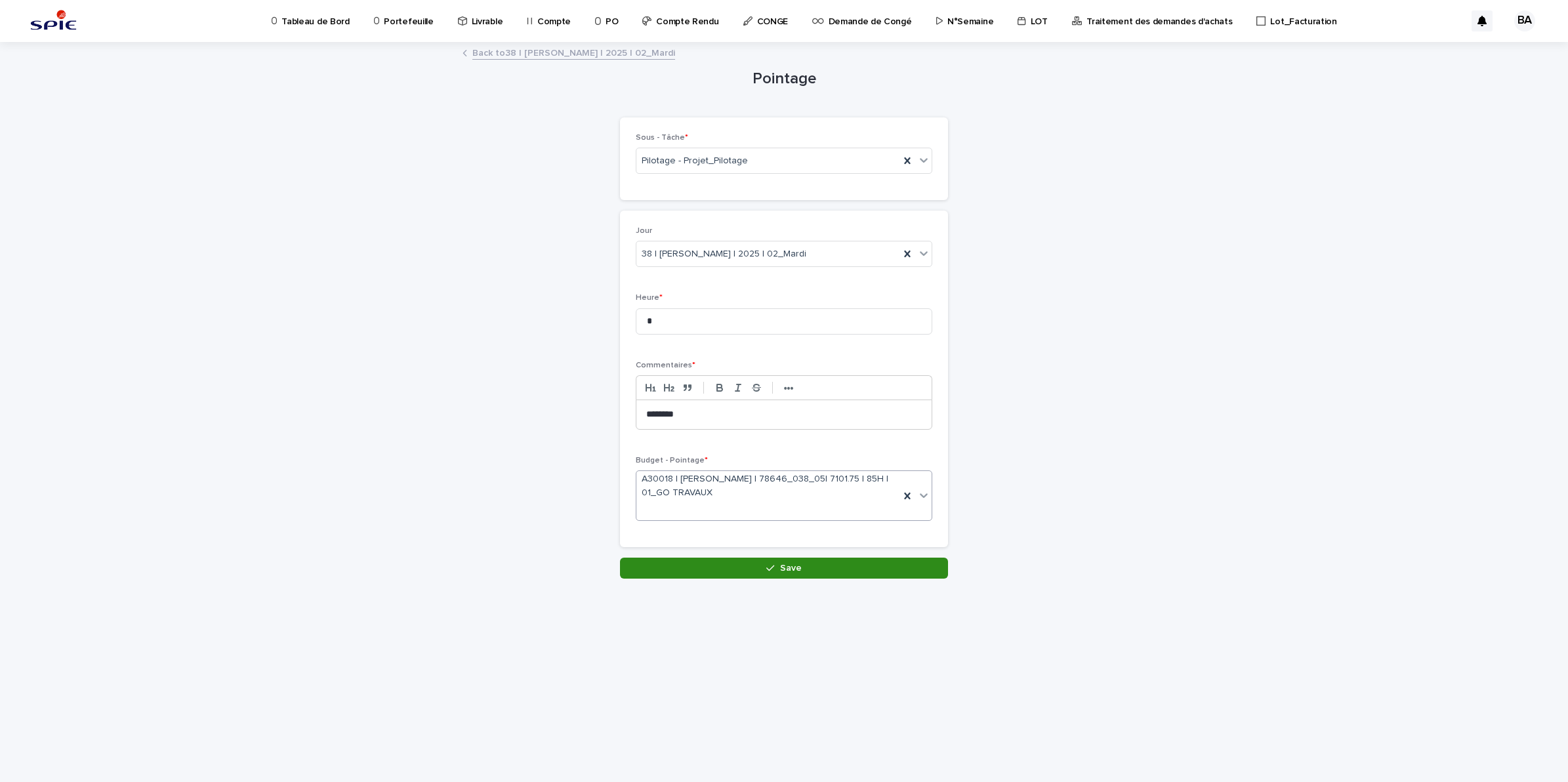
click at [801, 576] on button "Save" at bounding box center [783, 568] width 328 height 21
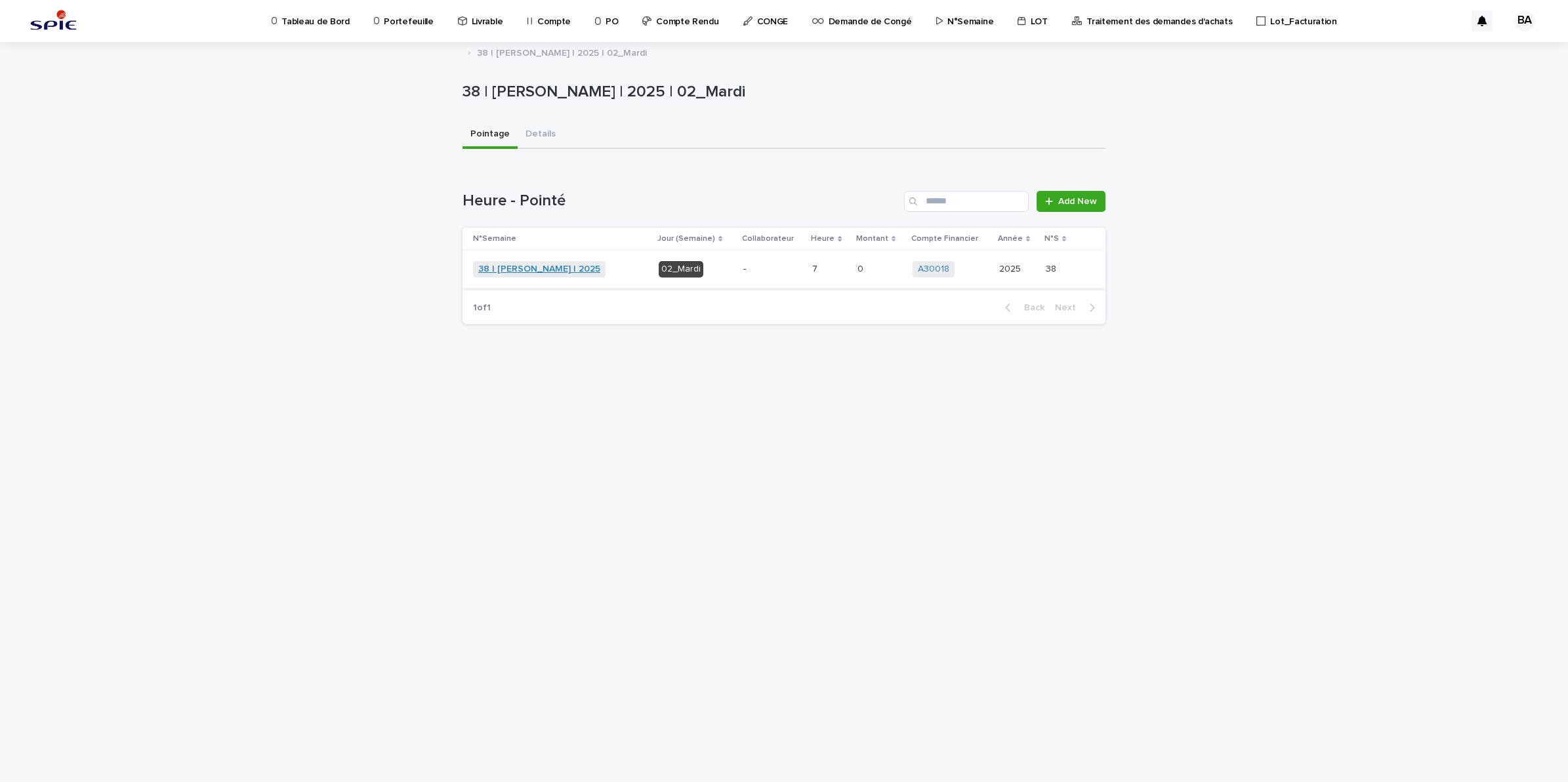
click at [571, 273] on link "38 | [PERSON_NAME] | 2025" at bounding box center [539, 269] width 122 height 11
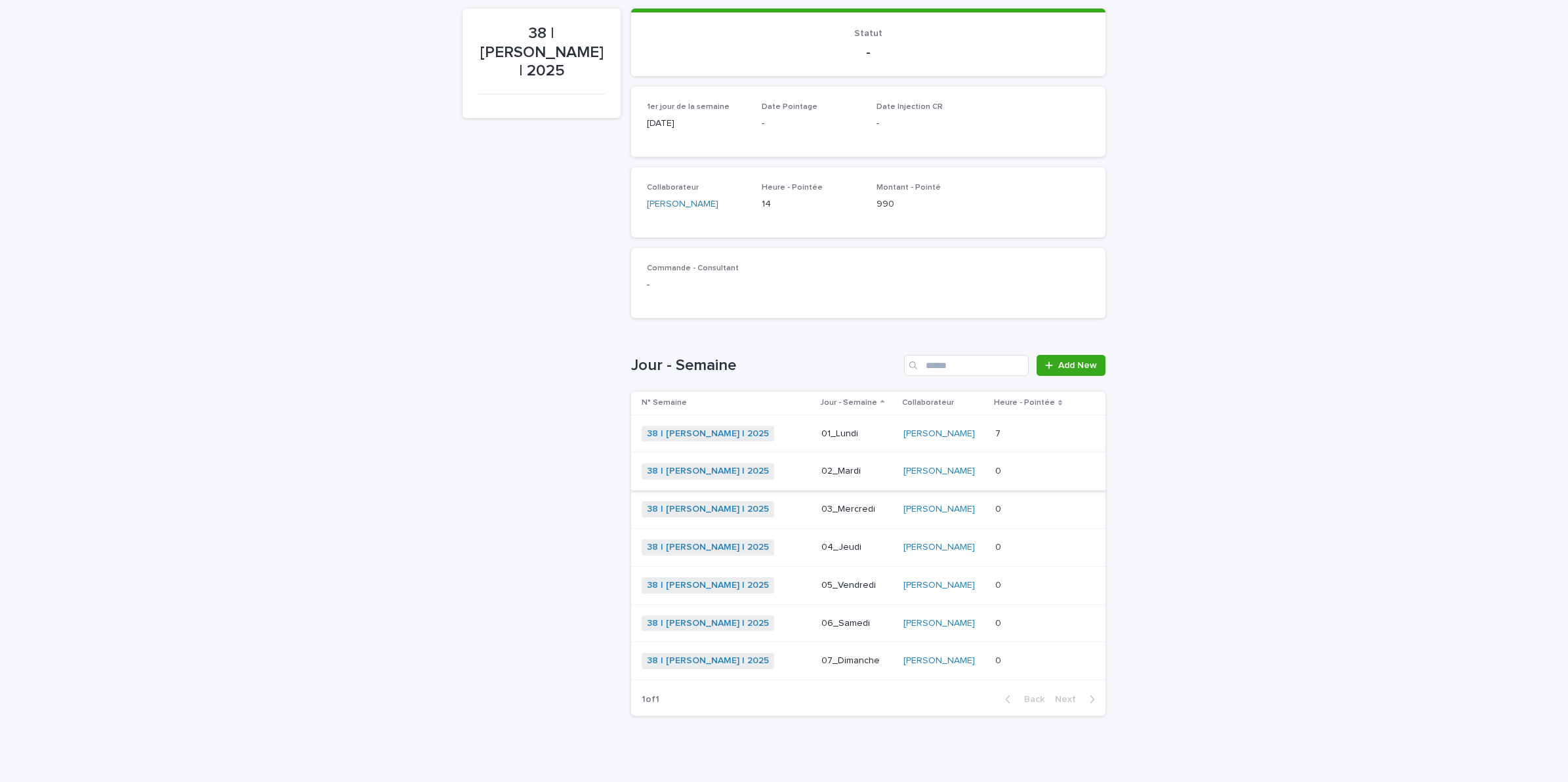
scroll to position [139, 0]
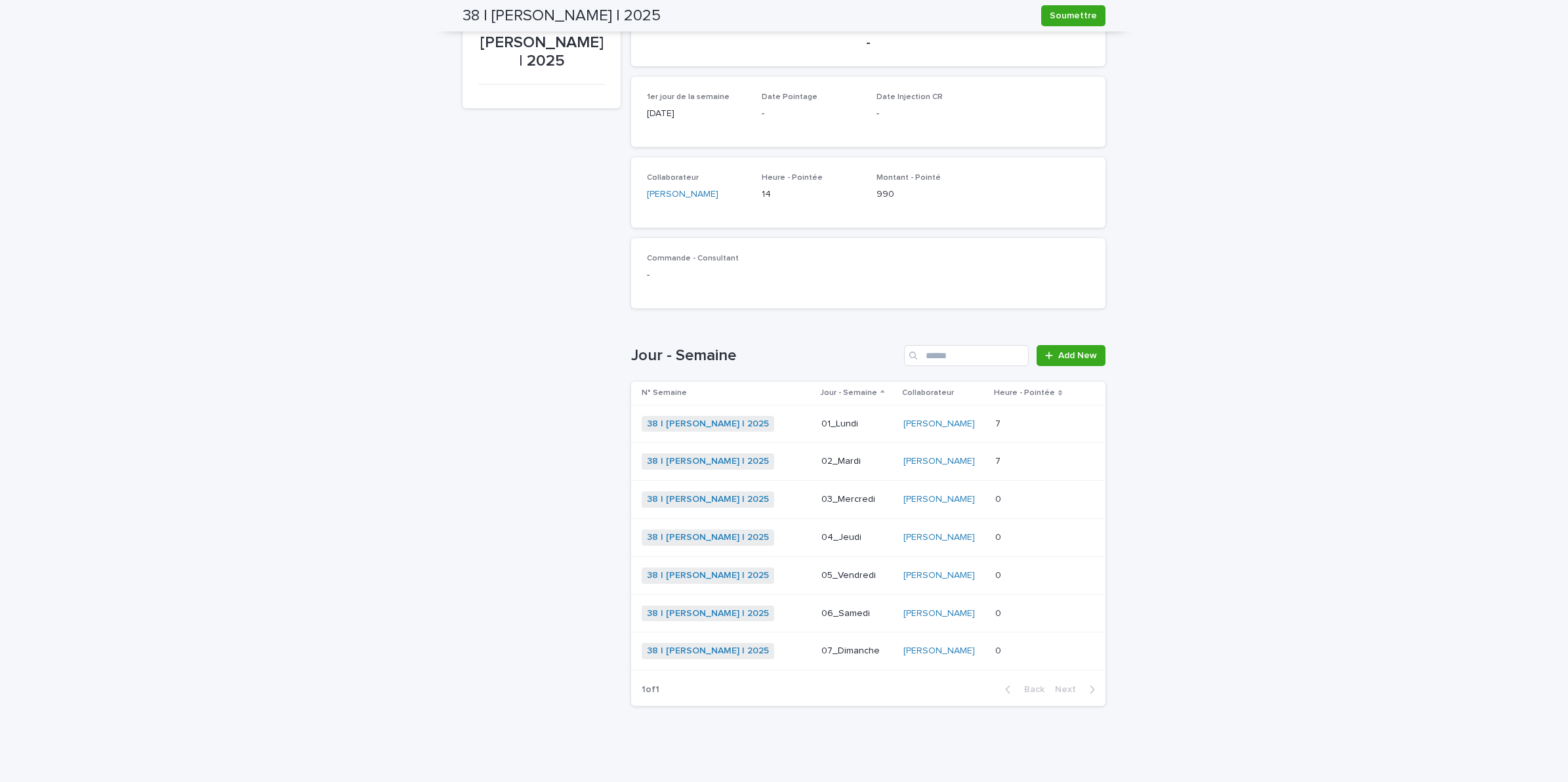
click at [1027, 496] on p at bounding box center [1033, 499] width 76 height 11
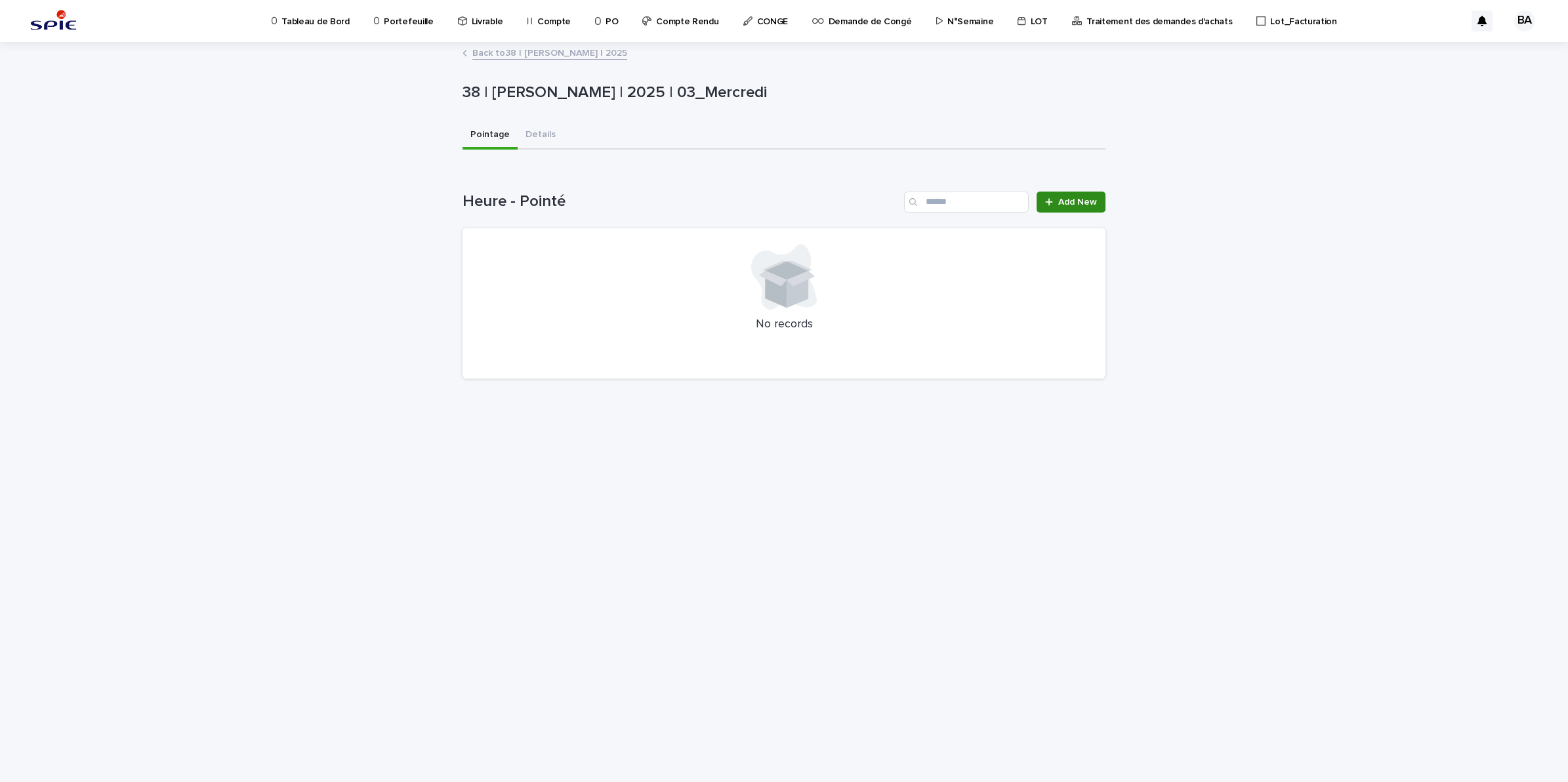
click at [1063, 195] on link "Add New" at bounding box center [1070, 202] width 69 height 21
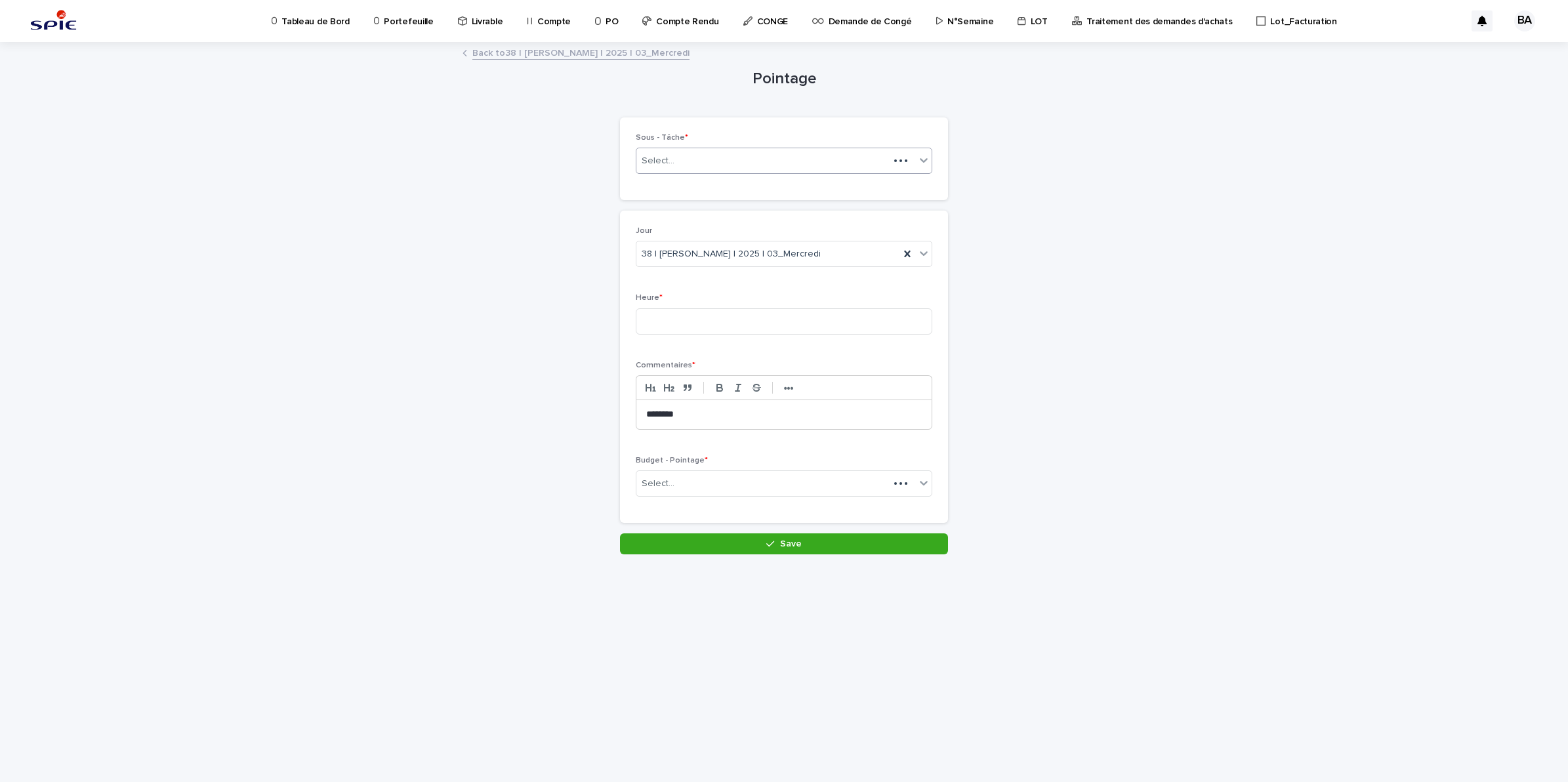
click at [676, 162] on input "text" at bounding box center [677, 161] width 1 height 11
type input "********"
click at [741, 279] on div "Pilotage - Projet_Pilotage" at bounding box center [783, 278] width 295 height 23
click at [736, 315] on input at bounding box center [783, 321] width 296 height 26
type input "*"
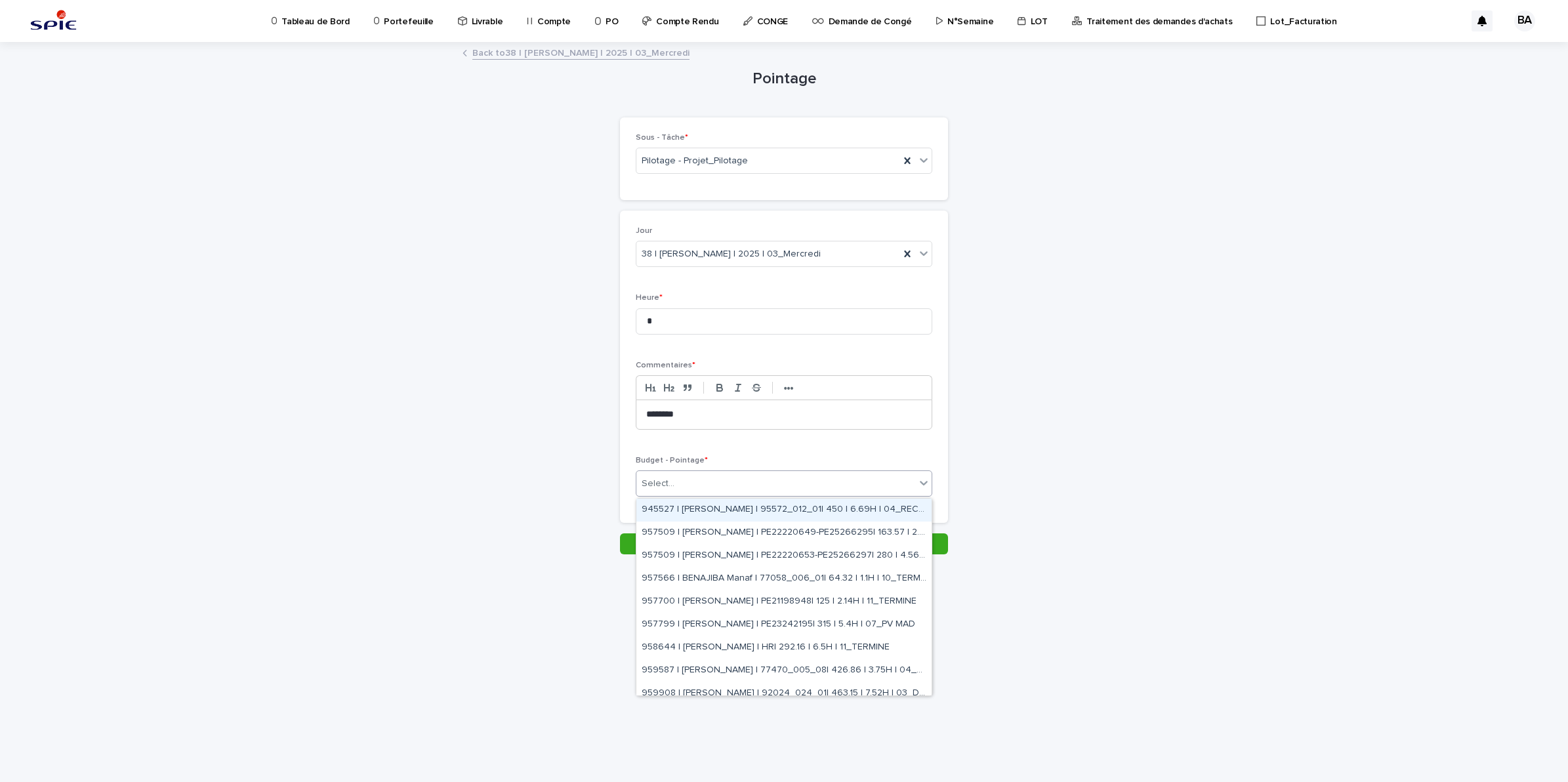
click at [778, 491] on div "Select..." at bounding box center [775, 484] width 279 height 22
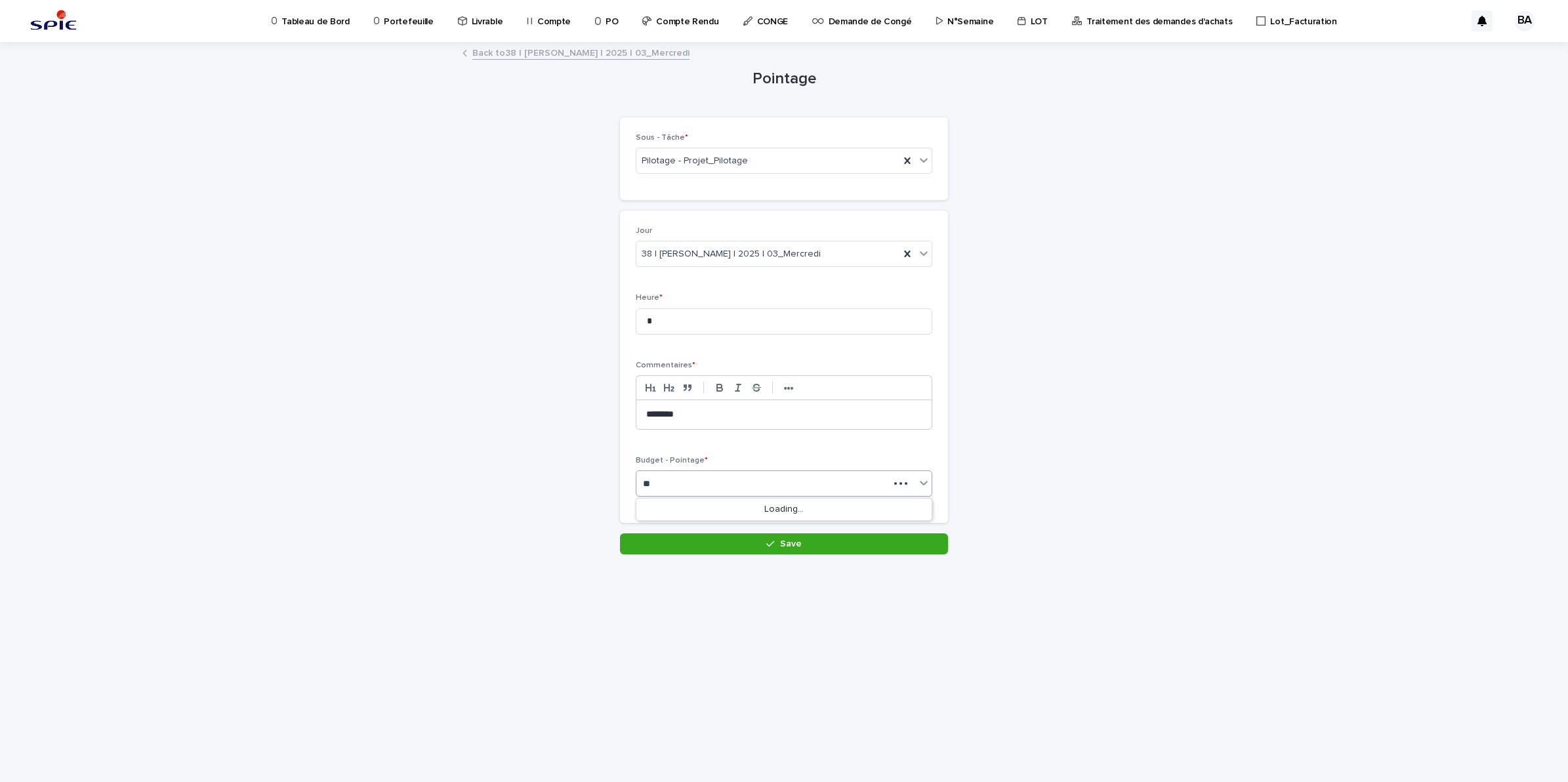
type input "*"
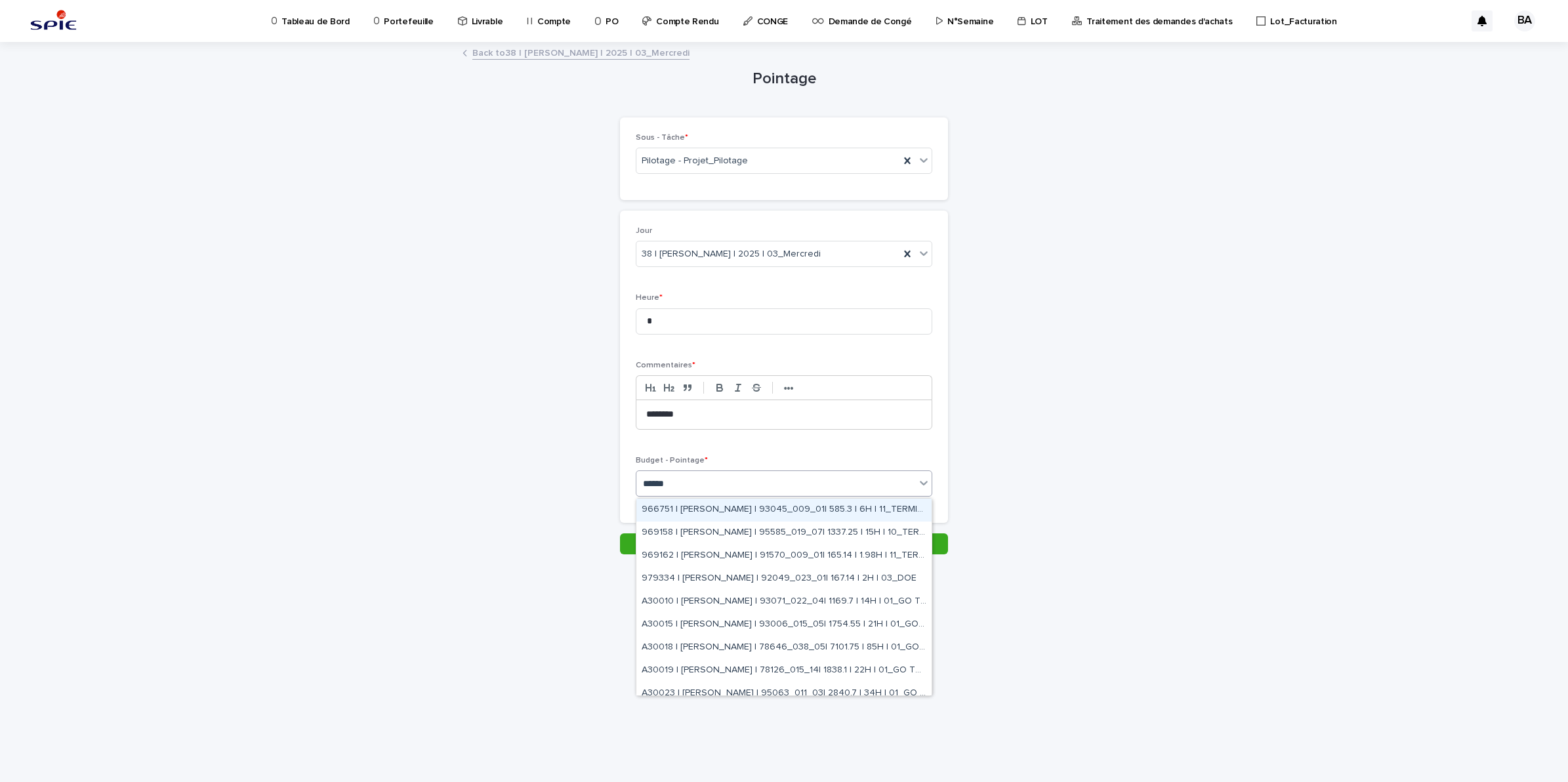
type input "*******"
click at [822, 641] on div "A30018 | BENADDI Amine | 78646_038_05| 7101.75 | 85H | 01_GO TRAVAUX" at bounding box center [783, 648] width 295 height 23
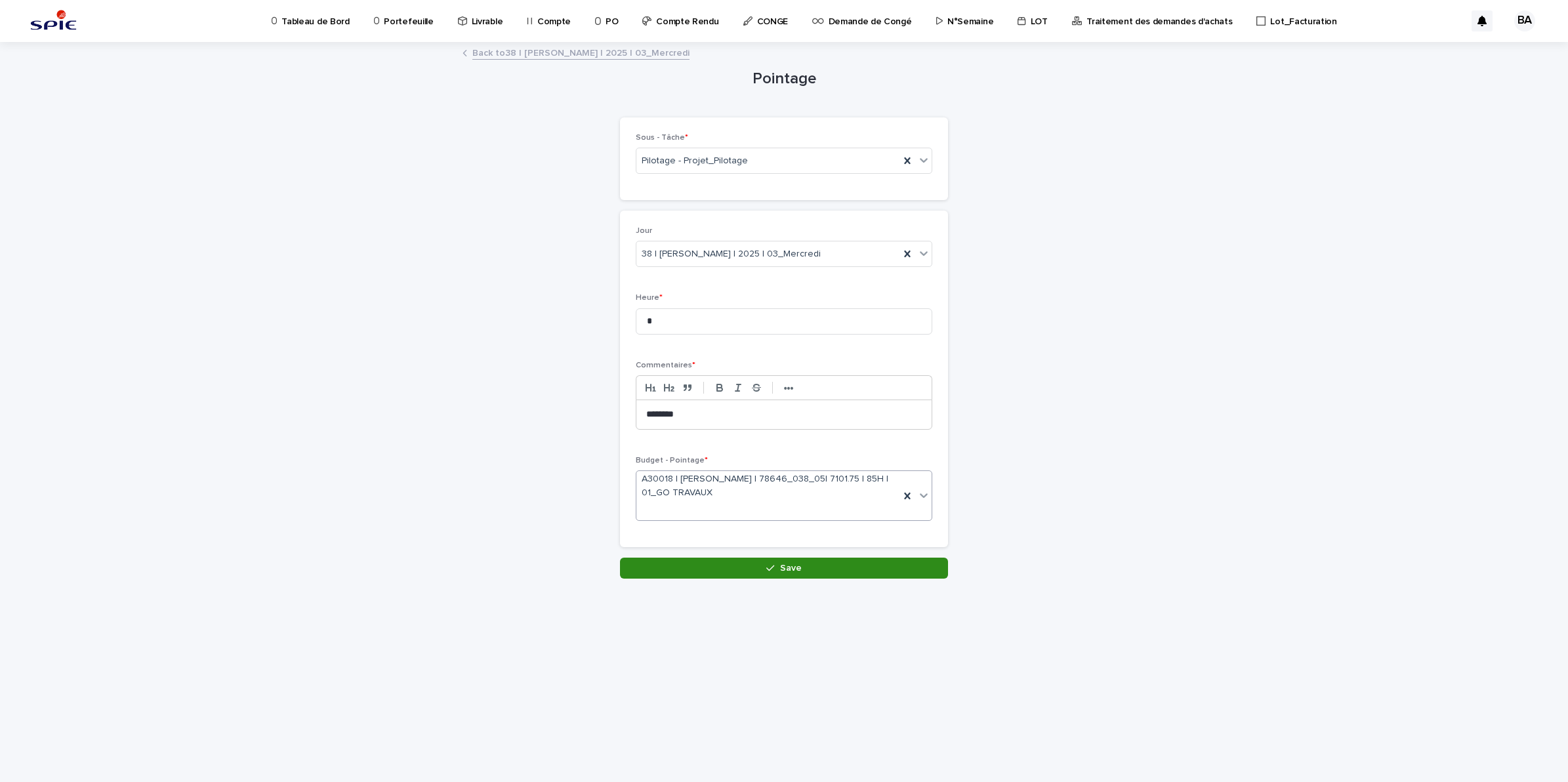
click at [798, 566] on span "Save" at bounding box center [790, 568] width 22 height 9
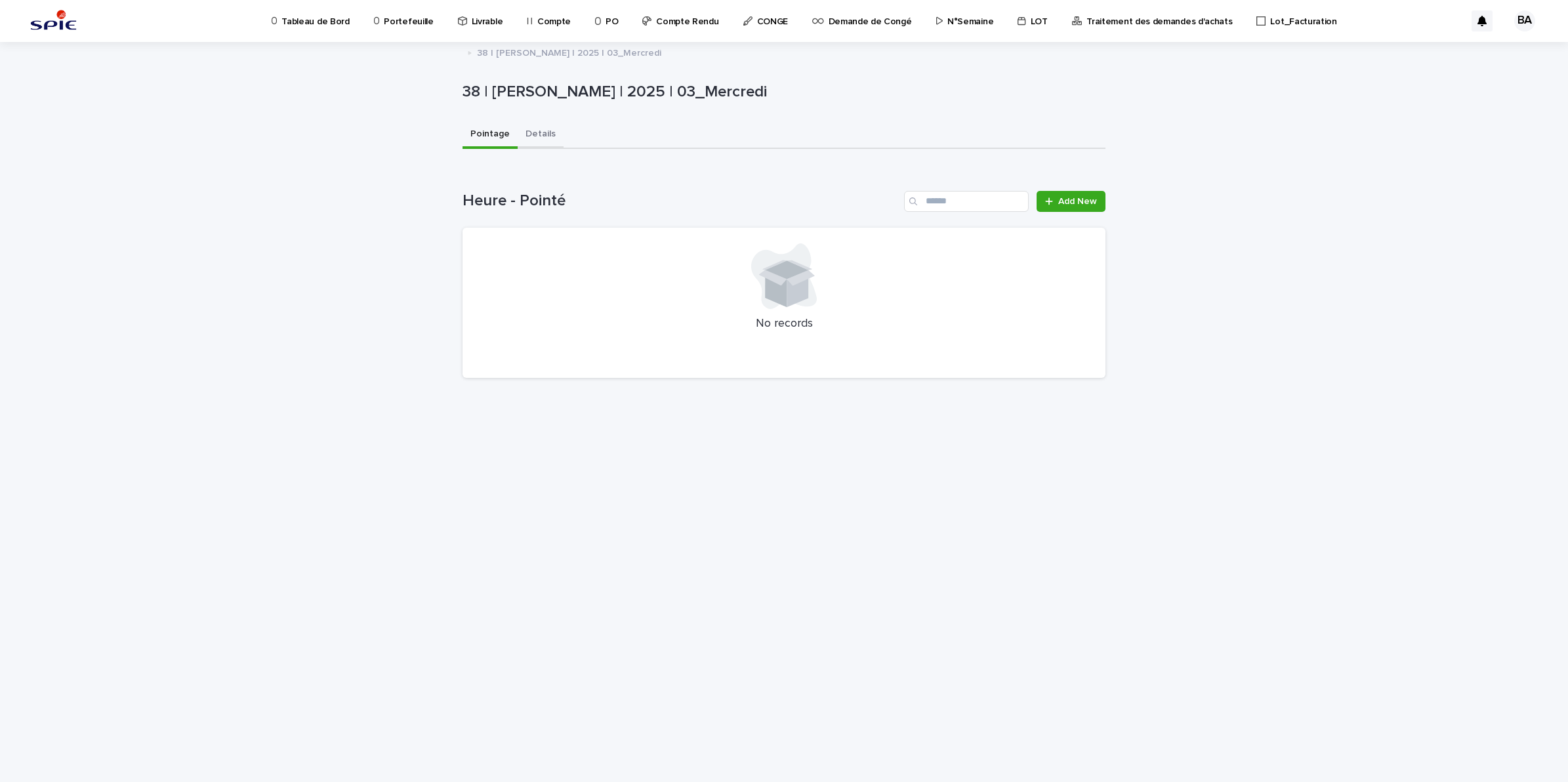
click at [543, 131] on button "Details" at bounding box center [541, 135] width 46 height 27
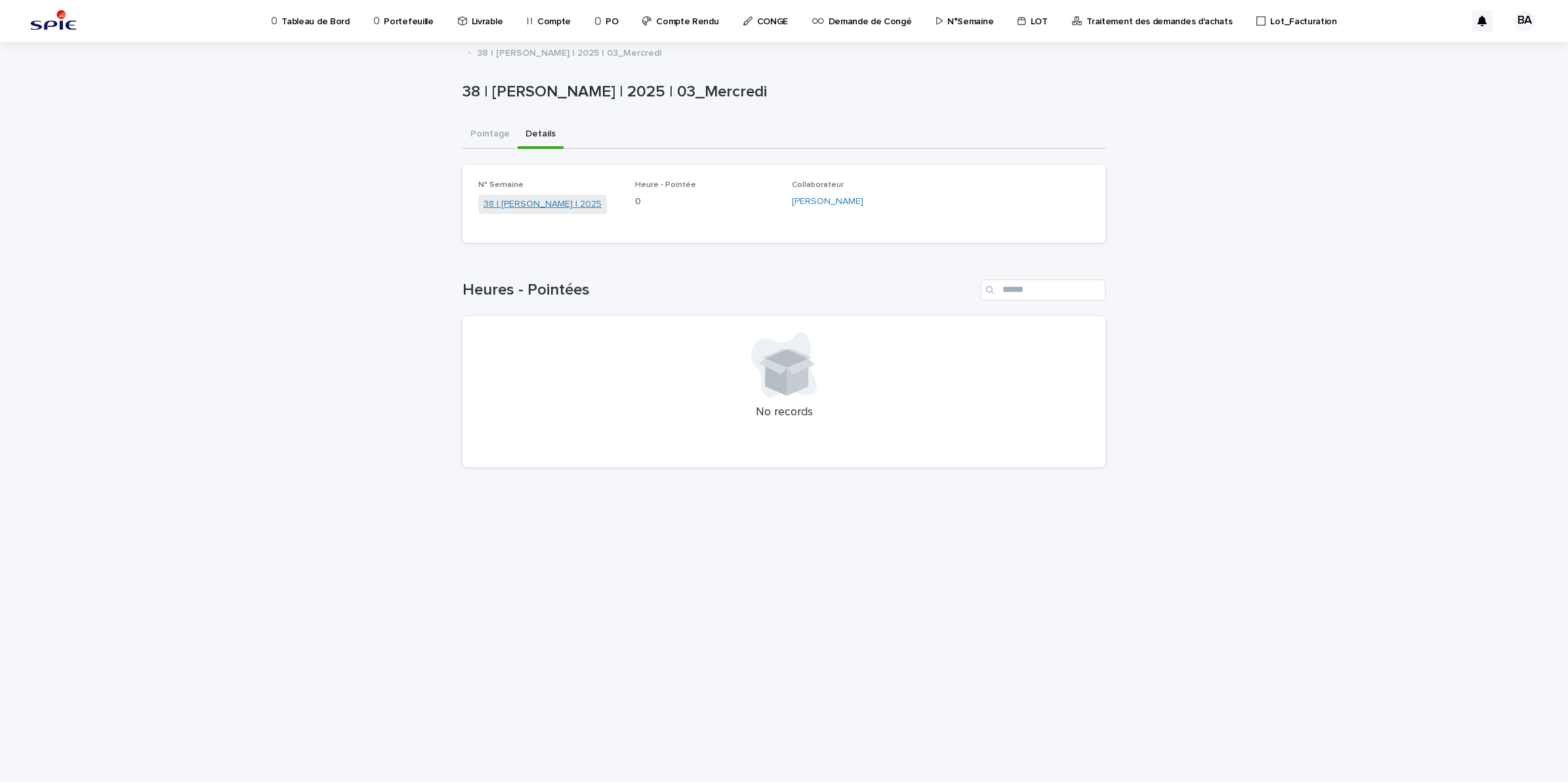
click at [568, 206] on link "38 | [PERSON_NAME] | 2025" at bounding box center [542, 204] width 118 height 14
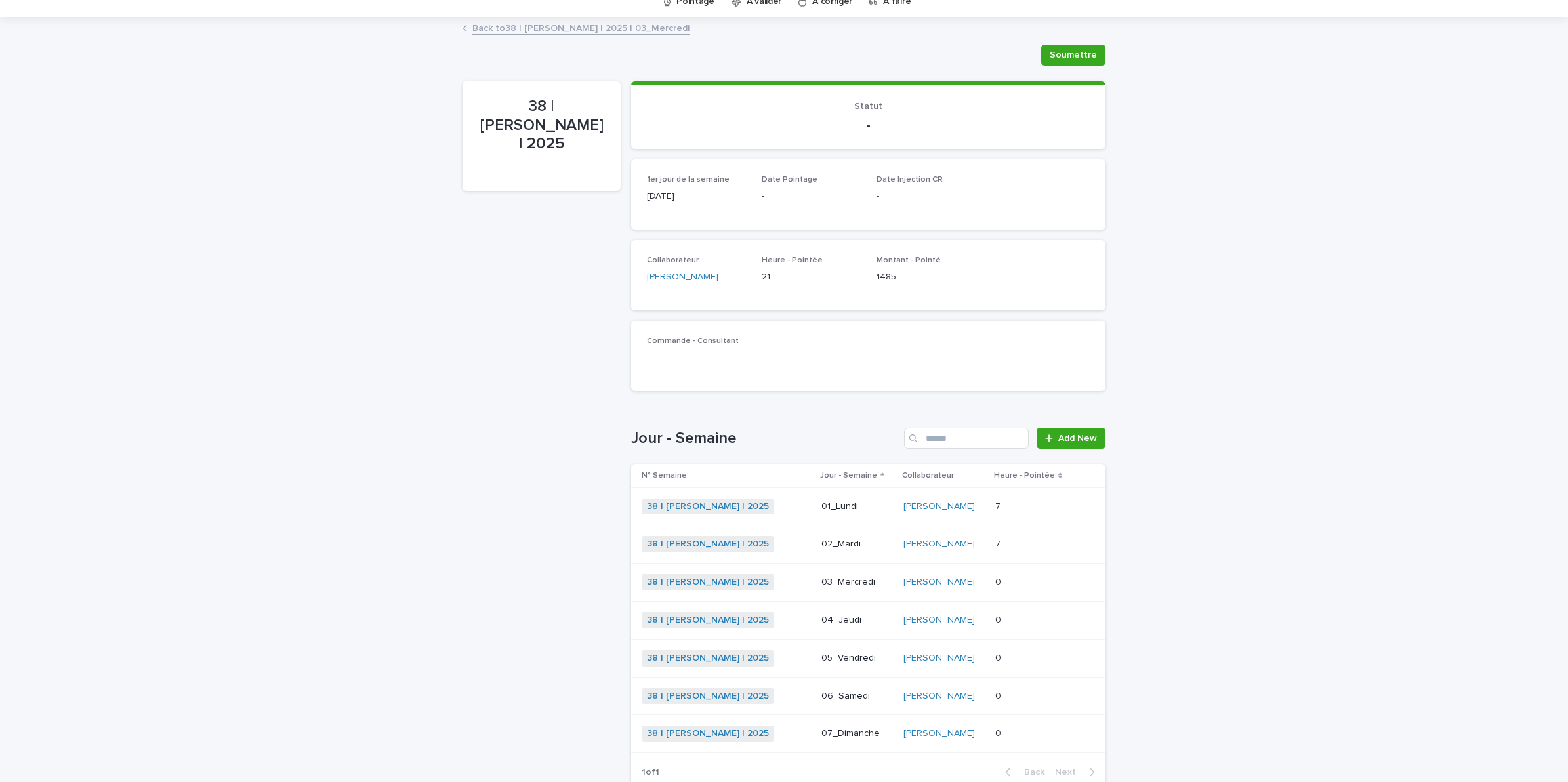
scroll to position [139, 0]
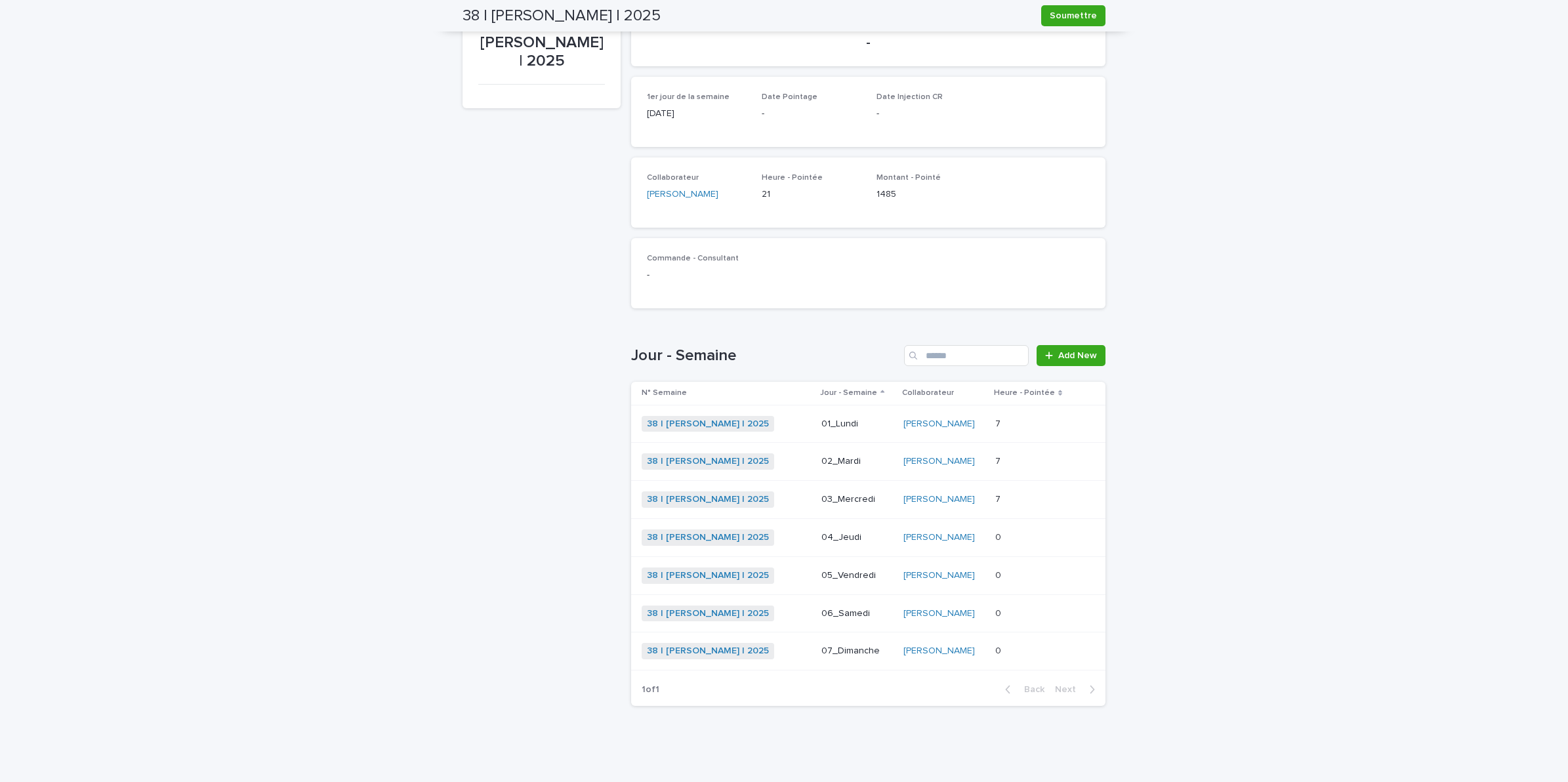
click at [1018, 536] on p at bounding box center [1033, 537] width 76 height 11
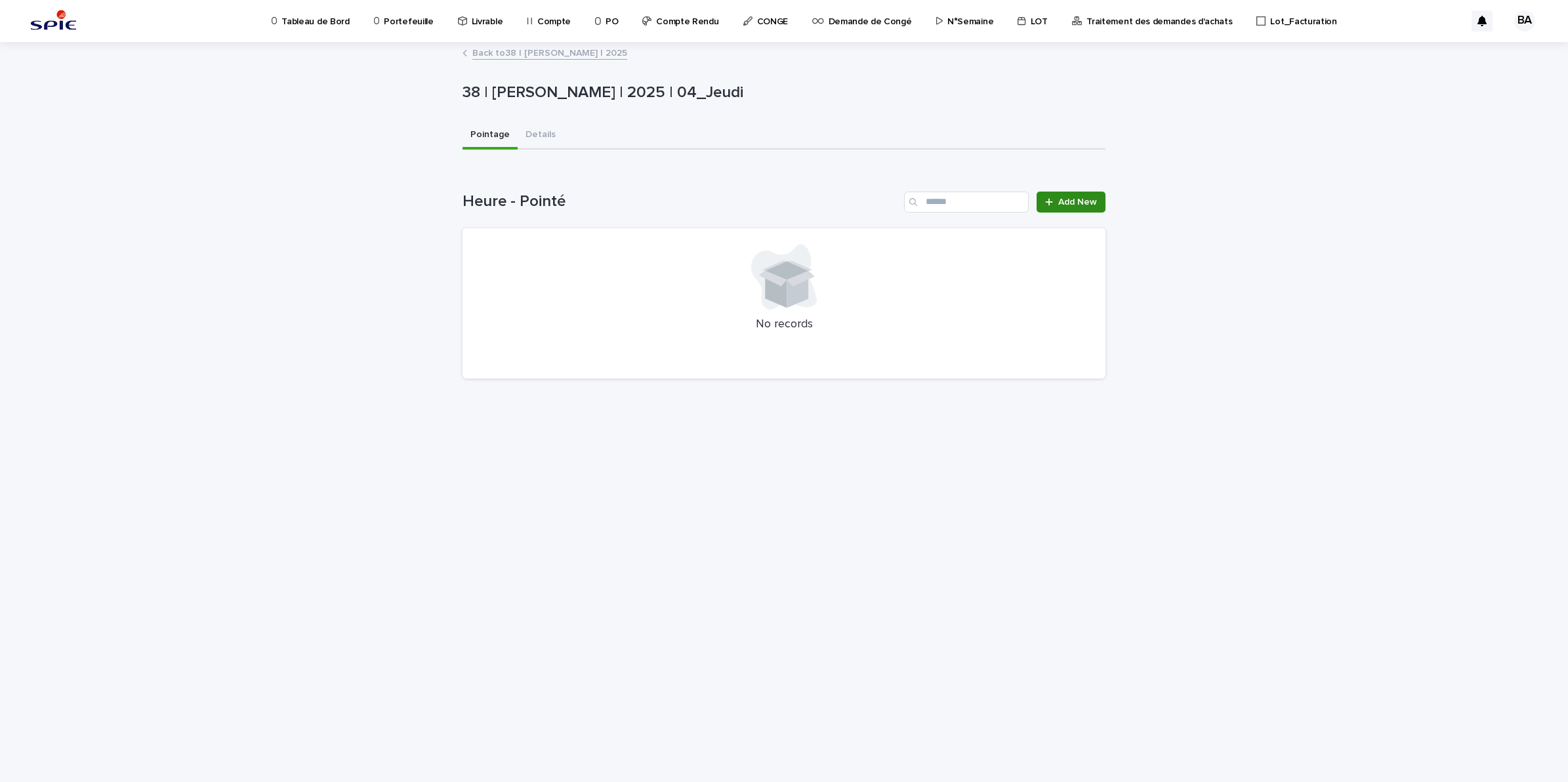
click at [1058, 205] on span "Add New" at bounding box center [1078, 202] width 39 height 9
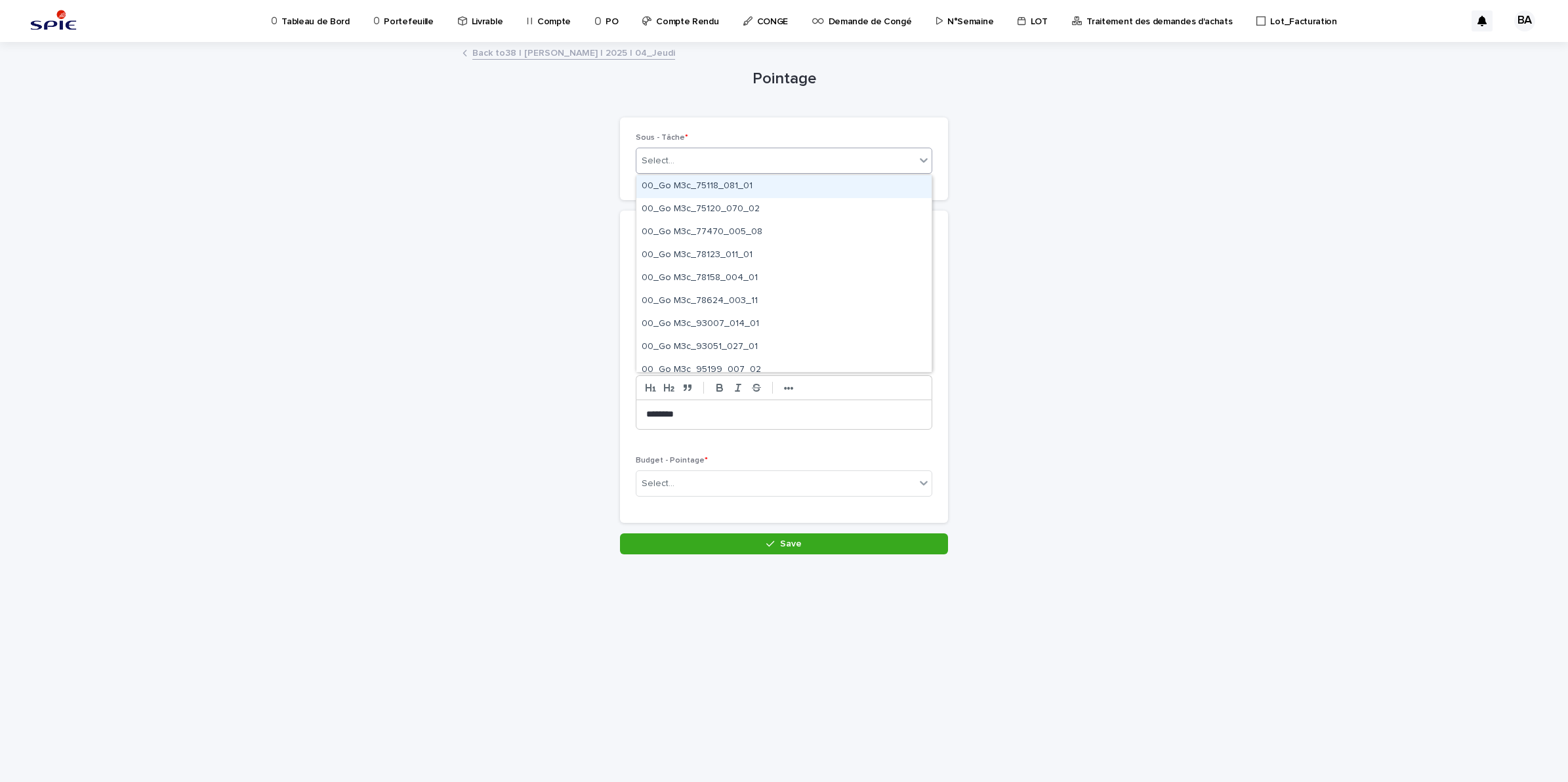
click at [679, 163] on div "Select..." at bounding box center [775, 161] width 279 height 22
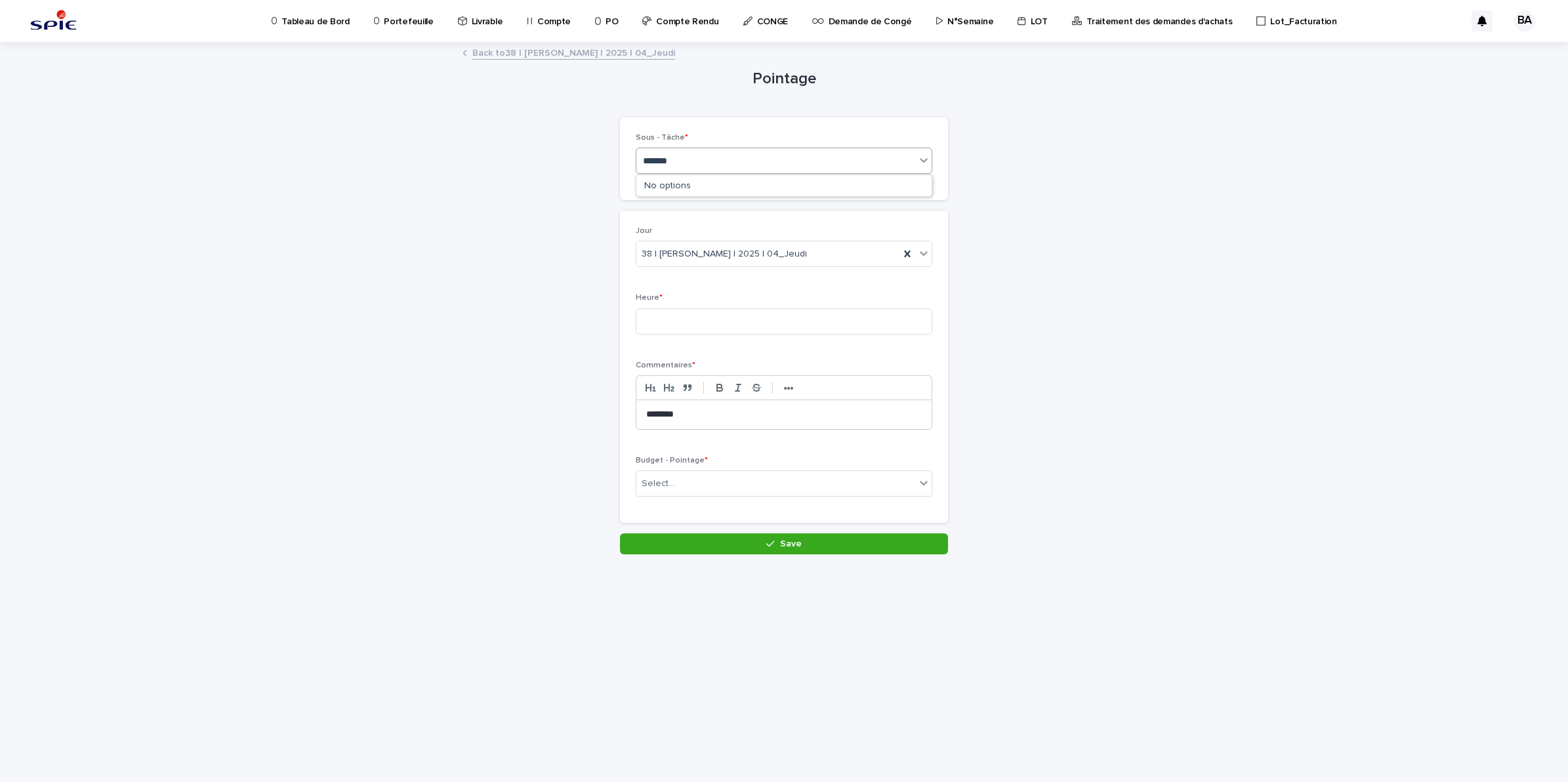
type input "********"
click at [681, 273] on div "Pilotage - Projet_Pilotage" at bounding box center [783, 278] width 295 height 23
click at [677, 327] on input at bounding box center [783, 321] width 296 height 26
type input "*"
click at [726, 487] on div "Select..." at bounding box center [775, 484] width 279 height 22
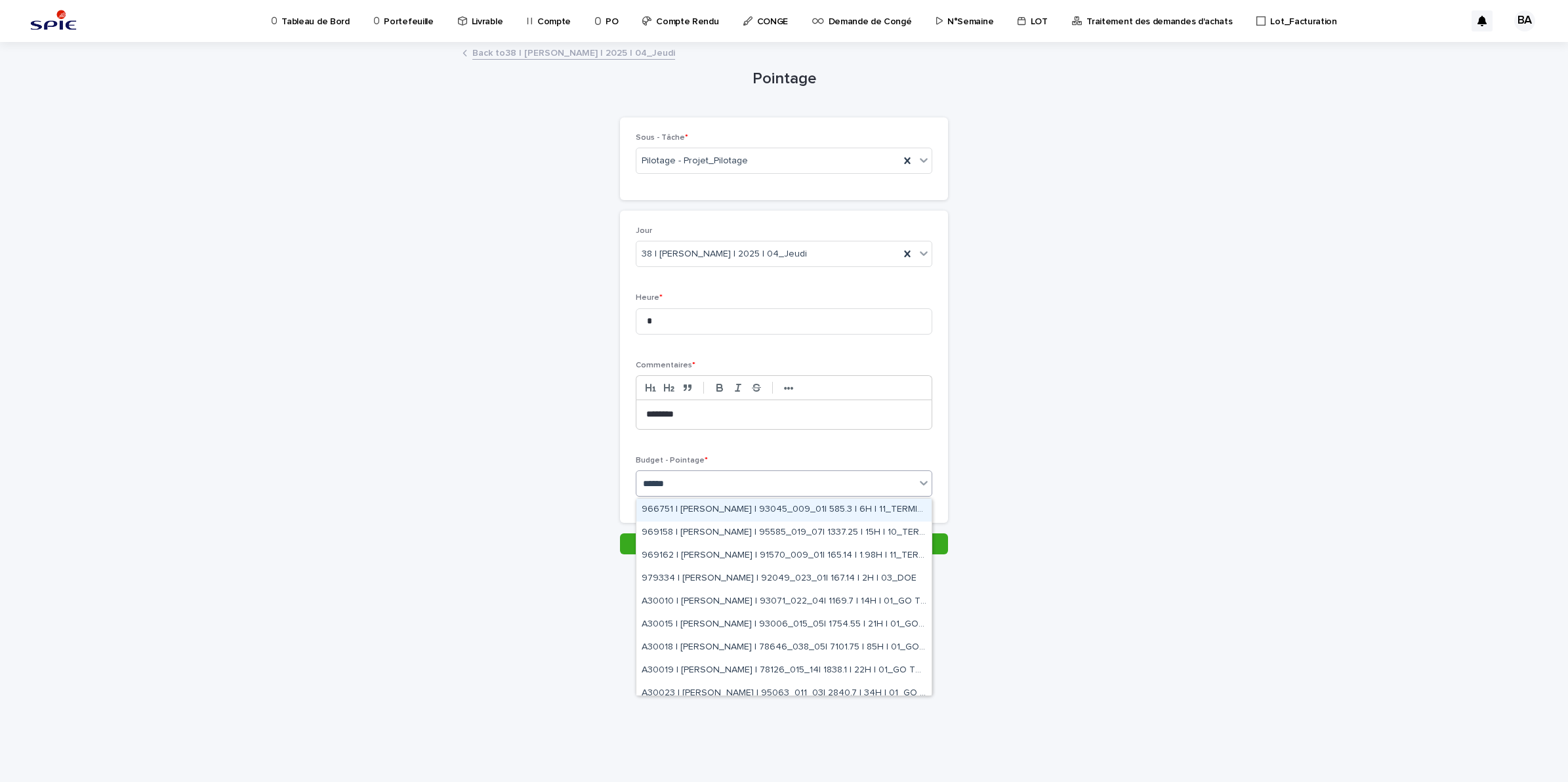
type input "*******"
click at [829, 641] on div "A30018 | BENADDI Amine | 78646_038_05| 7101.75 | 85H | 01_GO TRAVAUX" at bounding box center [783, 648] width 295 height 23
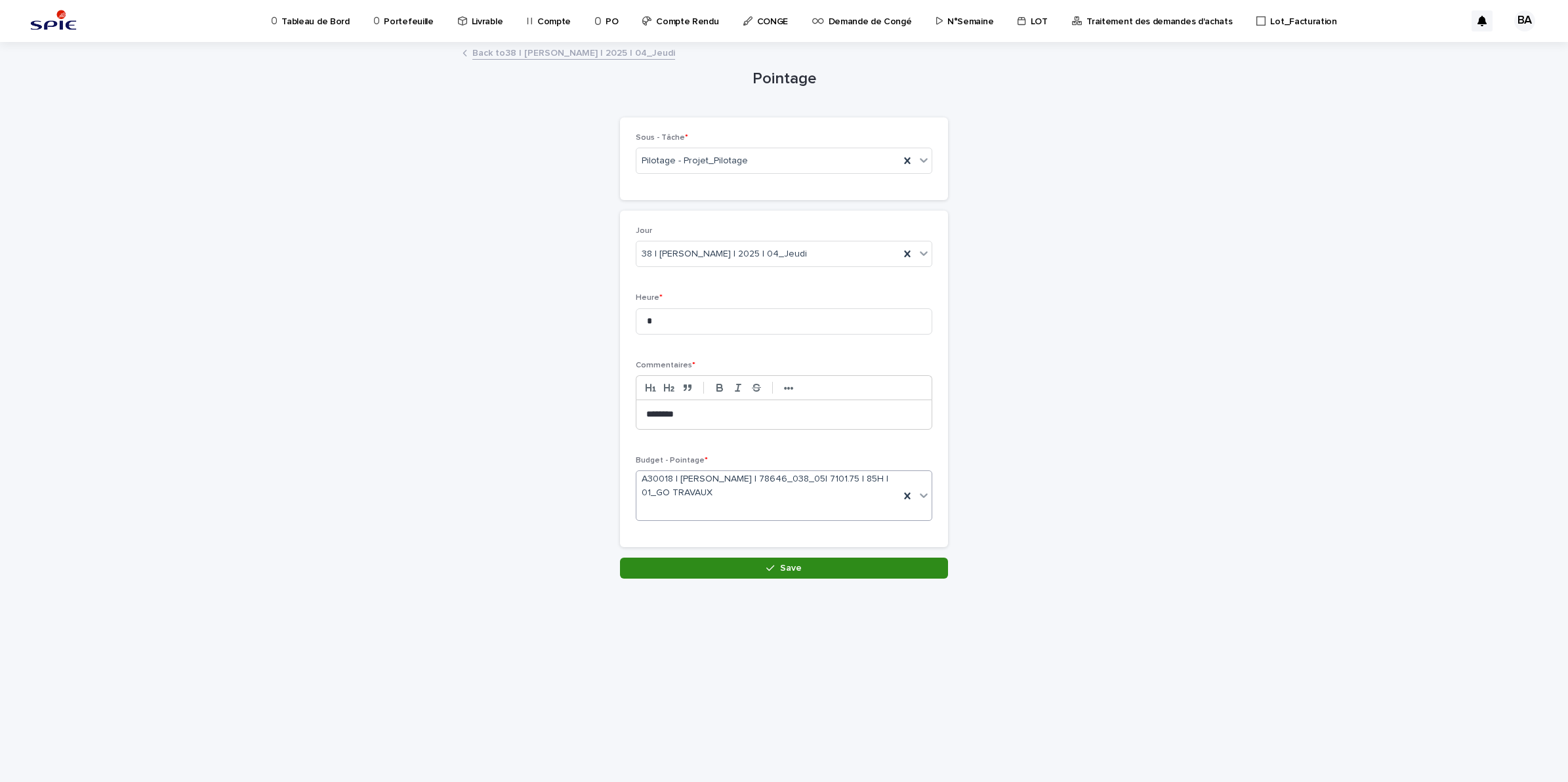
click at [787, 566] on span "Save" at bounding box center [790, 568] width 22 height 9
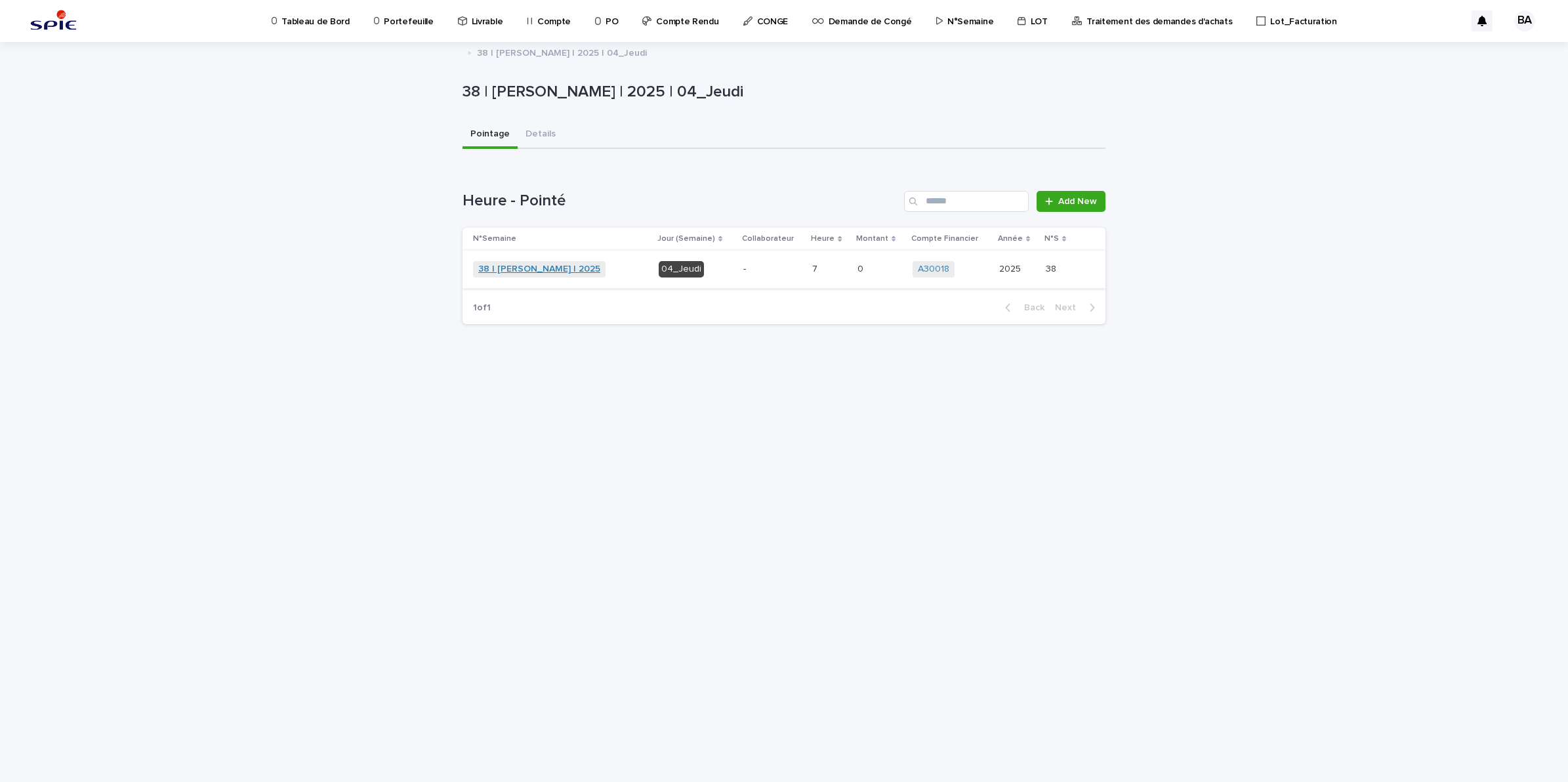
click at [555, 266] on link "38 | [PERSON_NAME] | 2025" at bounding box center [539, 269] width 122 height 11
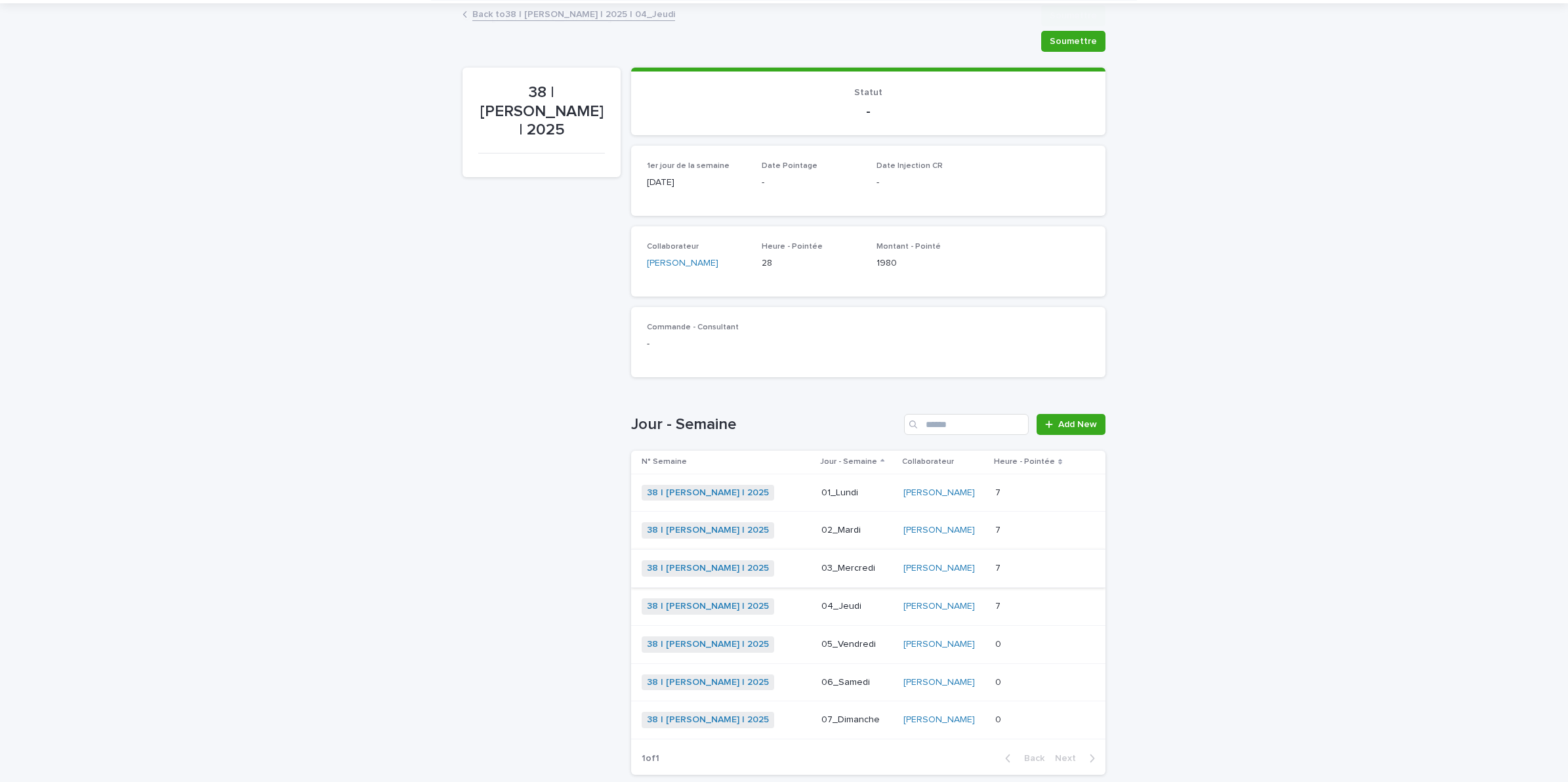
scroll to position [139, 0]
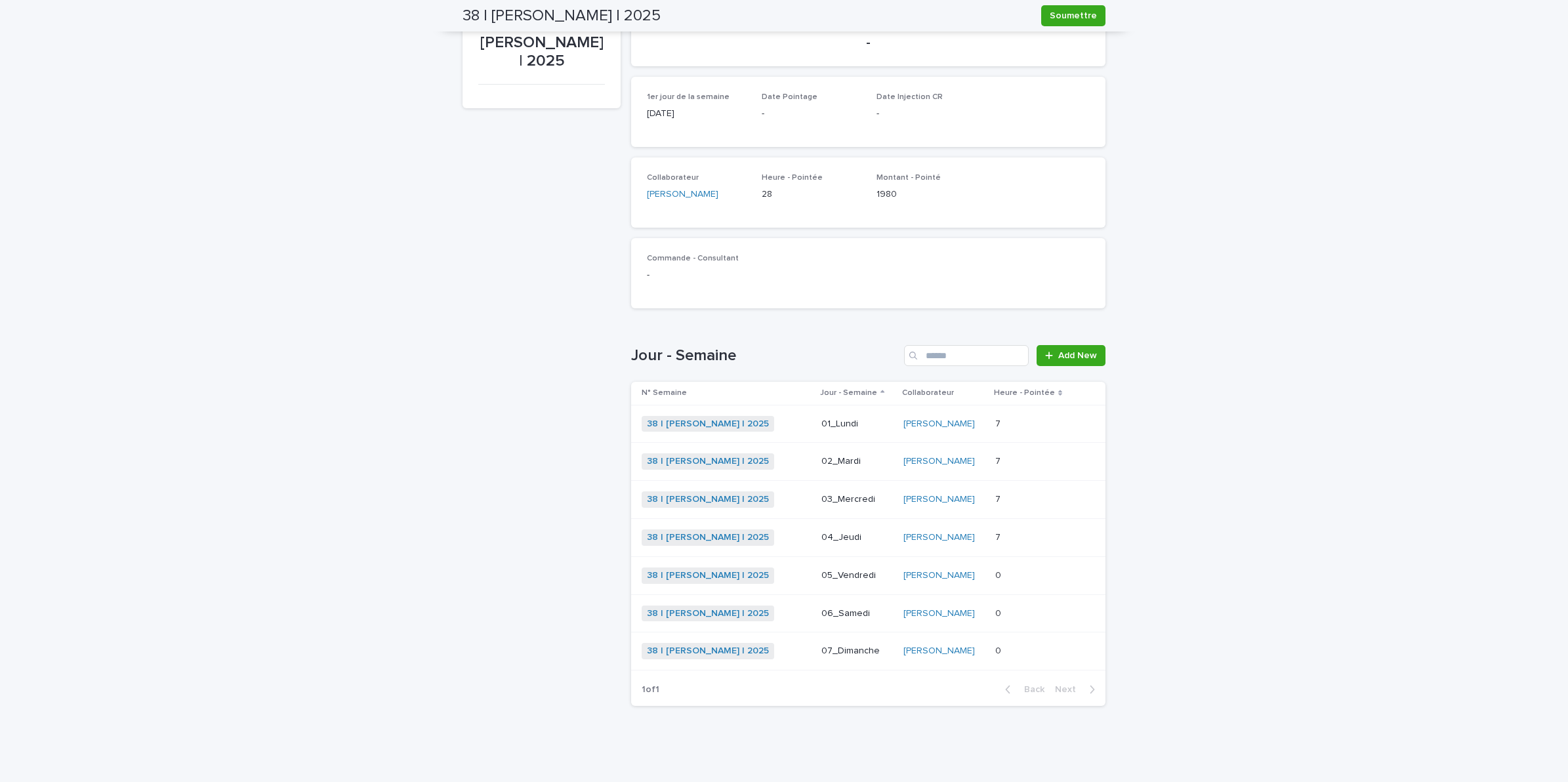
click at [1018, 572] on p at bounding box center [1033, 575] width 76 height 11
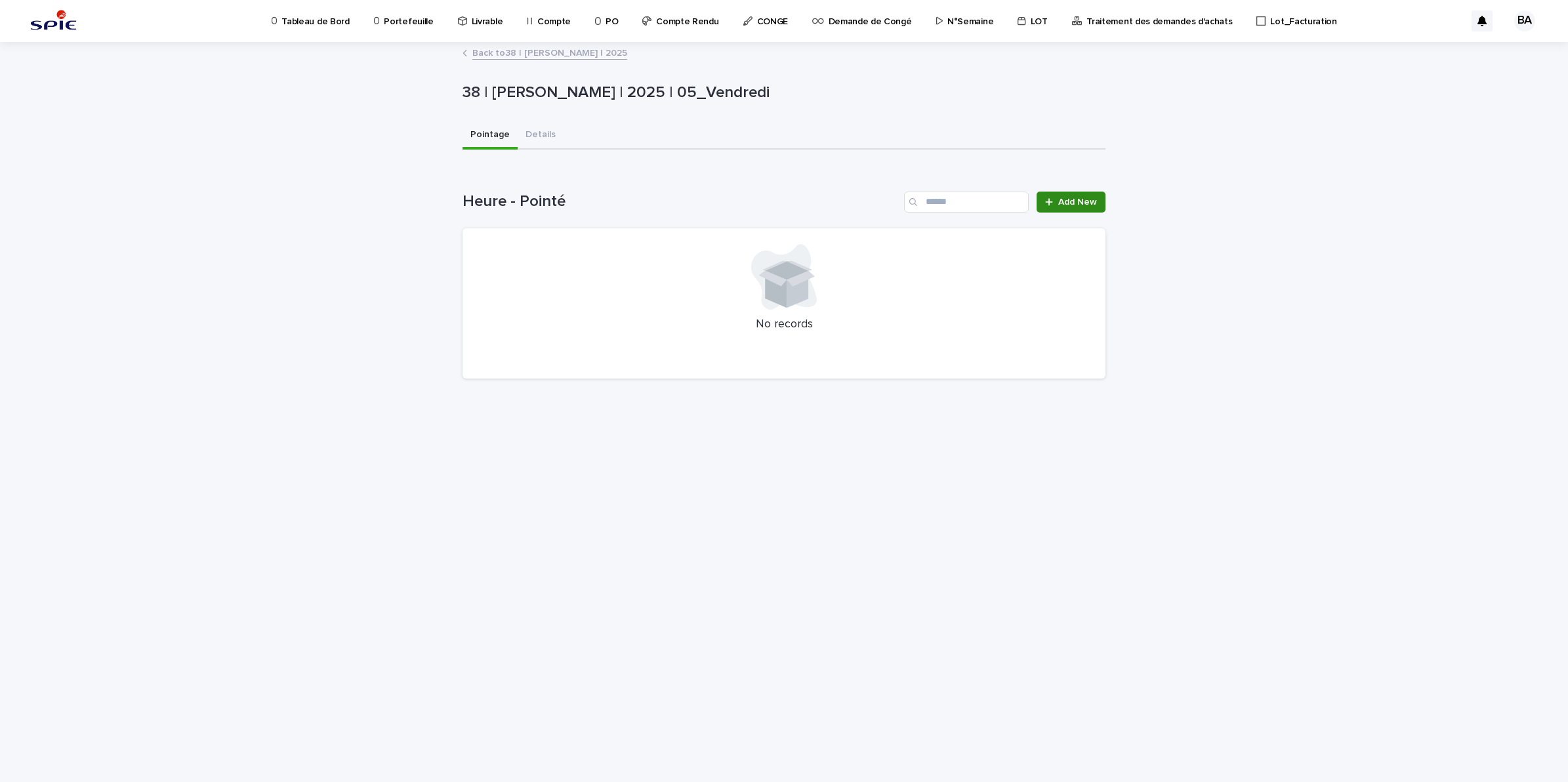
click at [1062, 198] on span "Add New" at bounding box center [1078, 202] width 39 height 9
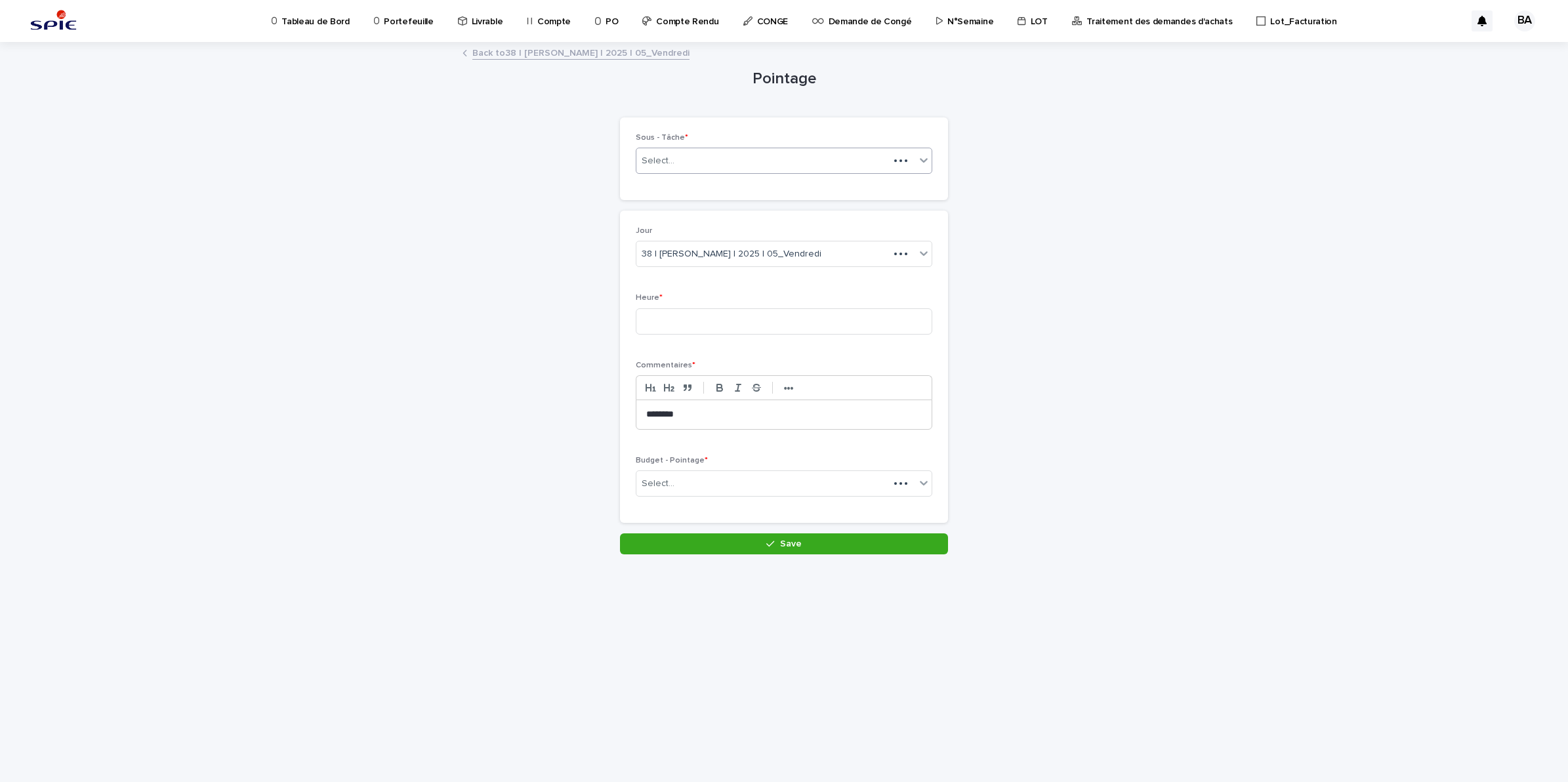
click at [694, 149] on div "Select..." at bounding box center [783, 161] width 296 height 26
type input "********"
click at [695, 276] on div "Pilotage - Projet_Pilotage" at bounding box center [783, 278] width 295 height 23
click at [713, 323] on input at bounding box center [783, 321] width 296 height 26
type input "*"
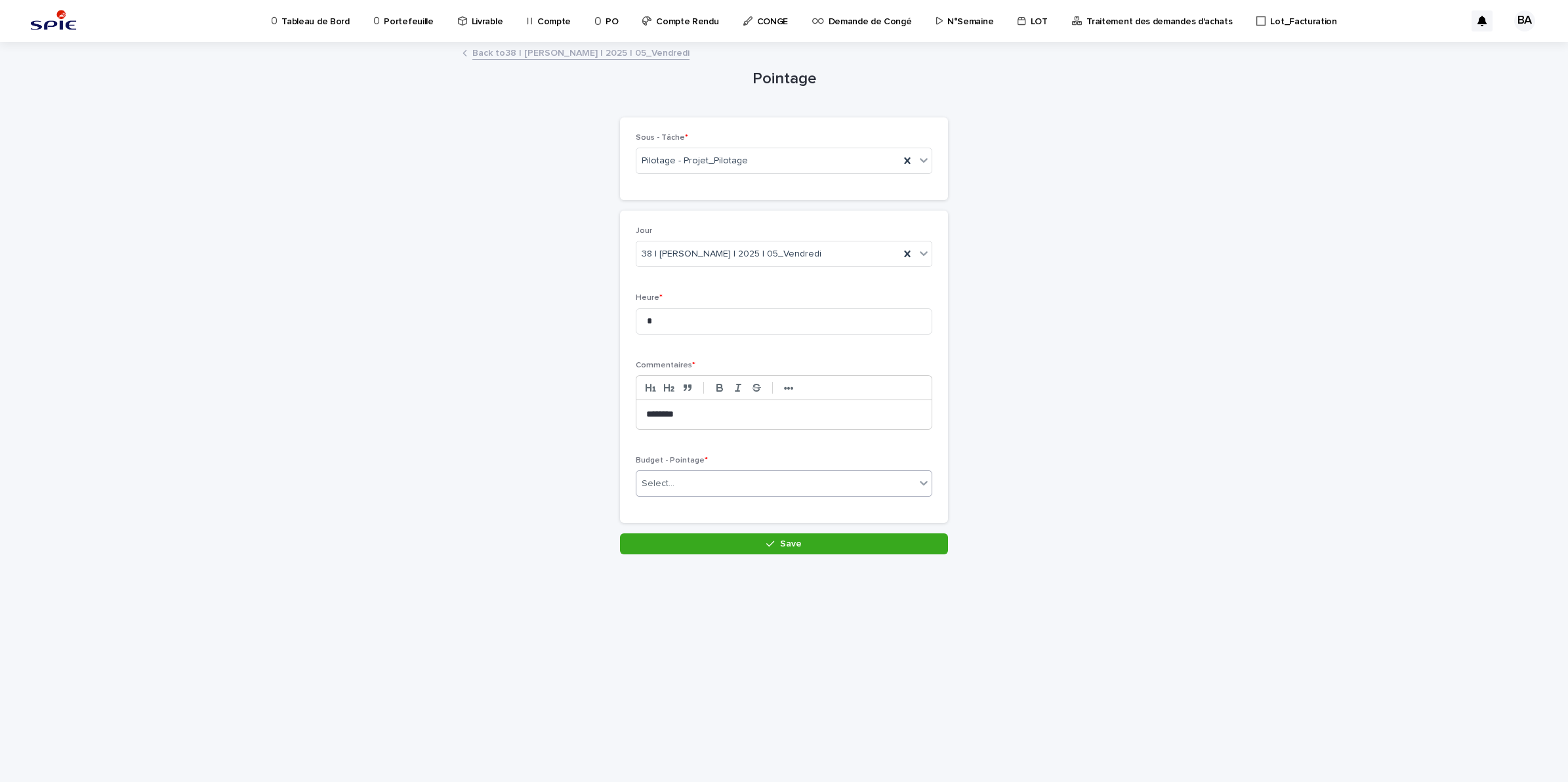
click at [735, 479] on div "Select..." at bounding box center [775, 484] width 279 height 22
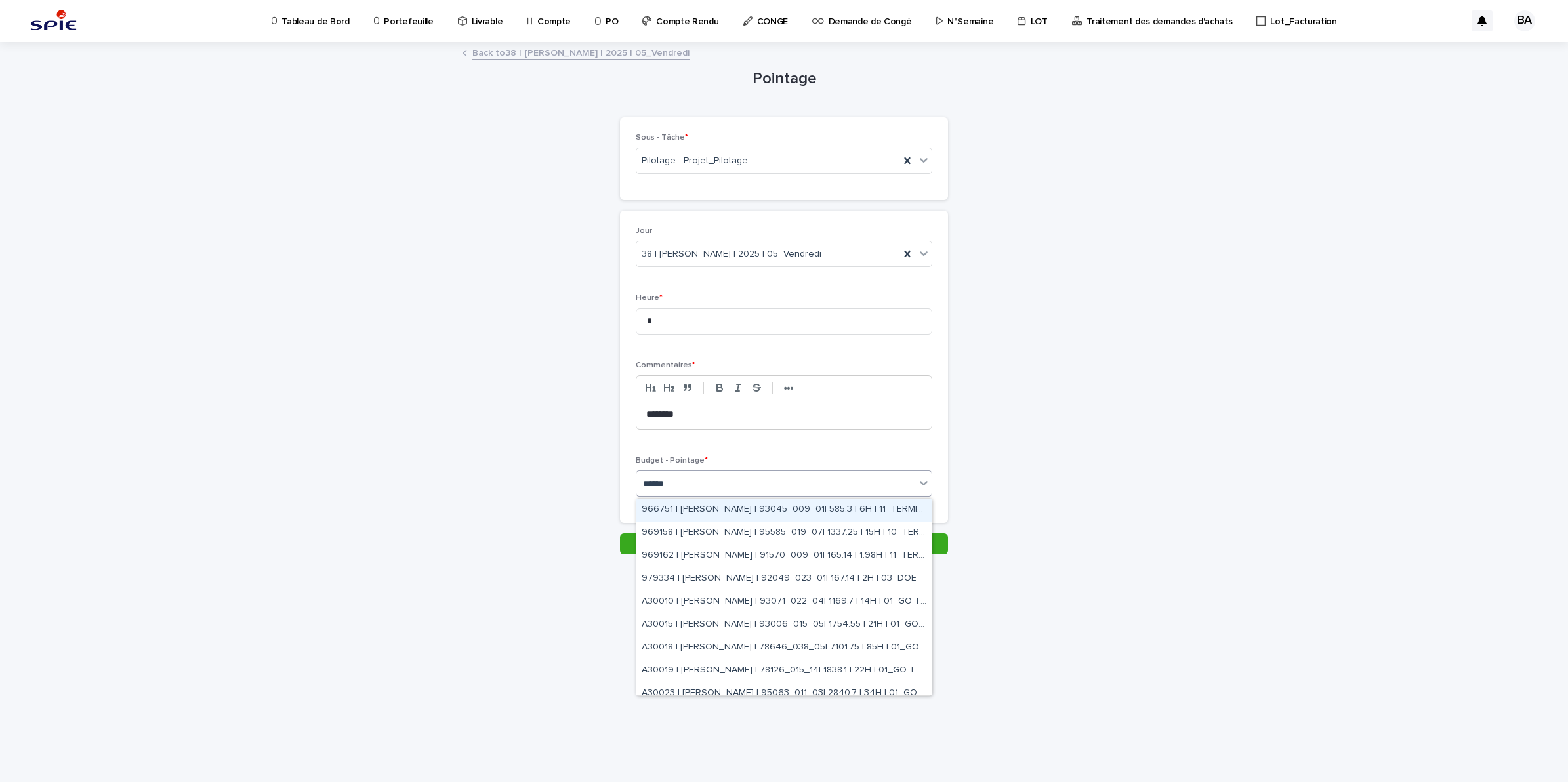
type input "*******"
click at [845, 649] on div "A30018 | BENADDI Amine | 78646_038_05| 7101.75 | 85H | 01_GO TRAVAUX" at bounding box center [783, 648] width 295 height 23
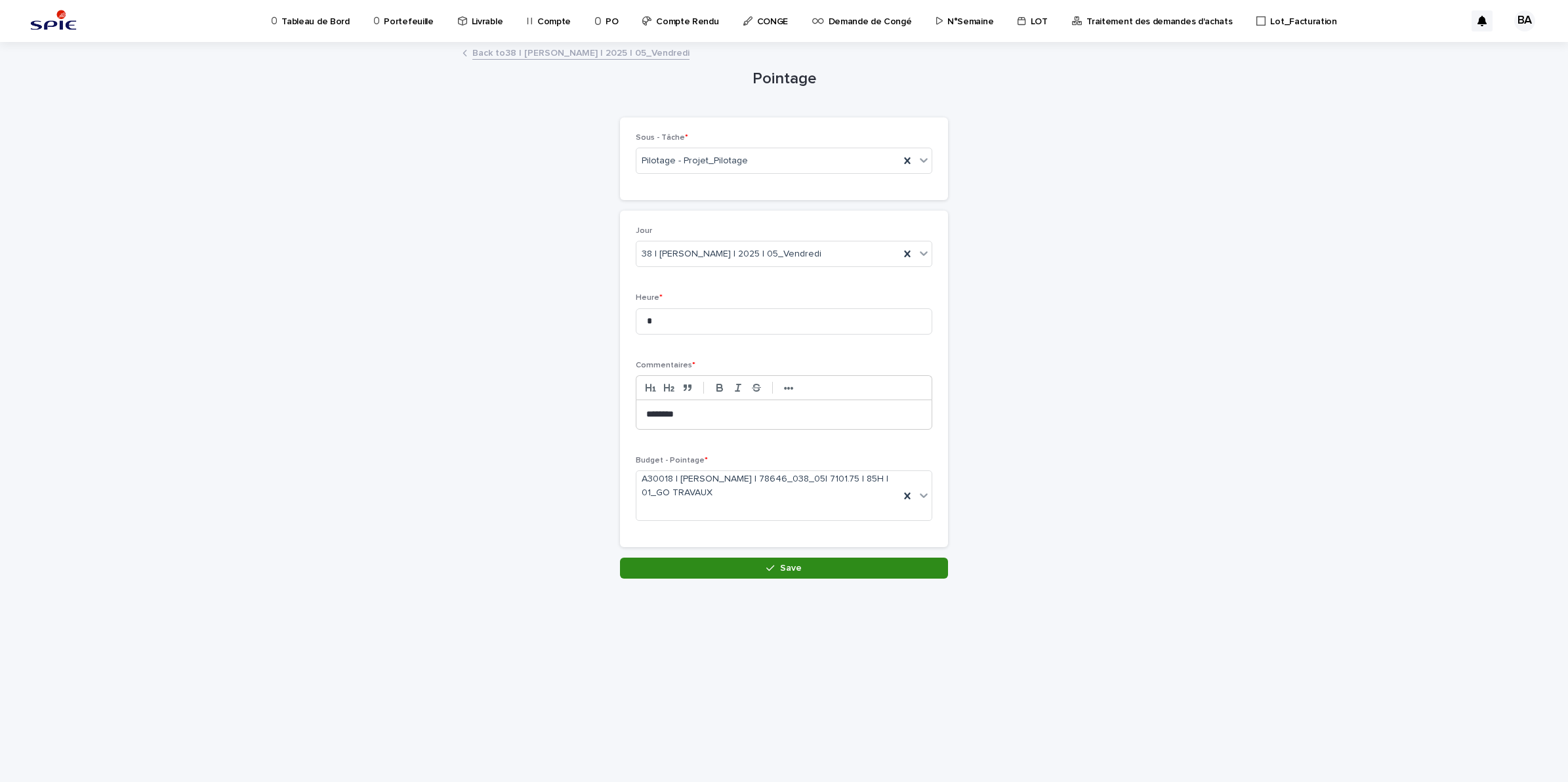
click at [808, 578] on button "Save" at bounding box center [783, 568] width 328 height 21
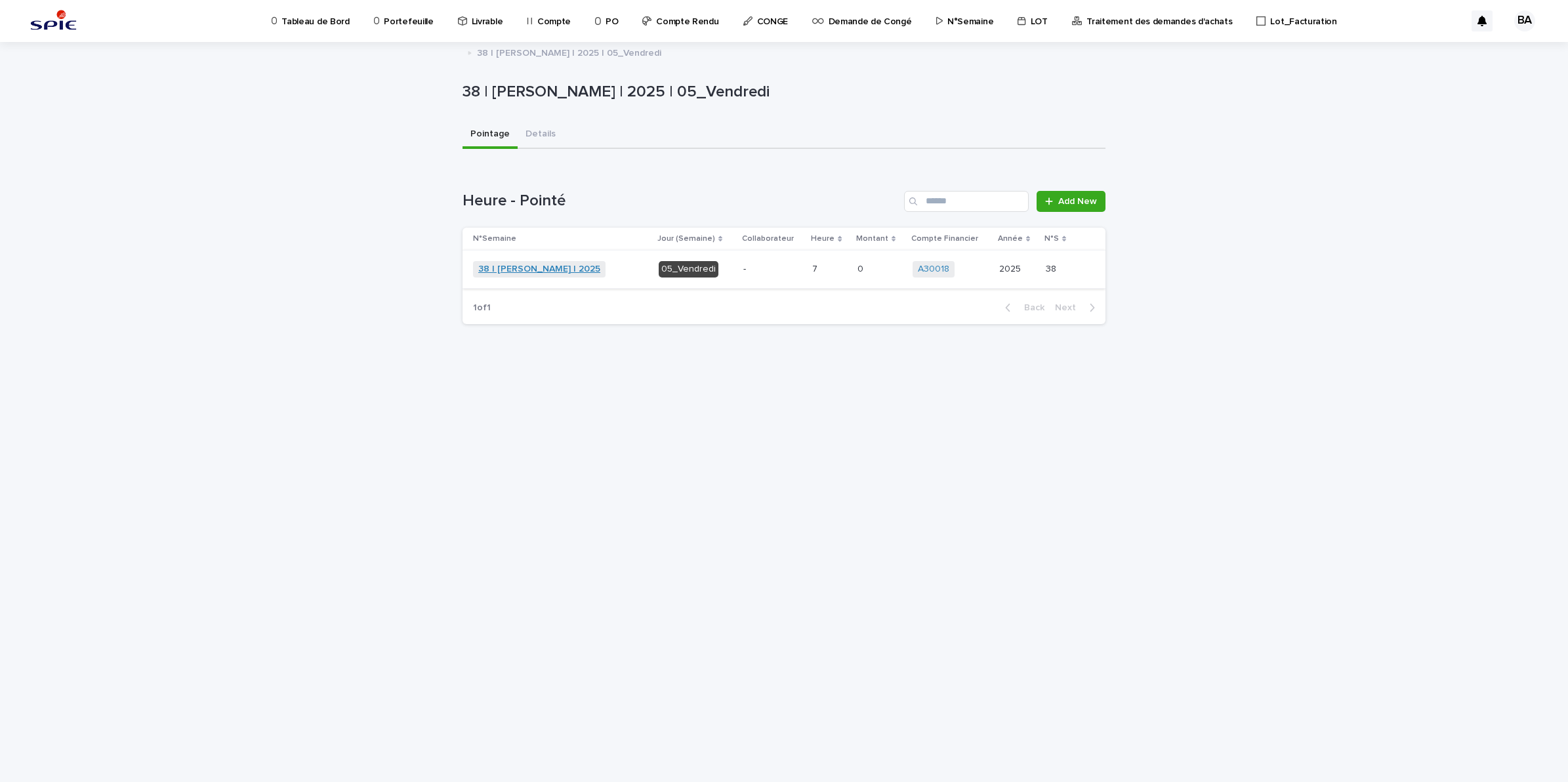
click at [588, 265] on link "38 | [PERSON_NAME] | 2025" at bounding box center [539, 269] width 122 height 11
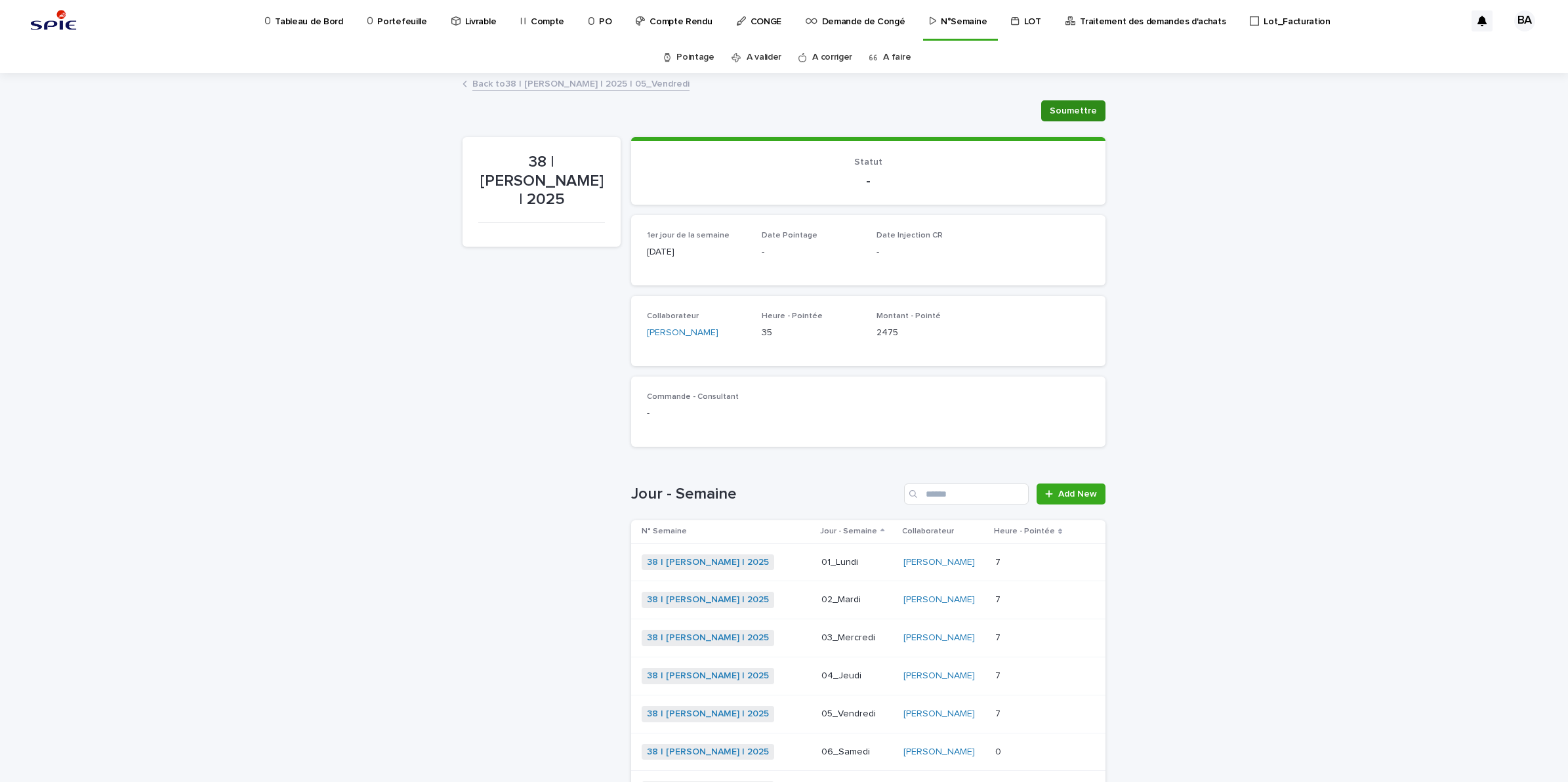
click at [1062, 115] on span "Soumettre" at bounding box center [1073, 111] width 47 height 13
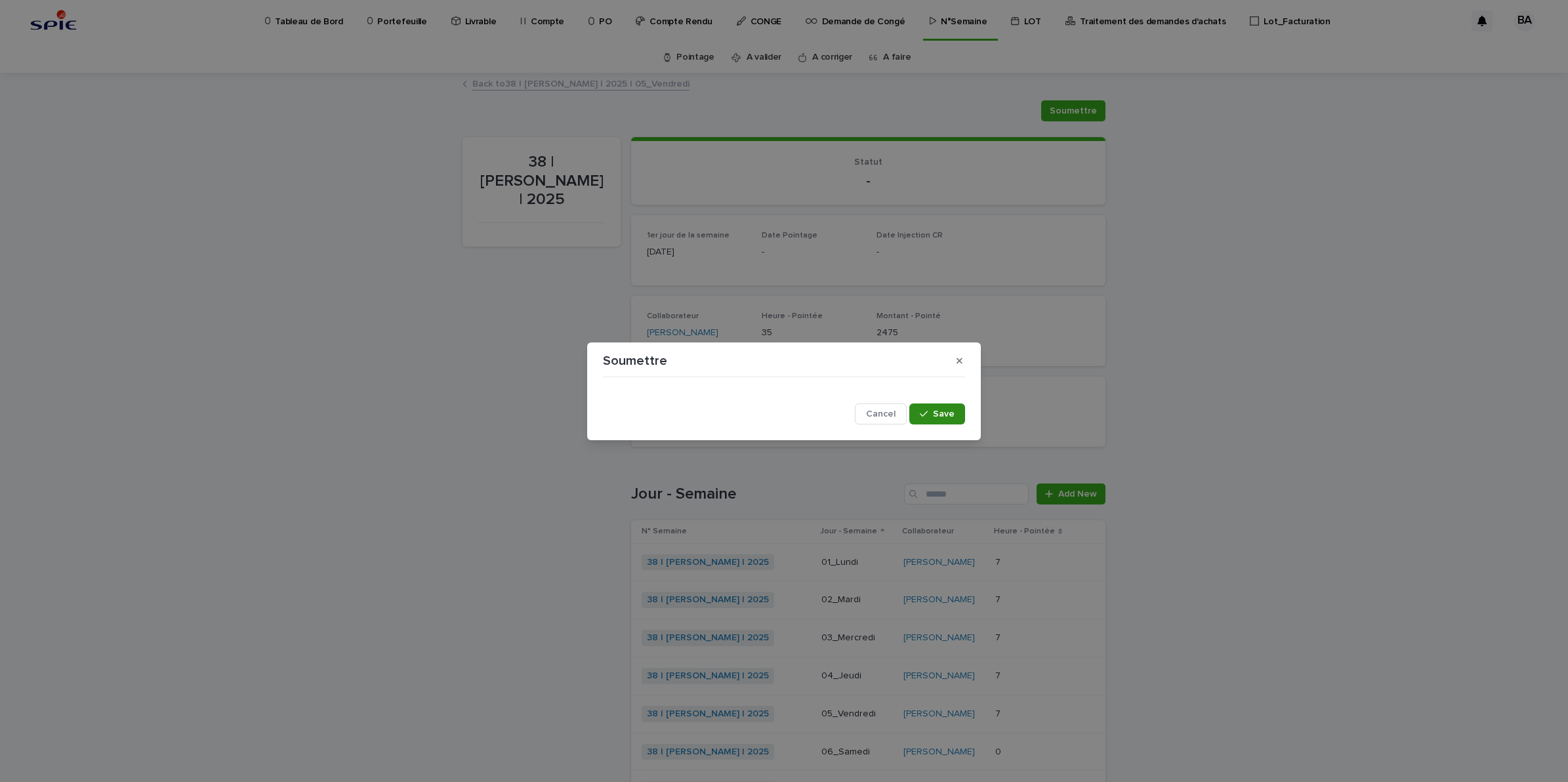
click at [939, 410] on span "Save" at bounding box center [943, 414] width 22 height 9
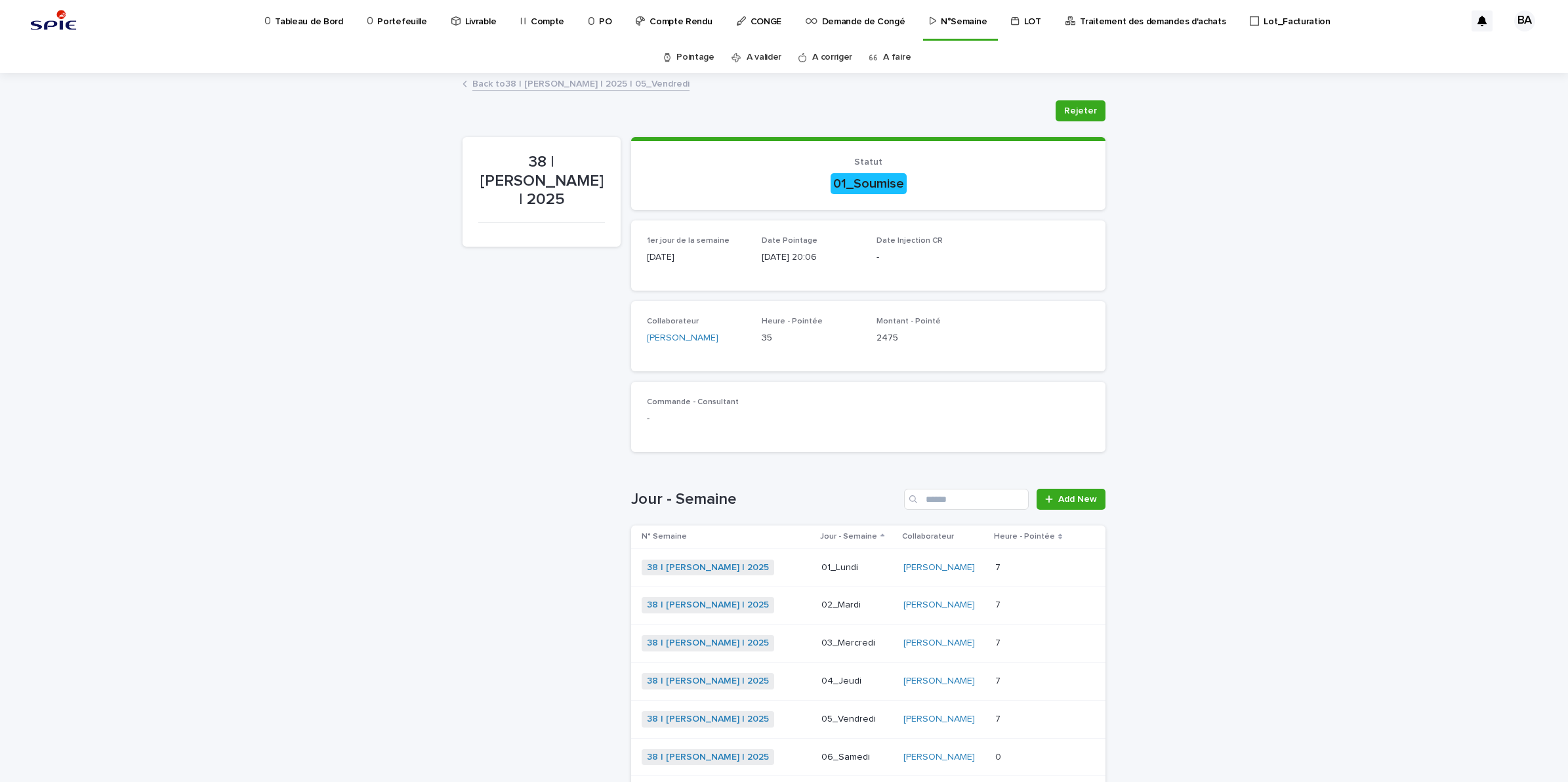
click at [1030, 566] on p at bounding box center [1033, 567] width 76 height 11
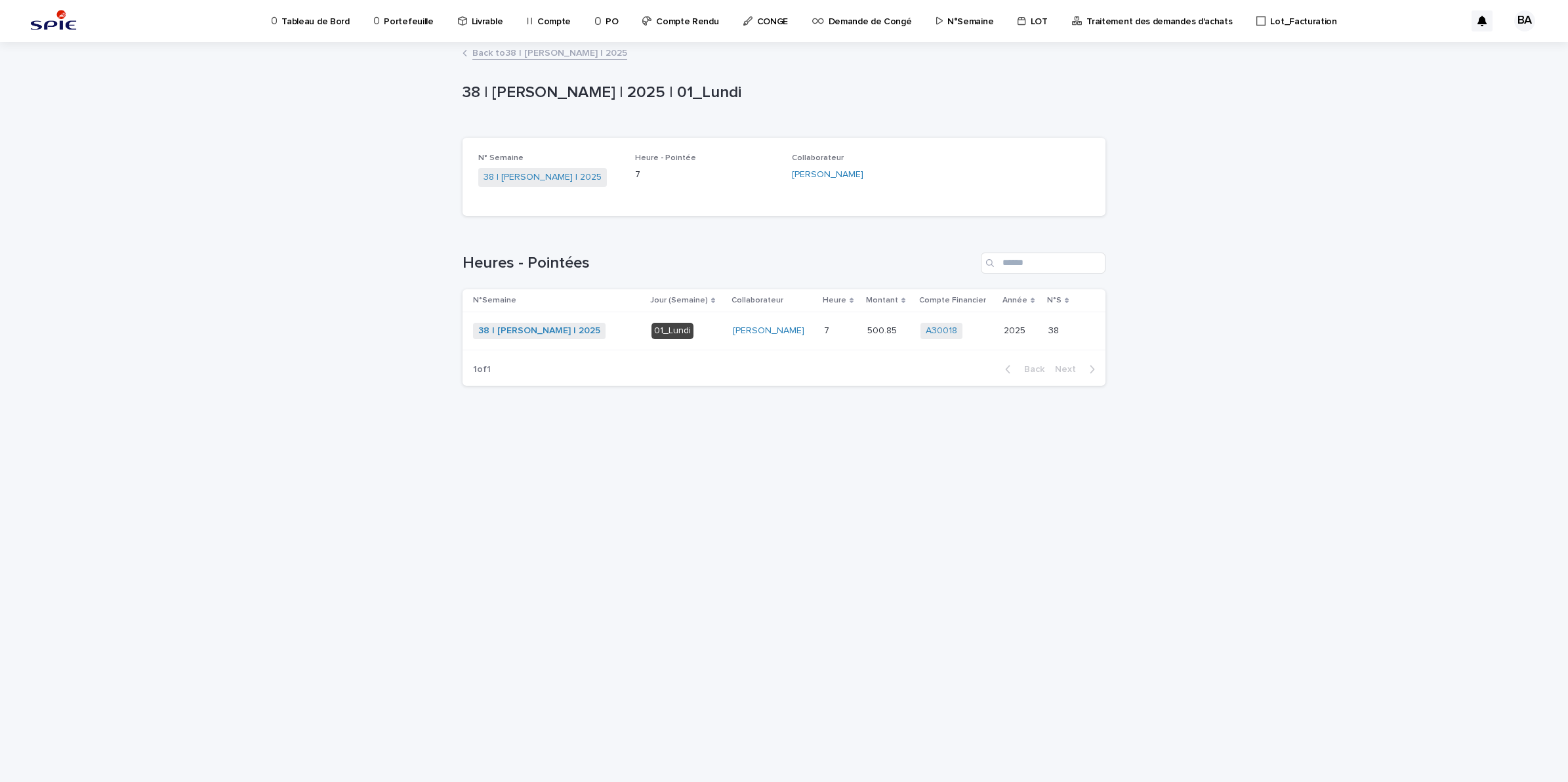
click at [505, 56] on link "Back to 38 | BENADDI Amine | 2025" at bounding box center [550, 52] width 155 height 15
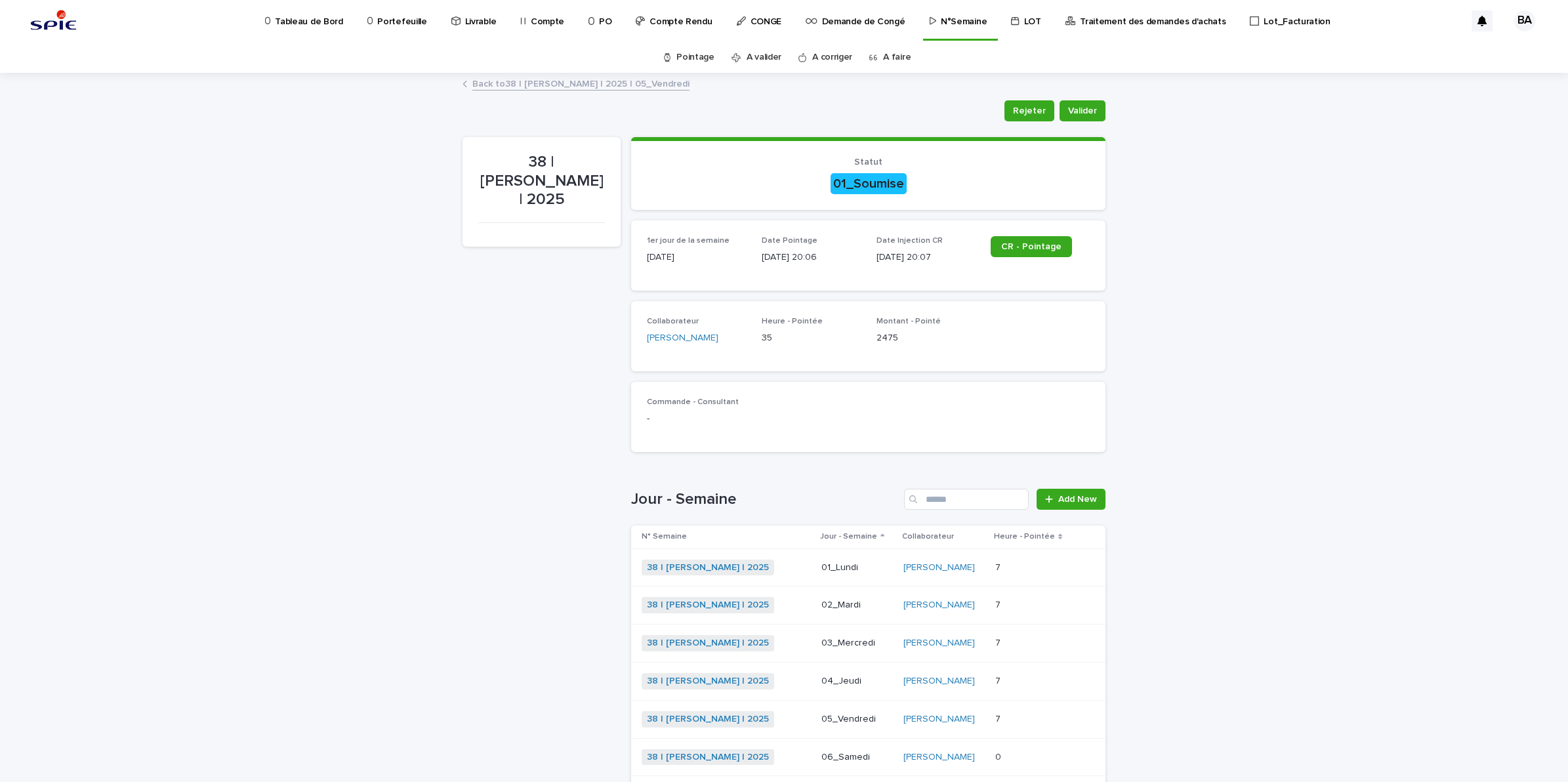
click at [1018, 607] on p at bounding box center [1033, 605] width 76 height 11
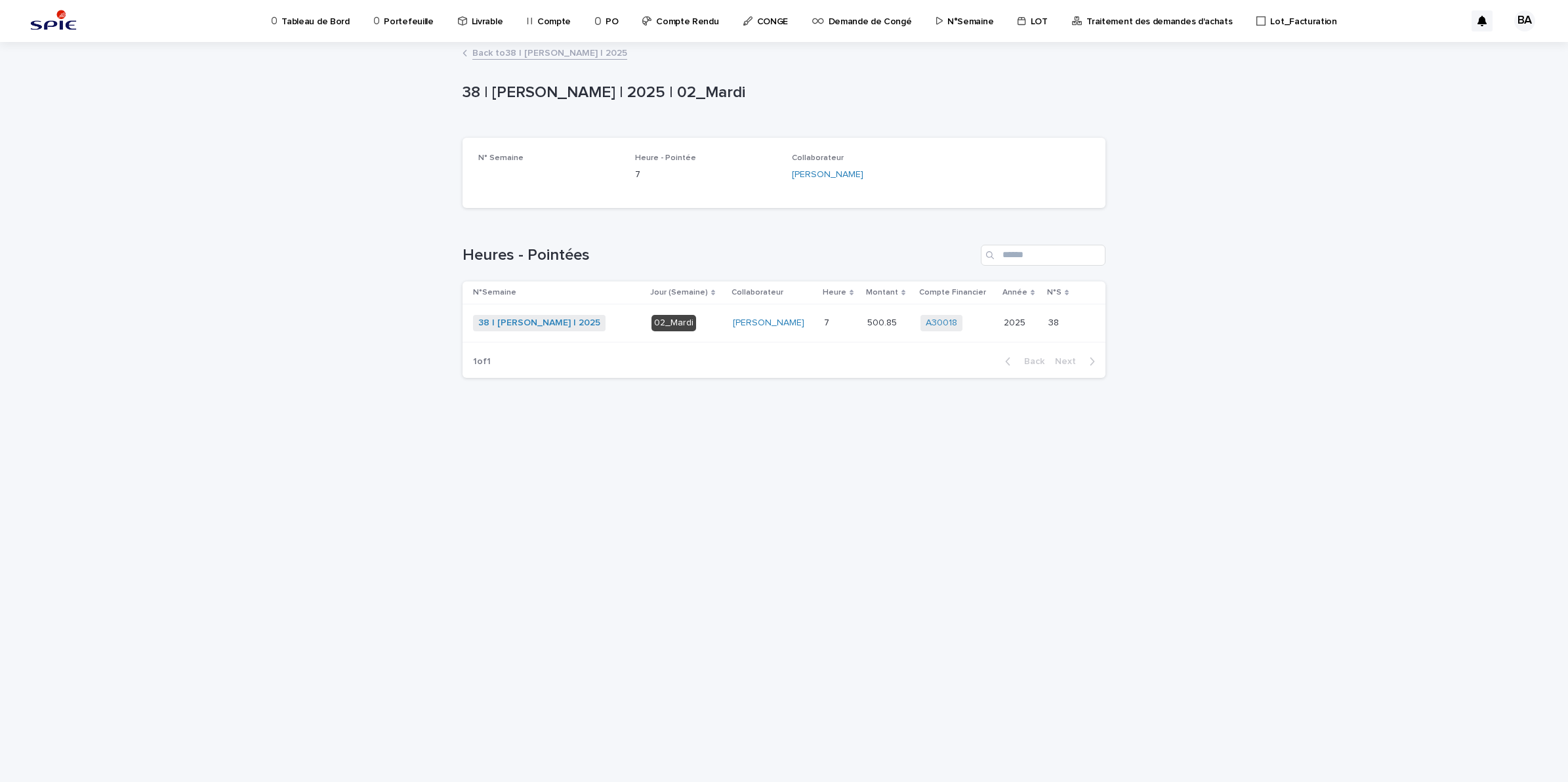
click at [517, 50] on link "Back to 38 | BENADDI Amine | 2025" at bounding box center [550, 52] width 155 height 15
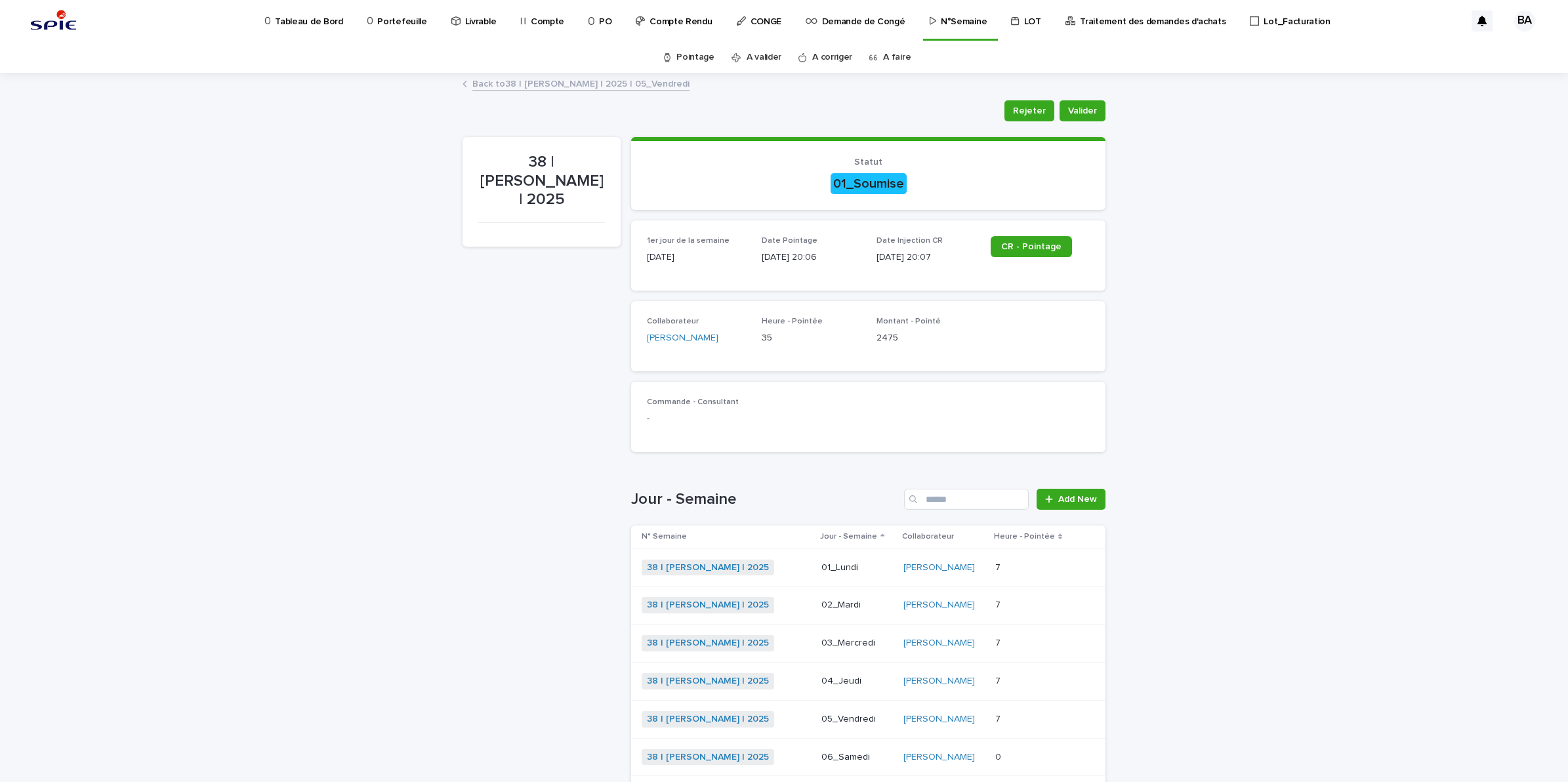
click at [1026, 645] on p at bounding box center [1033, 643] width 76 height 11
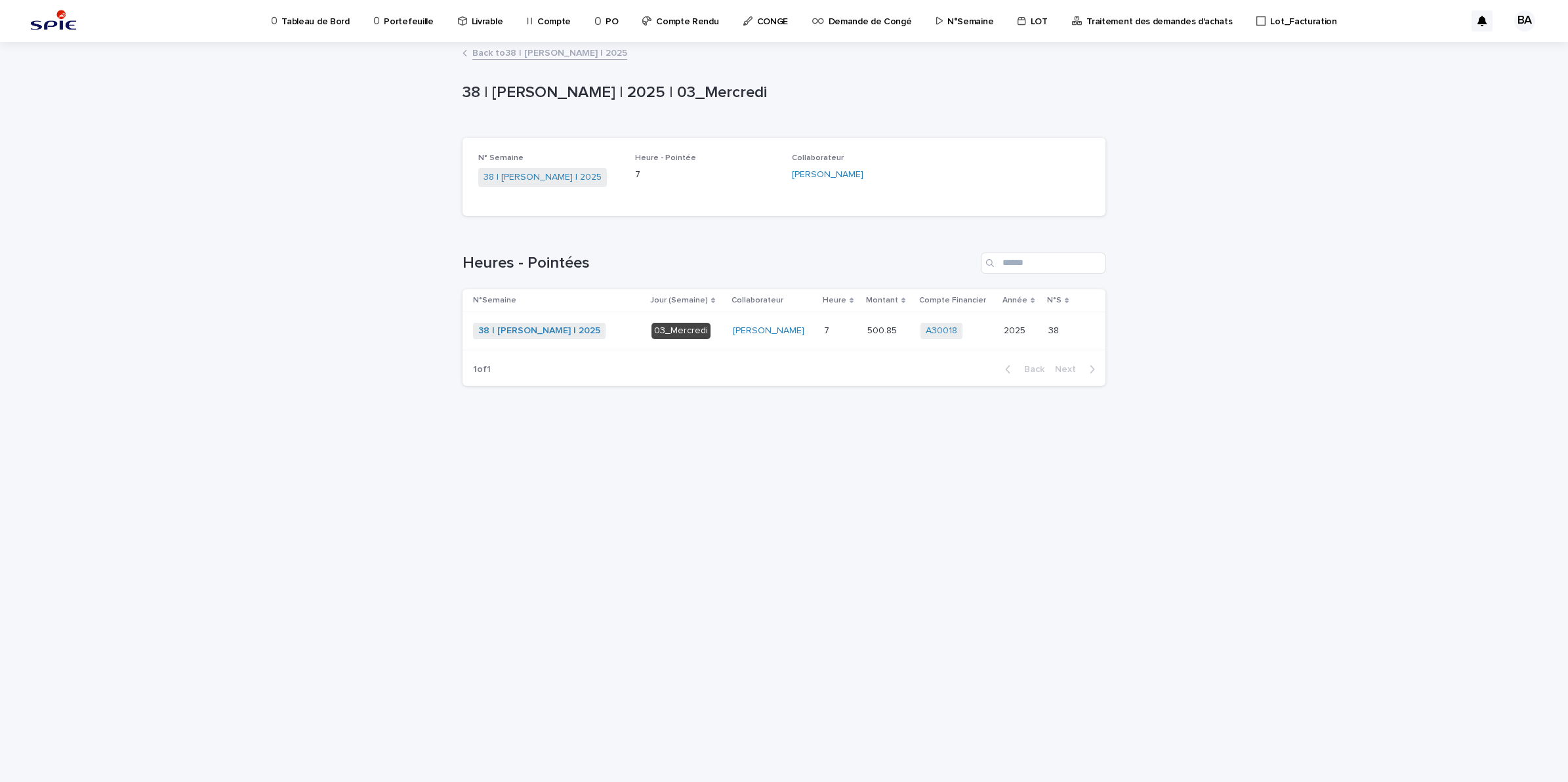
click at [529, 47] on link "Back to 38 | BENADDI Amine | 2025" at bounding box center [550, 52] width 155 height 15
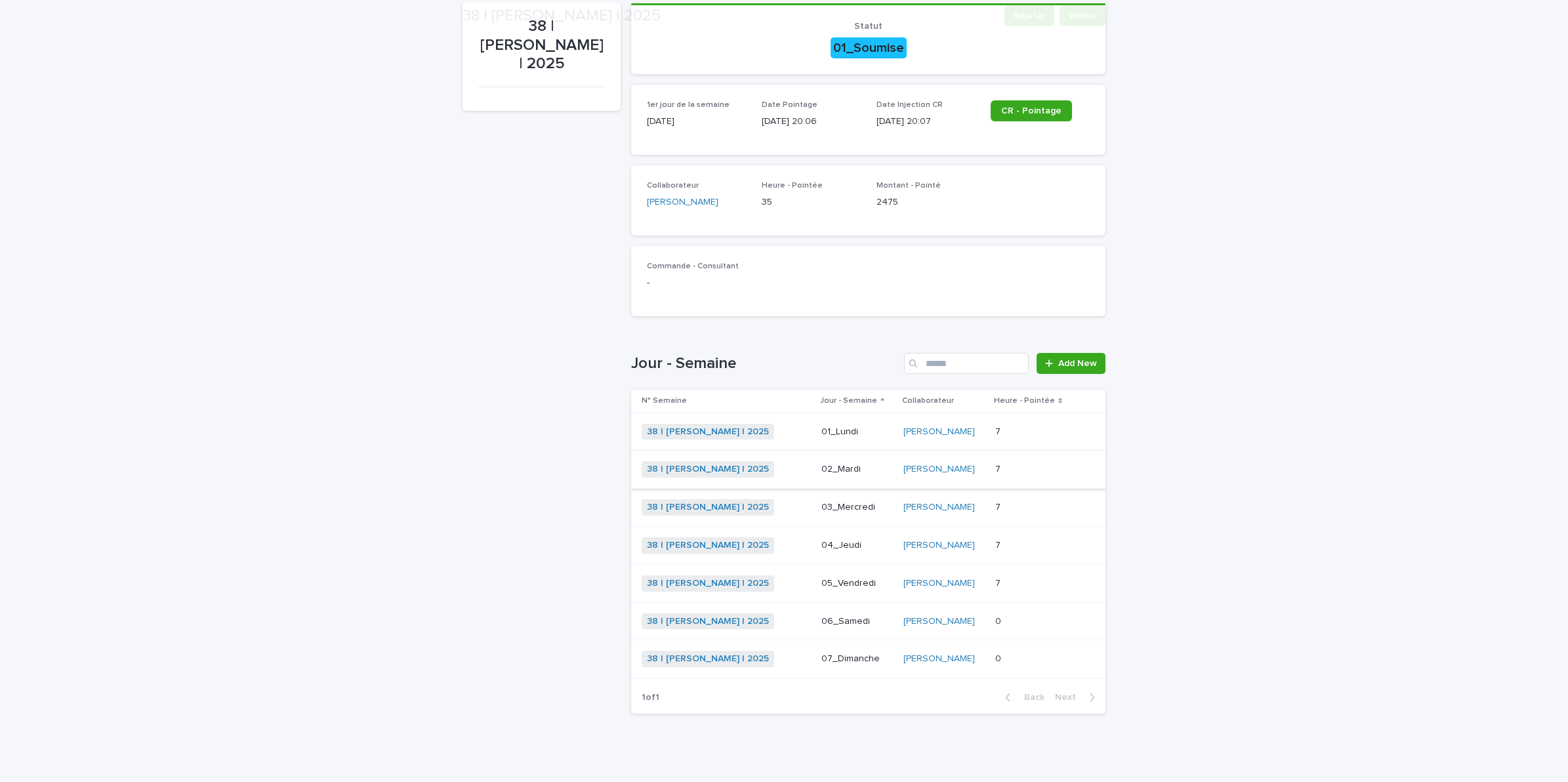
scroll to position [143, 0]
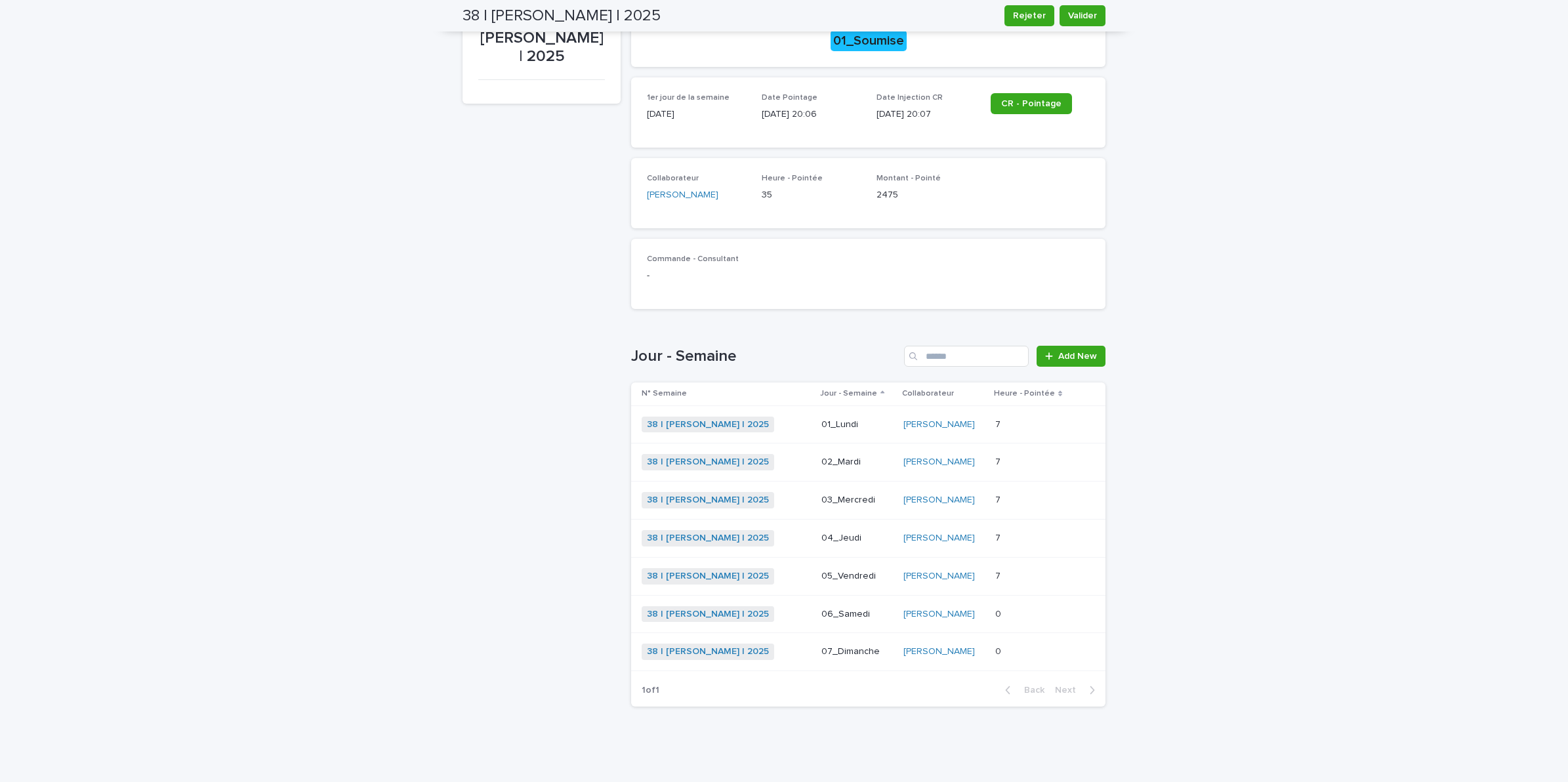
click at [1011, 536] on p at bounding box center [1033, 538] width 76 height 11
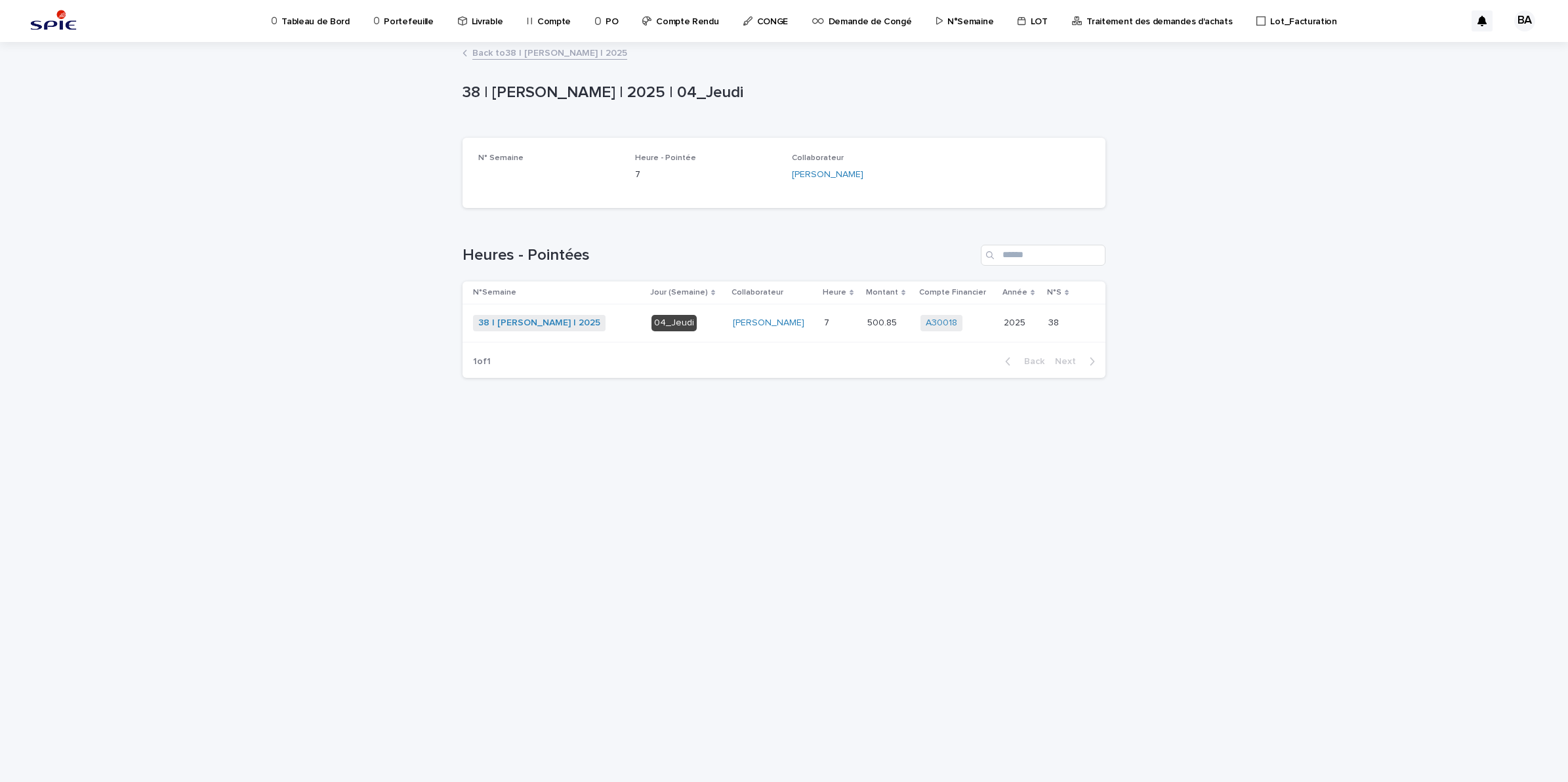
click at [524, 50] on link "Back to 38 | BENADDI Amine | 2025" at bounding box center [550, 52] width 155 height 15
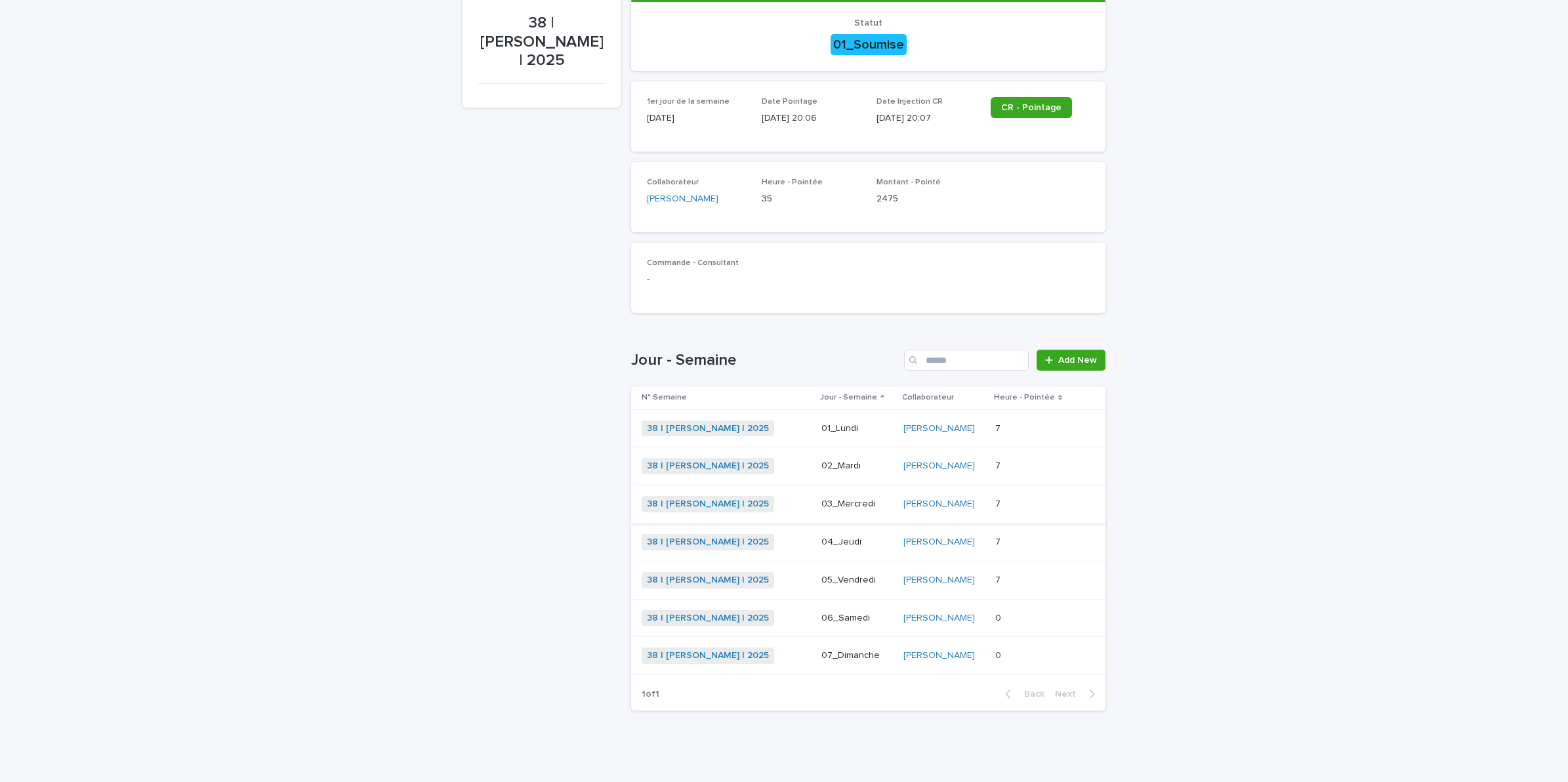
scroll to position [143, 0]
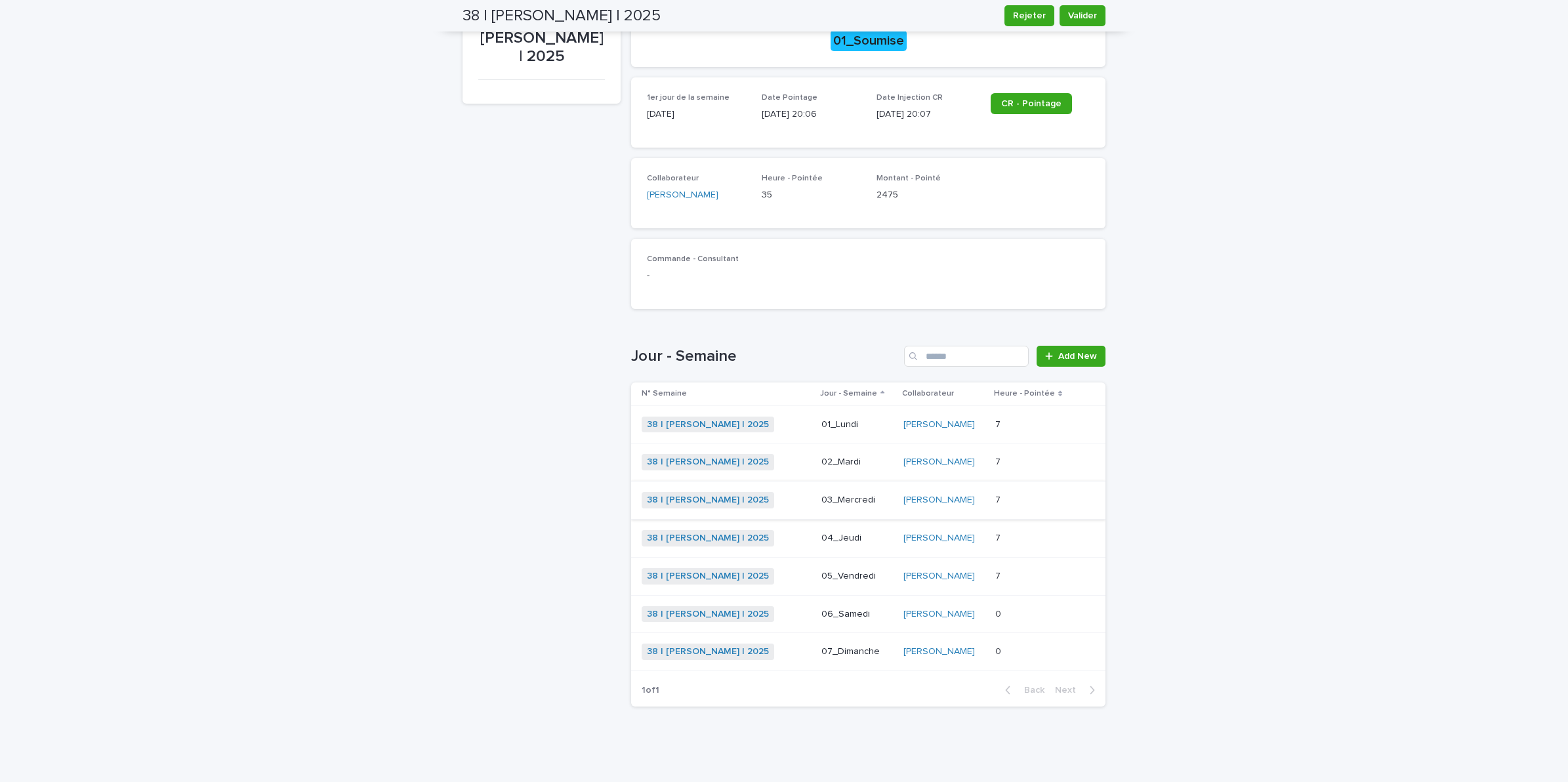
click at [1021, 581] on p at bounding box center [1033, 576] width 76 height 11
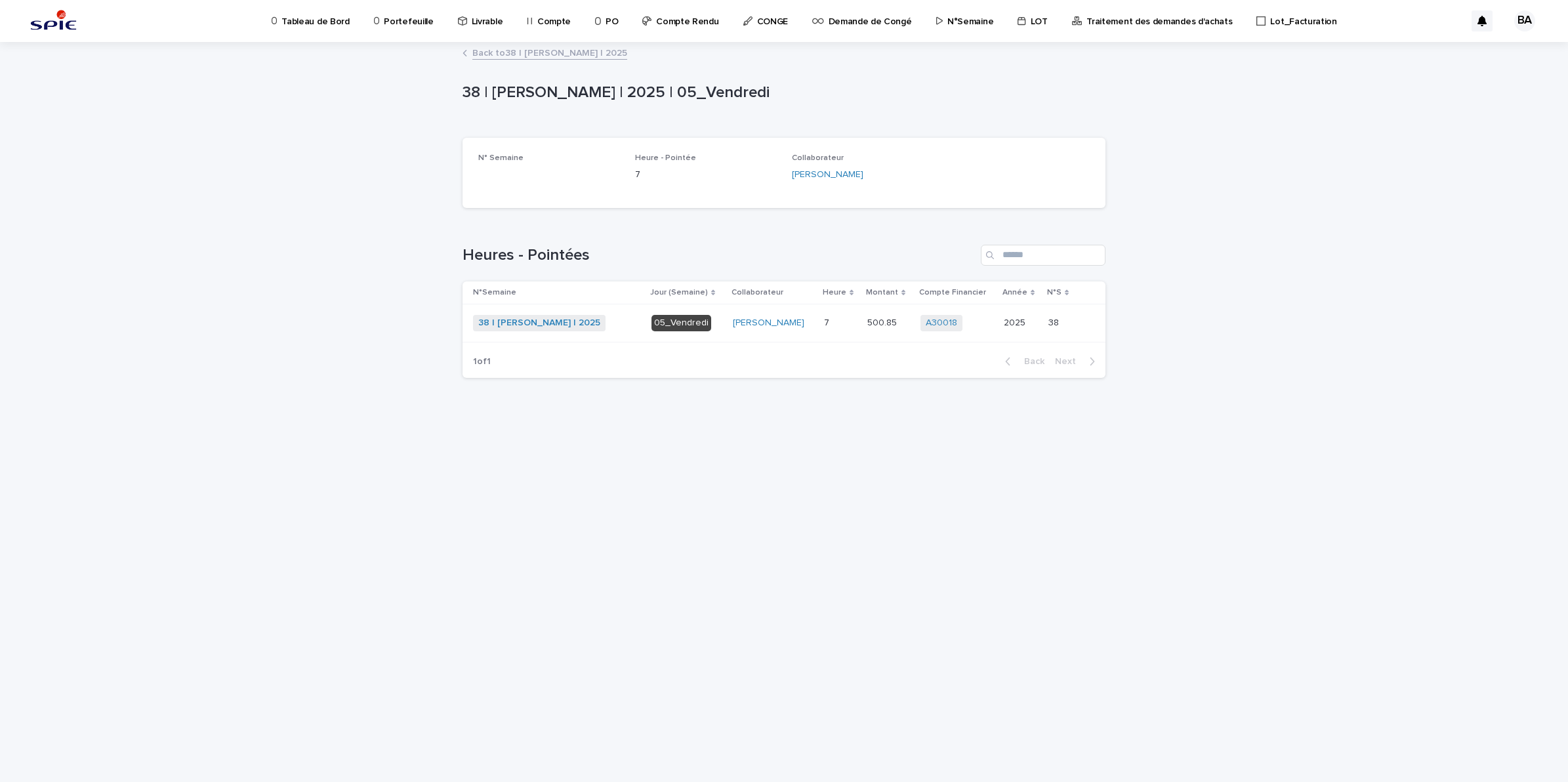
click at [532, 56] on link "Back to 38 | BENADDI Amine | 2025" at bounding box center [550, 52] width 155 height 15
